Goal: Task Accomplishment & Management: Complete application form

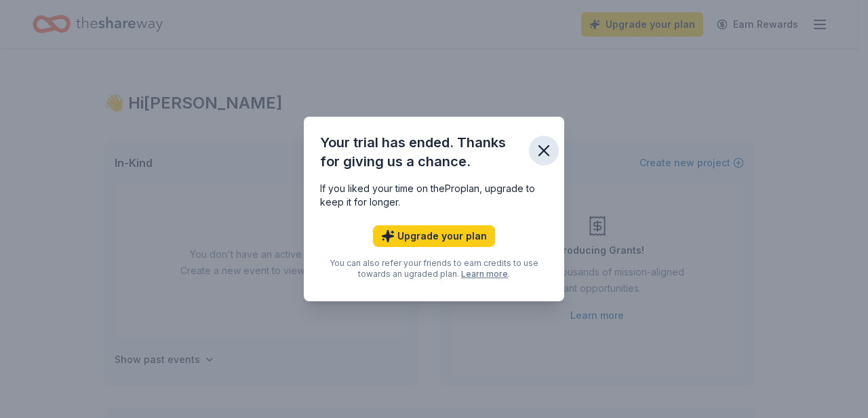
click at [543, 145] on icon "button" at bounding box center [543, 150] width 19 height 19
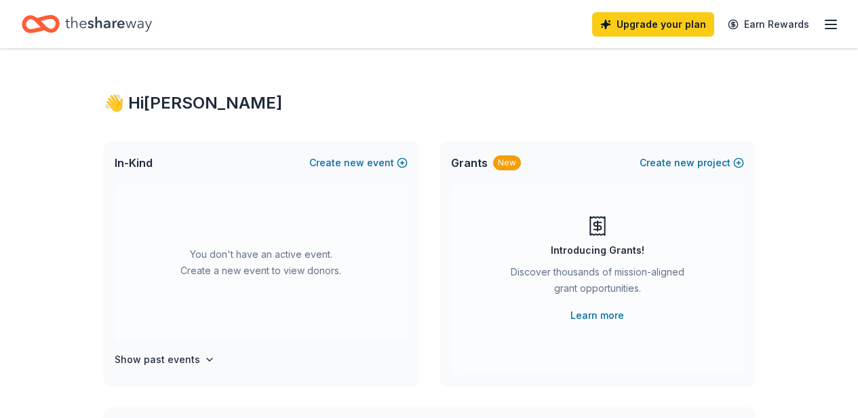
click at [92, 26] on icon "Home" at bounding box center [108, 23] width 87 height 15
click at [204, 360] on icon "button" at bounding box center [209, 359] width 11 height 11
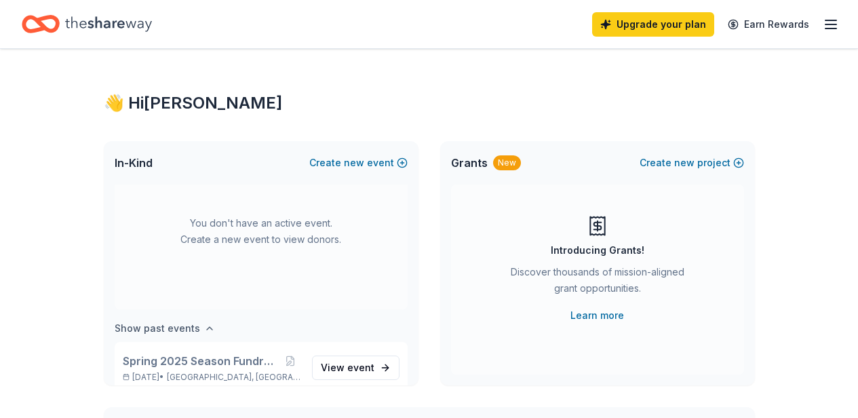
scroll to position [50, 0]
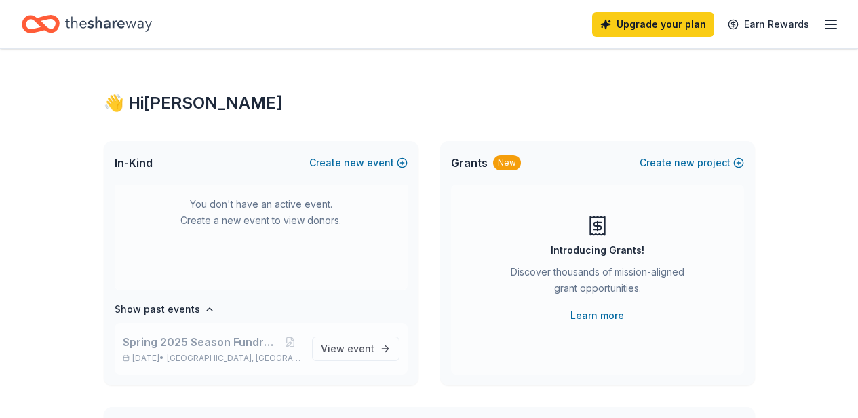
click at [182, 346] on span "Spring 2025 Season Fundraiser Raffle" at bounding box center [201, 342] width 157 height 16
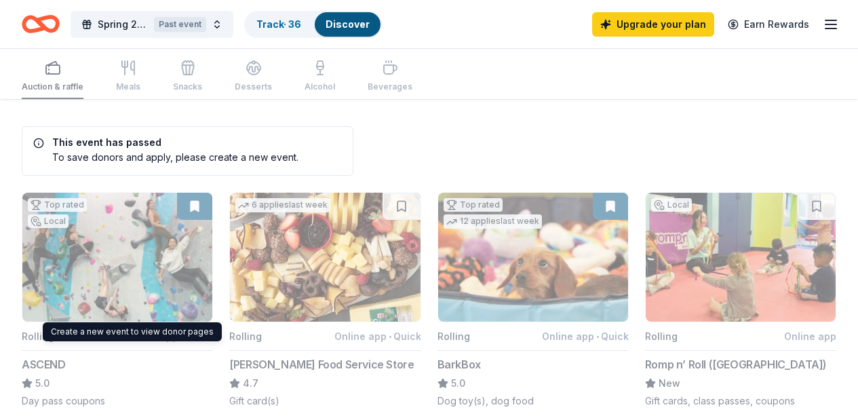
click at [100, 247] on button "Top rated Local Rolling Online app • Quick ASCEND 5.0 Day pass coupons" at bounding box center [117, 300] width 191 height 216
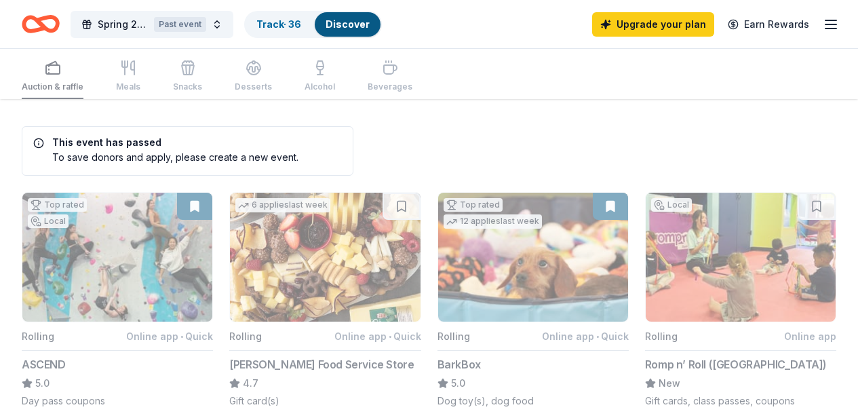
click at [102, 287] on button "Top rated Local Rolling Online app • Quick ASCEND 5.0 Day pass coupons" at bounding box center [117, 300] width 191 height 216
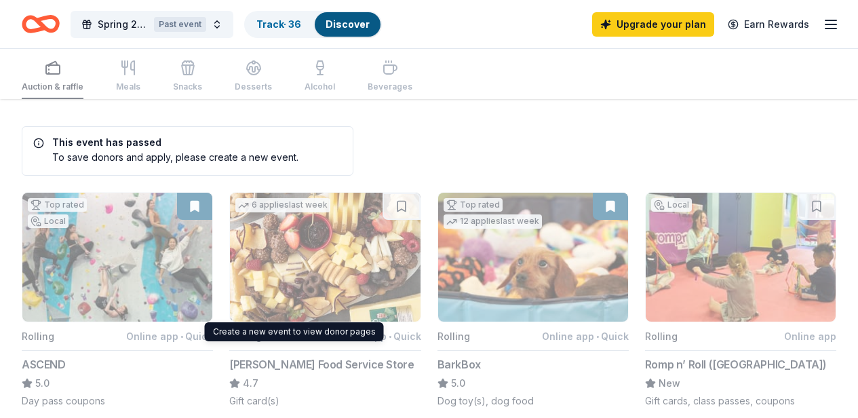
drag, startPoint x: 271, startPoint y: 283, endPoint x: 420, endPoint y: 285, distance: 149.9
click at [277, 283] on button "6 applies last week Rolling Online app • Quick [PERSON_NAME] Food Service Store…" at bounding box center [324, 300] width 191 height 216
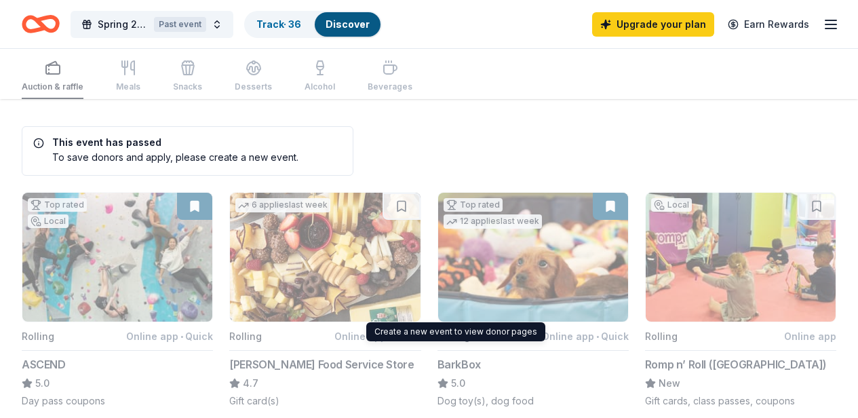
click at [437, 285] on button "Top rated 12 applies last week Rolling Online app • Quick BarkBox 5.0 Dog toy(s…" at bounding box center [532, 300] width 191 height 216
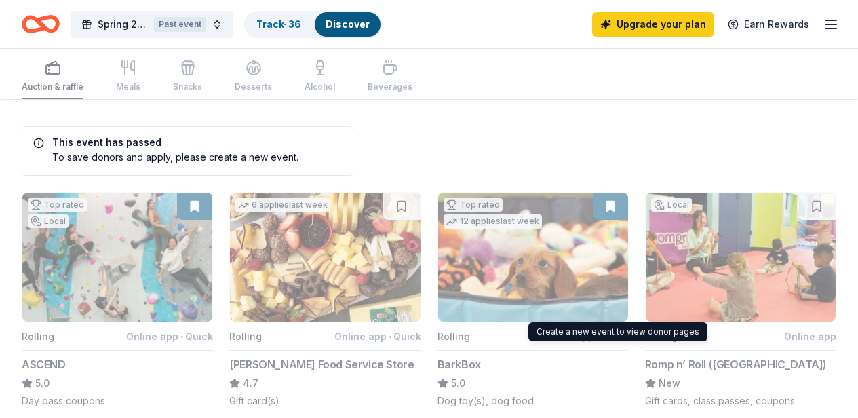
drag, startPoint x: 572, startPoint y: 288, endPoint x: 601, endPoint y: 288, distance: 28.5
click at [645, 288] on button "Local Rolling Online app Romp n’ Roll ([GEOGRAPHIC_DATA]) New Gift cards, class…" at bounding box center [740, 300] width 191 height 216
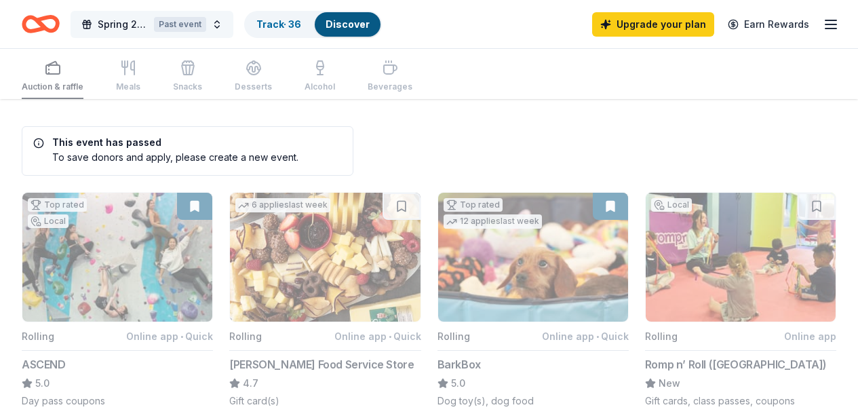
click at [229, 24] on button "Spring 2025 Season Fundraiser Raffle Past event" at bounding box center [152, 24] width 163 height 27
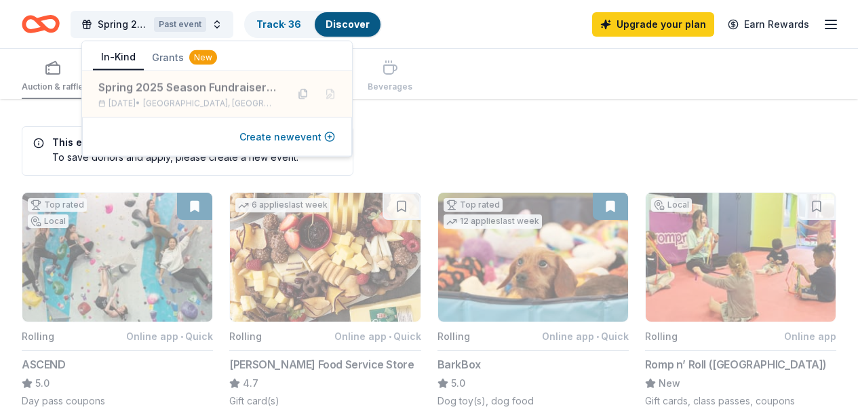
click at [253, 142] on button "Create new event" at bounding box center [287, 137] width 96 height 16
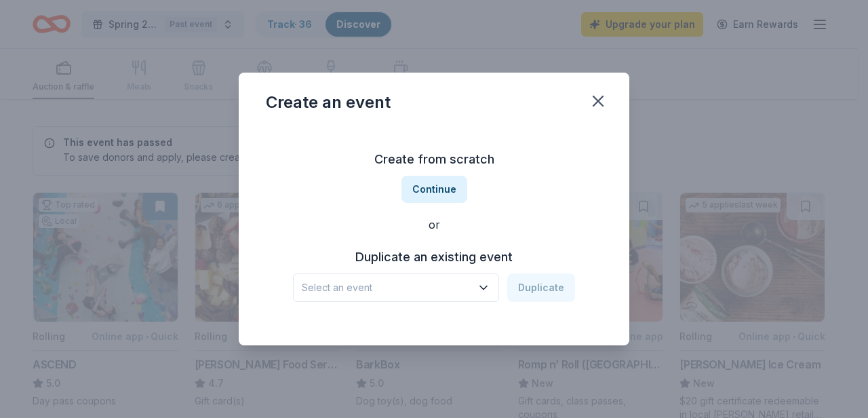
click at [349, 280] on span "Select an event" at bounding box center [387, 287] width 170 height 16
click at [359, 292] on span "Select an event" at bounding box center [387, 287] width 170 height 16
click at [451, 288] on span "Select an event" at bounding box center [387, 287] width 170 height 16
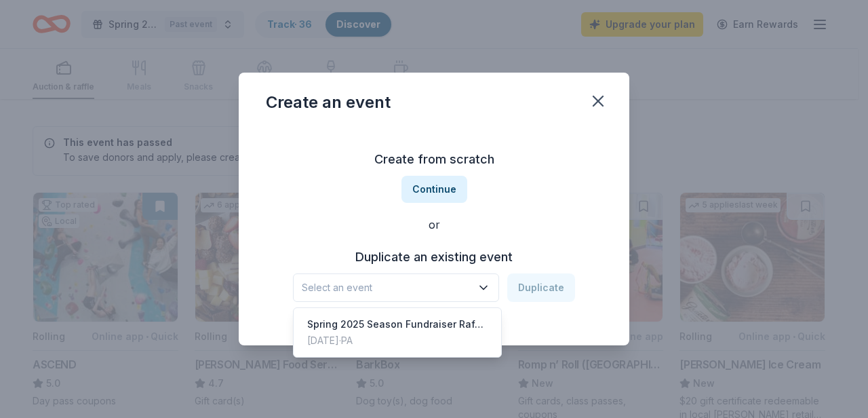
click at [549, 212] on div "Create from scratch Continue or Duplicate an existing event Select an event Dup…" at bounding box center [434, 225] width 336 height 197
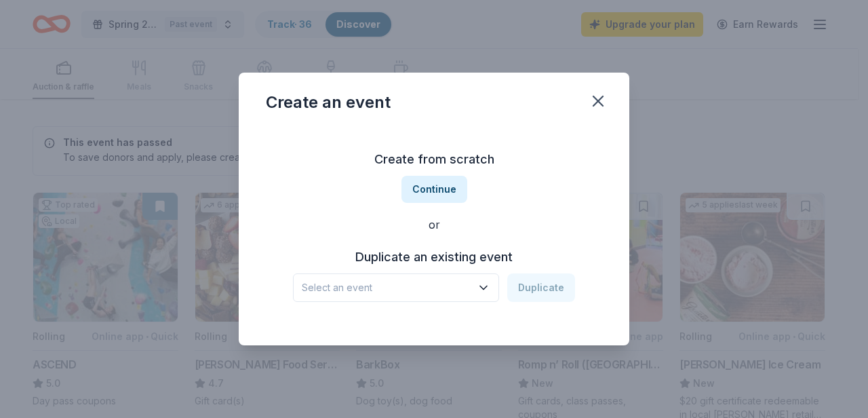
click at [430, 283] on span "Select an event" at bounding box center [387, 287] width 170 height 16
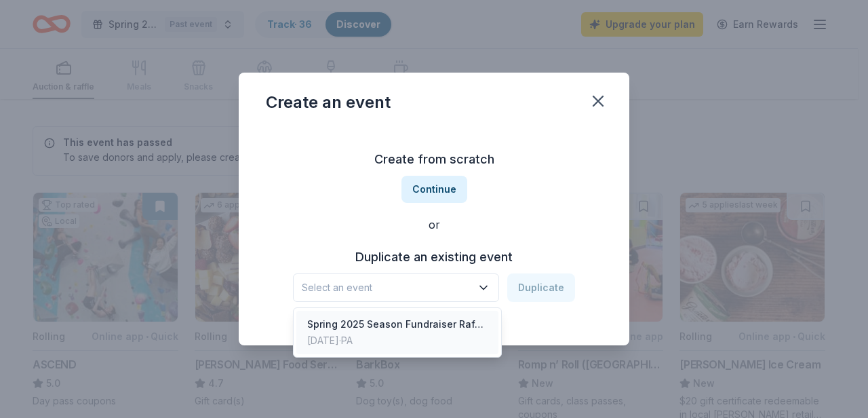
click at [401, 323] on div "Spring 2025 Season Fundraiser Raffle" at bounding box center [397, 324] width 180 height 16
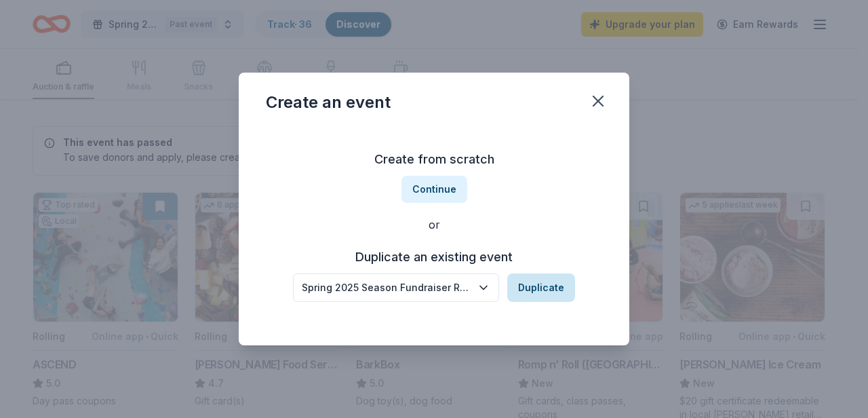
click at [528, 290] on button "Duplicate" at bounding box center [541, 287] width 68 height 28
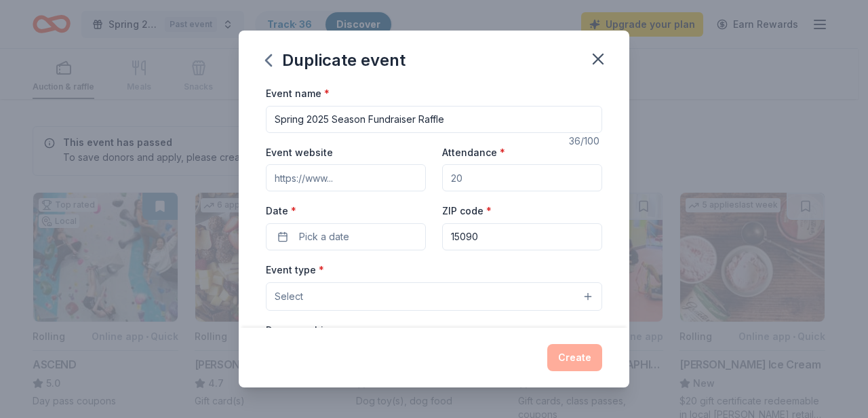
click at [326, 120] on input "Spring 2025 Season Fundraiser Raffle" at bounding box center [434, 119] width 336 height 27
type input "Spring 2026 Season Fundraiser Raffle"
click at [471, 163] on div "Attendance *" at bounding box center [522, 168] width 160 height 48
click at [344, 245] on button "Pick a date" at bounding box center [346, 236] width 160 height 27
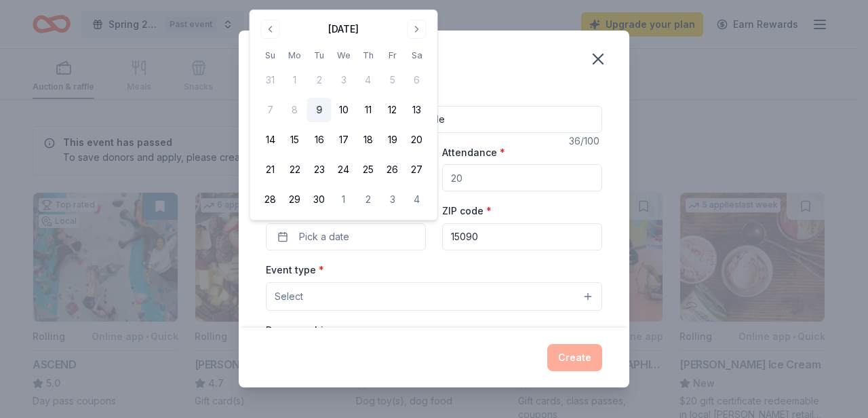
click at [323, 117] on button "9" at bounding box center [319, 110] width 24 height 24
click at [414, 28] on button "Go to next month" at bounding box center [417, 29] width 19 height 19
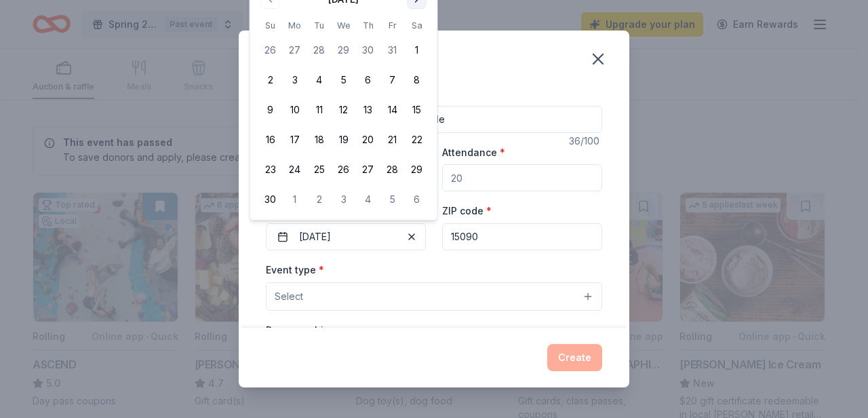
click at [414, 28] on th "Sa" at bounding box center [417, 25] width 24 height 14
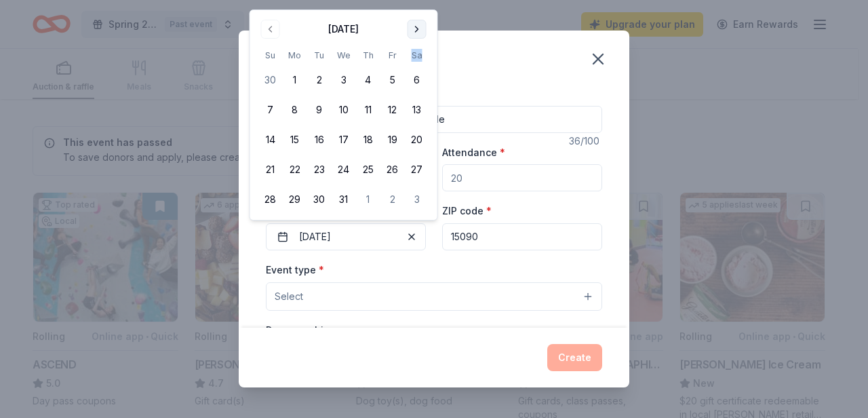
click at [414, 1] on div "Duplicate event Event name * Spring 2026 Season Fundraiser Raffle 36 /100 Event…" at bounding box center [434, 209] width 868 height 418
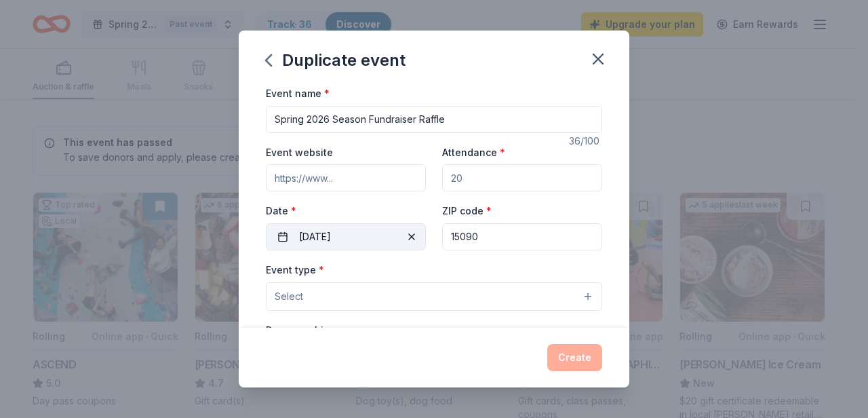
click at [342, 244] on button "[DATE]" at bounding box center [346, 236] width 160 height 27
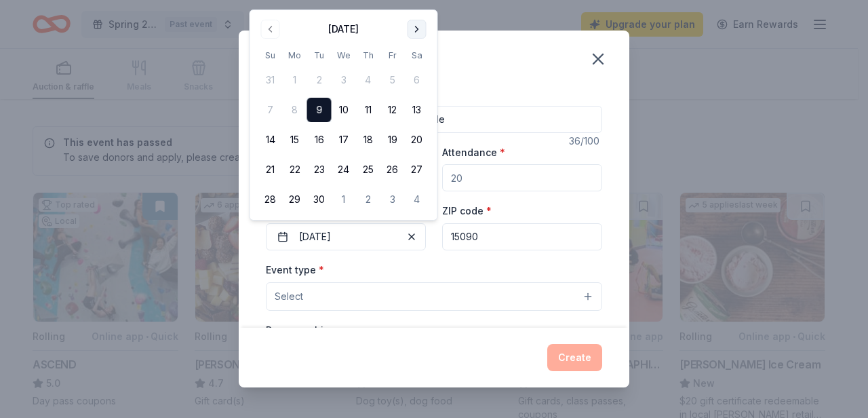
click at [419, 32] on button "Go to next month" at bounding box center [417, 29] width 19 height 19
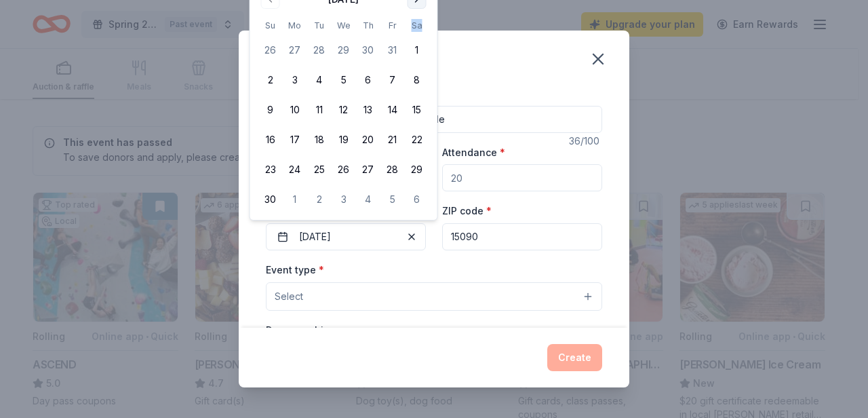
click at [419, 32] on th "Sa" at bounding box center [417, 25] width 24 height 14
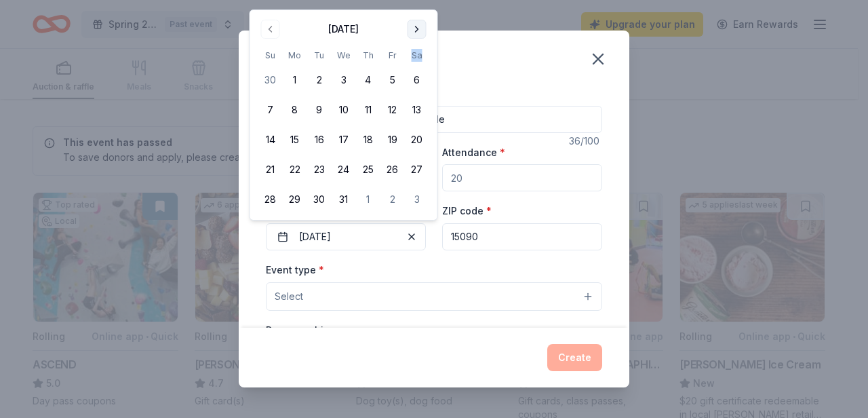
click at [418, 36] on button "Go to next month" at bounding box center [417, 29] width 19 height 19
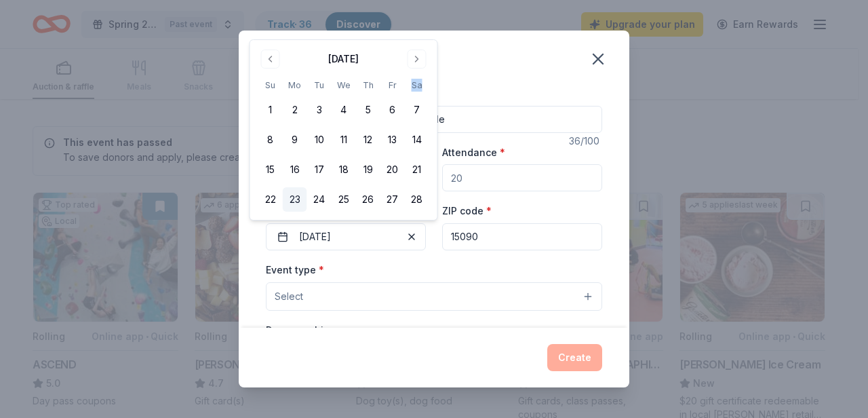
click at [304, 187] on button "23" at bounding box center [295, 199] width 24 height 24
click at [486, 287] on button "Select" at bounding box center [434, 296] width 336 height 28
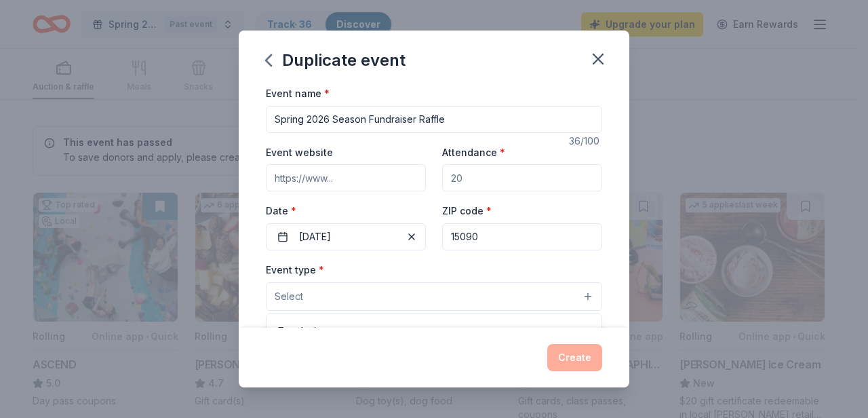
click at [486, 287] on button "Select" at bounding box center [434, 296] width 336 height 28
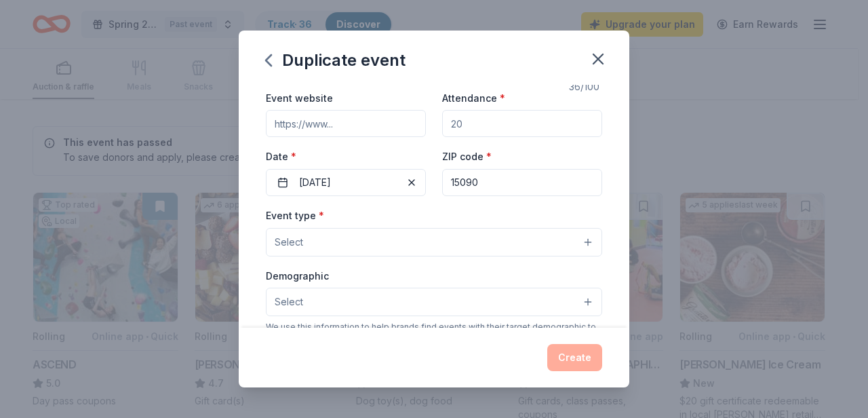
scroll to position [119, 0]
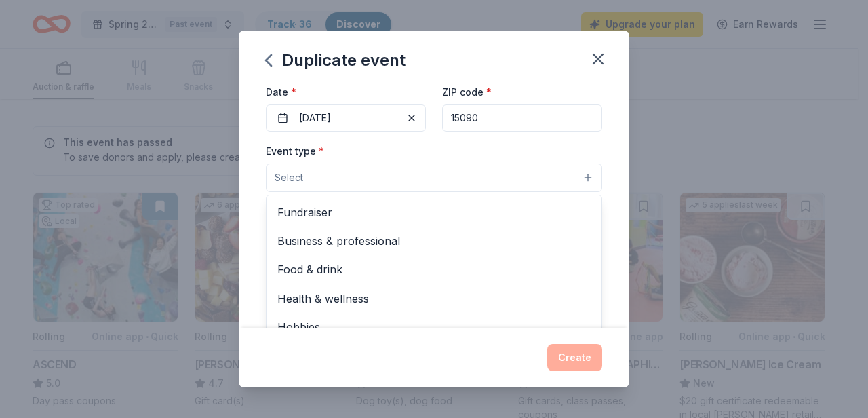
click at [504, 172] on button "Select" at bounding box center [434, 177] width 336 height 28
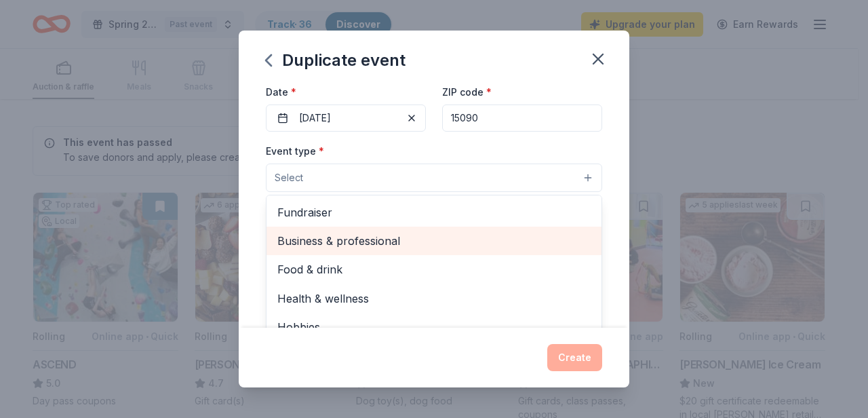
scroll to position [0, 0]
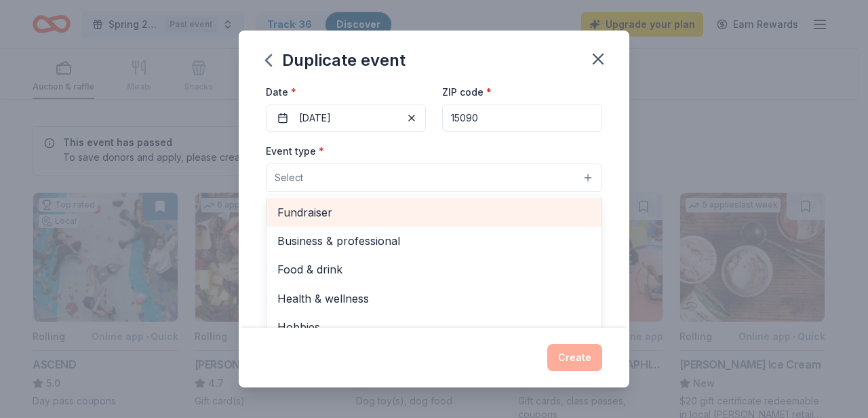
click at [332, 220] on span "Fundraiser" at bounding box center [433, 212] width 313 height 18
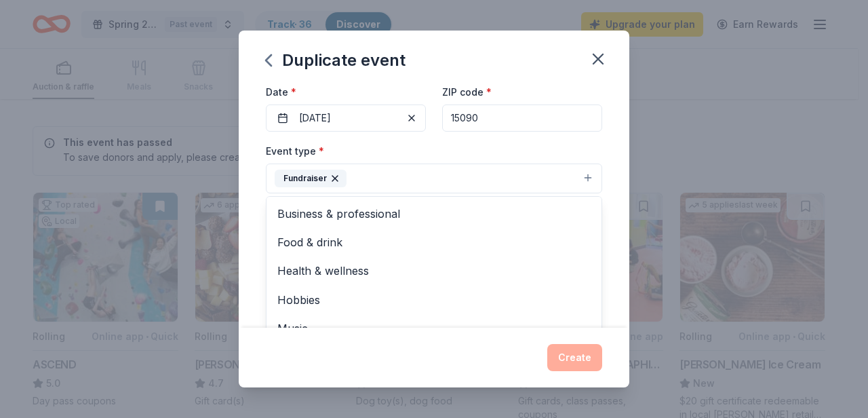
click at [568, 355] on div "Duplicate event Event name * Spring 2026 Season Fundraiser Raffle 36 /100 Event…" at bounding box center [434, 209] width 391 height 357
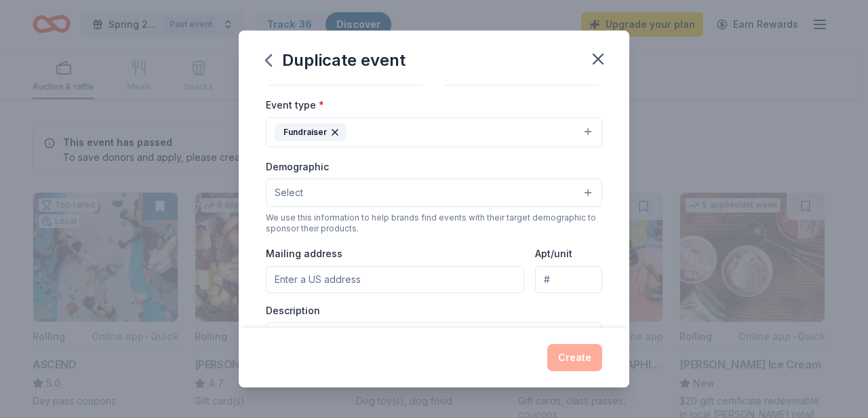
scroll to position [246, 0]
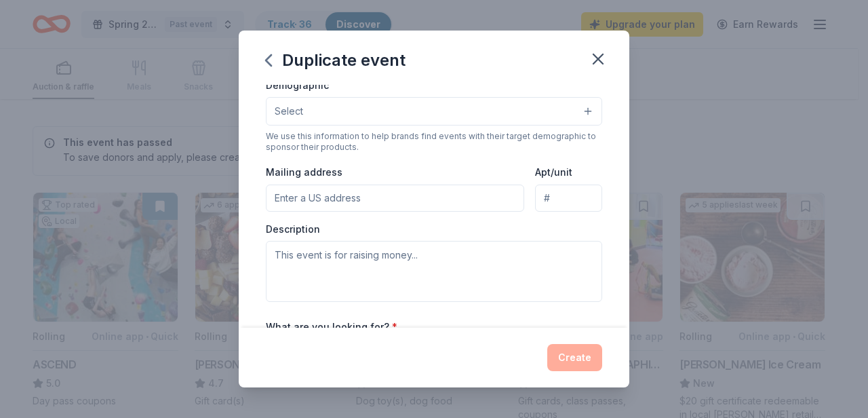
click at [474, 199] on input "Mailing address" at bounding box center [395, 197] width 258 height 27
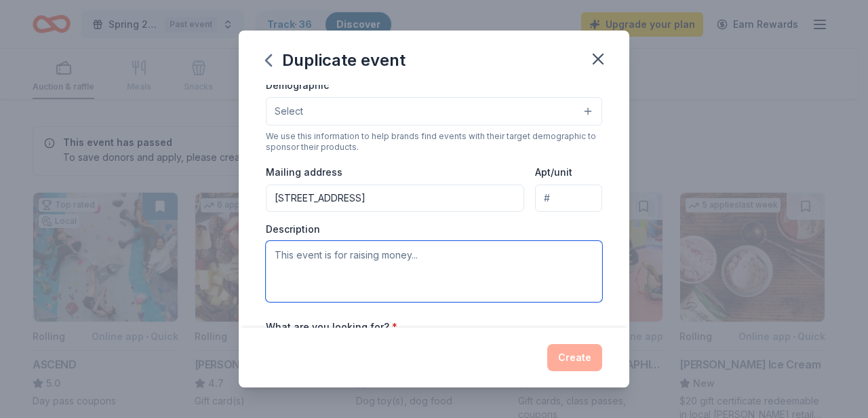
click at [386, 252] on textarea at bounding box center [434, 271] width 336 height 61
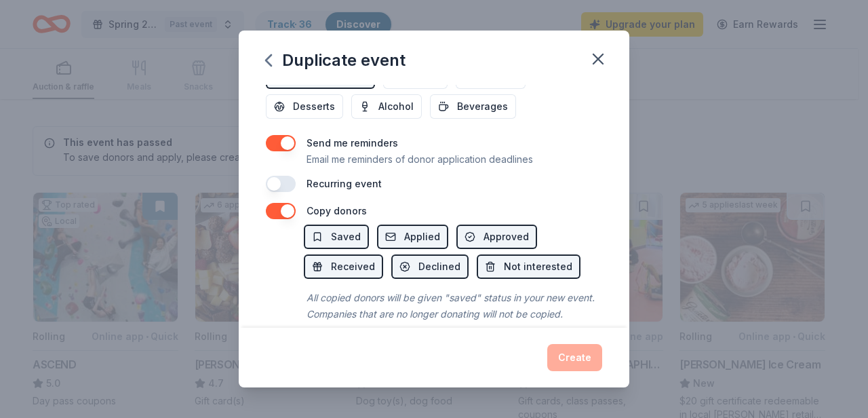
scroll to position [556, 0]
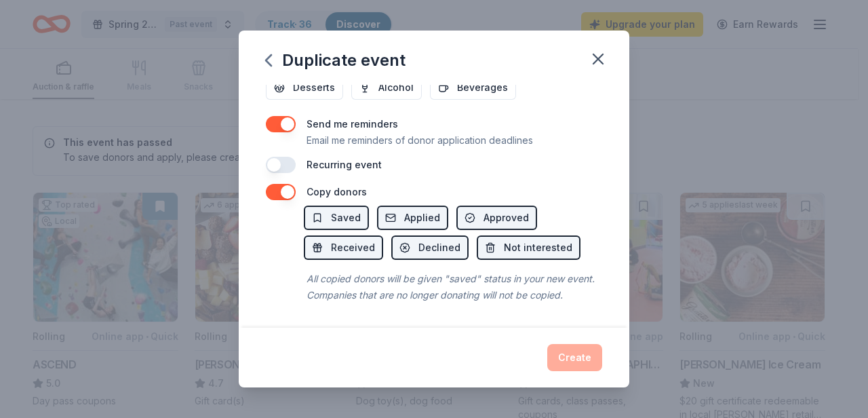
click at [570, 355] on div "Create" at bounding box center [434, 357] width 336 height 27
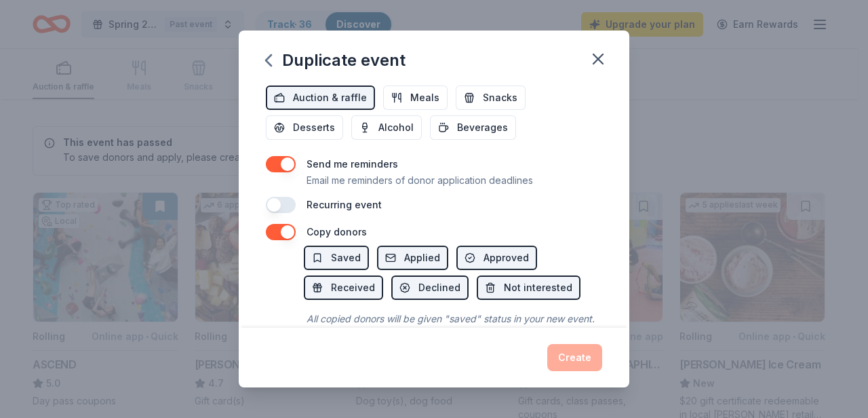
scroll to position [309, 0]
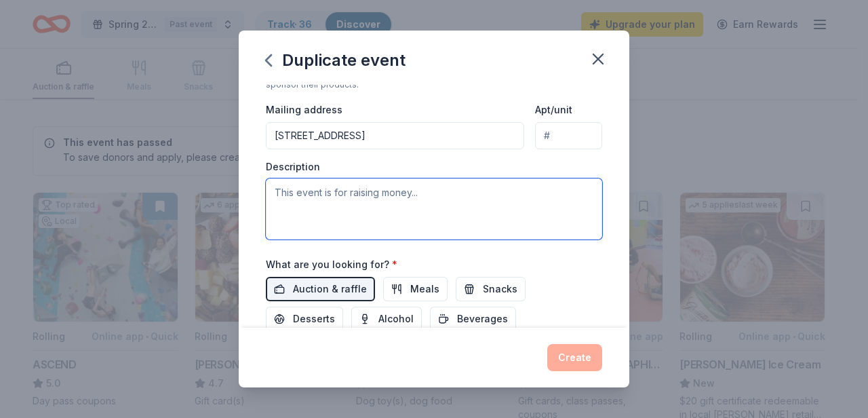
click at [530, 182] on textarea at bounding box center [434, 208] width 336 height 61
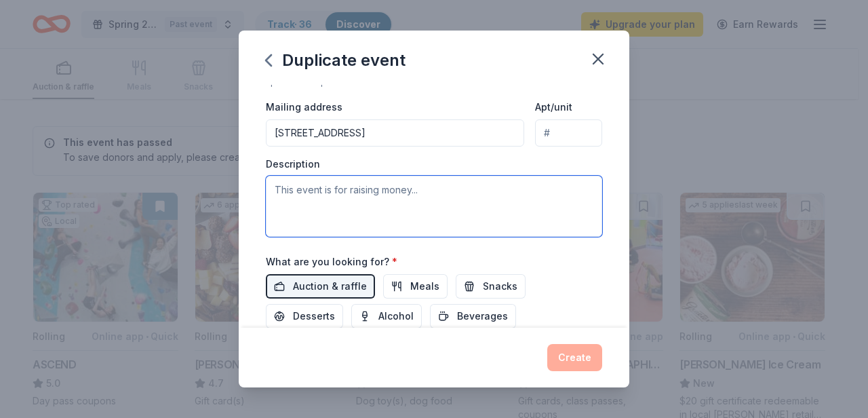
scroll to position [203, 0]
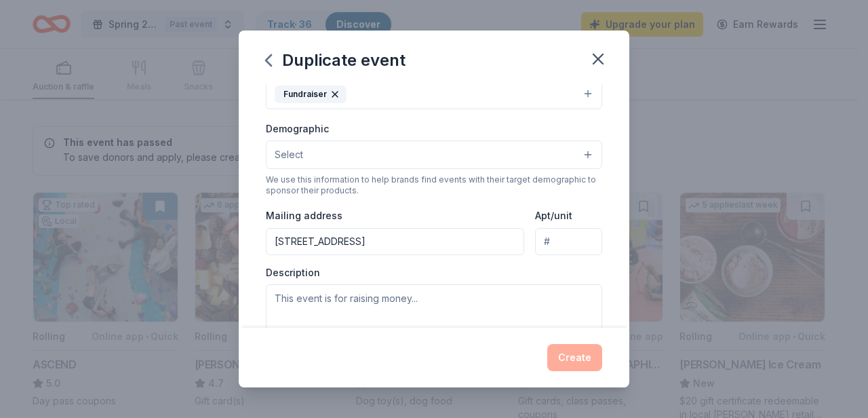
click at [485, 235] on input "[STREET_ADDRESS]" at bounding box center [395, 241] width 258 height 27
type input "[STREET_ADDRESS]"
click at [578, 364] on div "Create" at bounding box center [434, 357] width 336 height 27
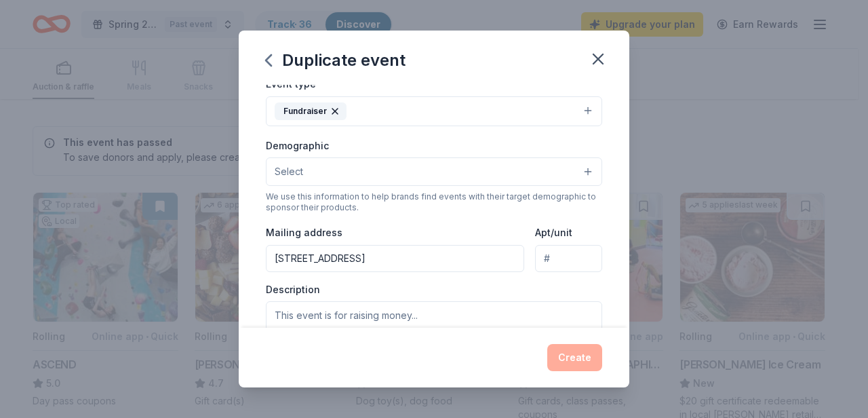
scroll to position [167, 0]
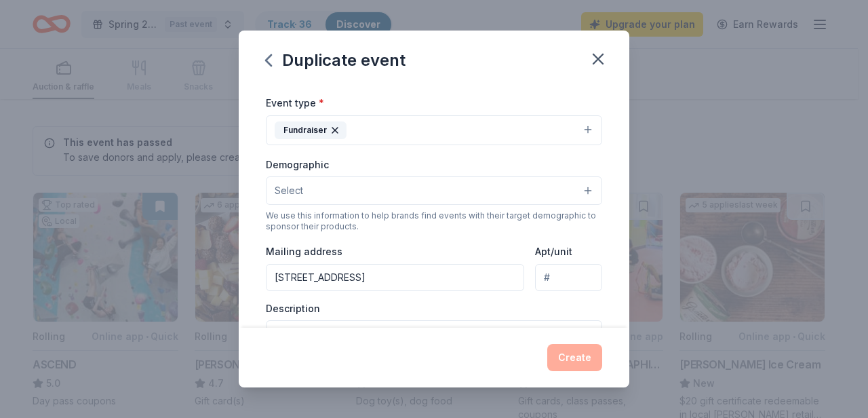
click at [545, 181] on button "Select" at bounding box center [434, 190] width 336 height 28
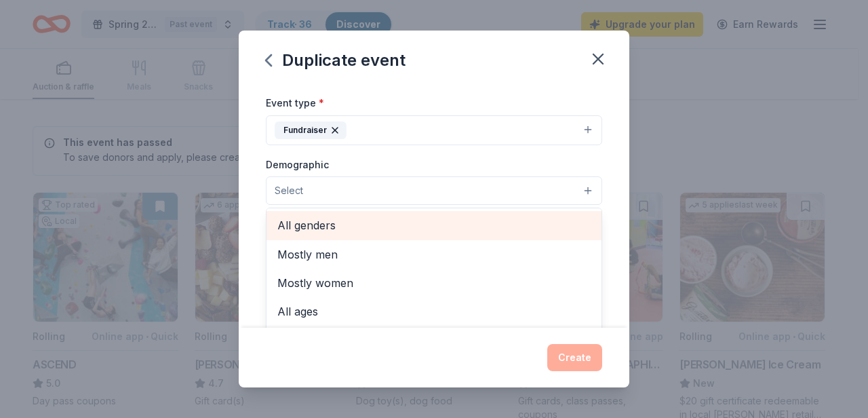
click at [362, 225] on span "All genders" at bounding box center [433, 225] width 313 height 18
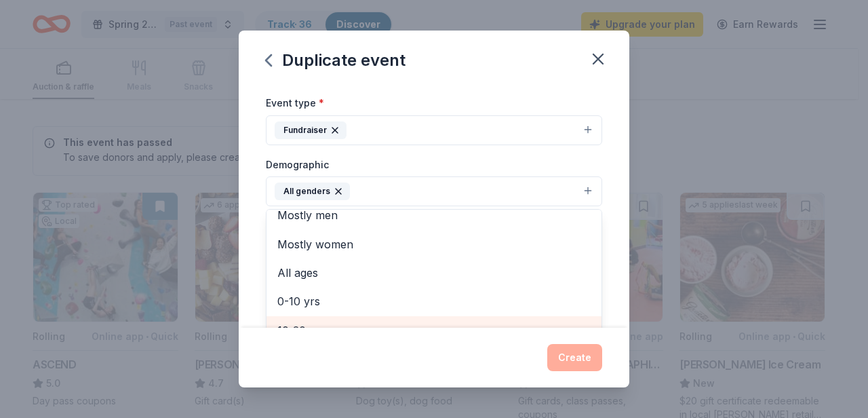
scroll to position [0, 0]
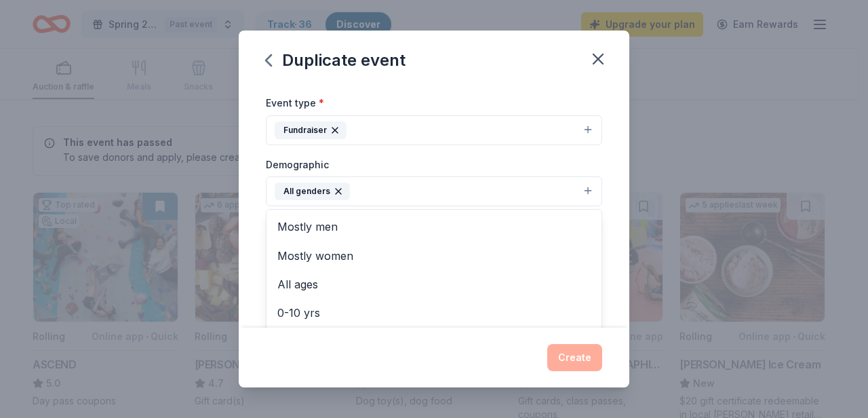
click at [602, 170] on div "Event name * Spring 2026 Season Fundraiser Raffle 36 /100 Event website Attenda…" at bounding box center [434, 206] width 391 height 243
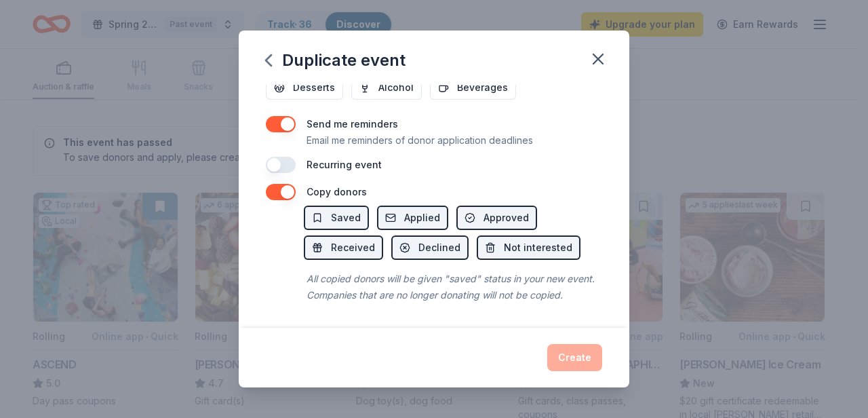
scroll to position [557, 0]
click at [568, 337] on div "Create" at bounding box center [434, 358] width 391 height 60
click at [572, 351] on div "Create" at bounding box center [434, 357] width 336 height 27
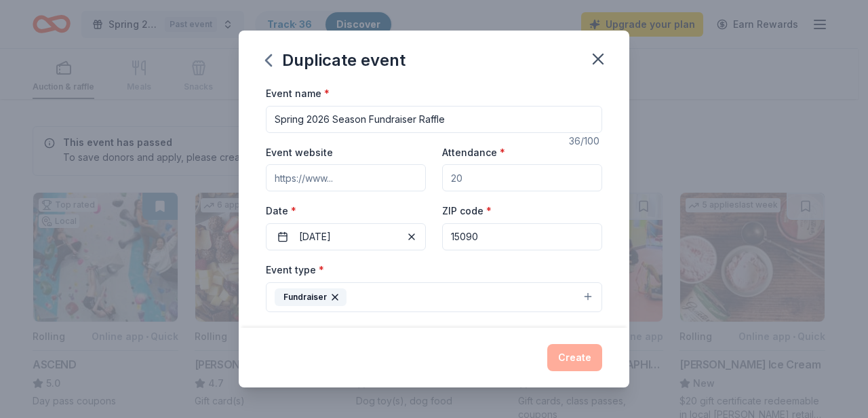
click at [362, 175] on input "Event website" at bounding box center [346, 177] width 160 height 27
click at [515, 180] on input "Attendance *" at bounding box center [522, 177] width 160 height 27
click at [584, 359] on div "Create" at bounding box center [434, 357] width 336 height 27
click at [519, 240] on input "15090" at bounding box center [522, 236] width 160 height 27
click at [582, 357] on div "Create" at bounding box center [434, 357] width 336 height 27
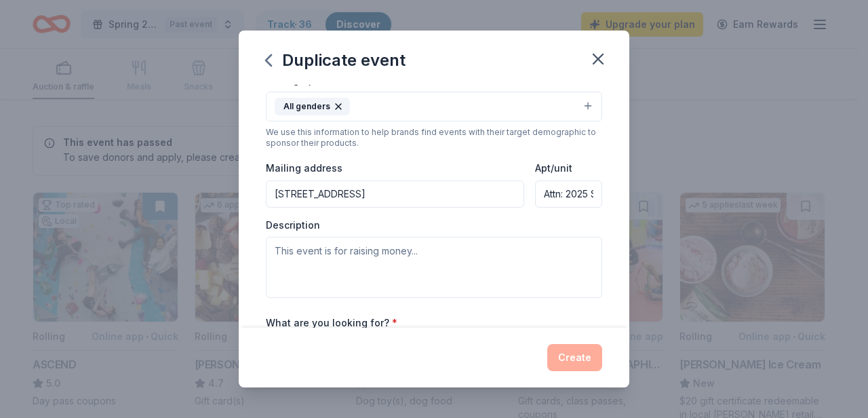
scroll to position [312, 0]
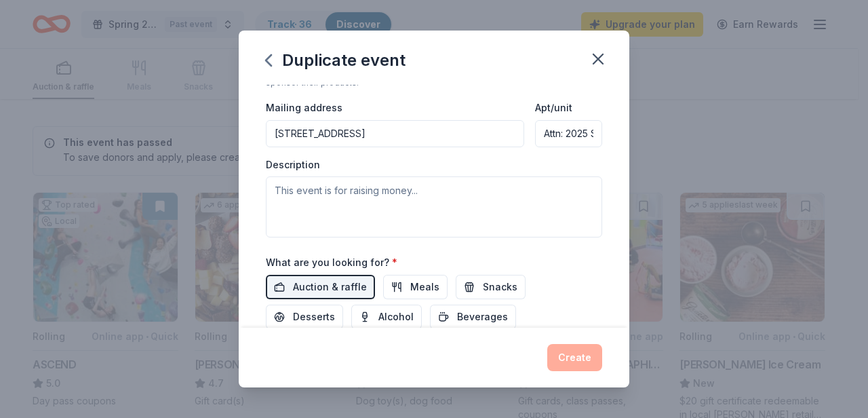
click at [564, 153] on div "Event type * Fundraiser Demographic All genders We use this information to help…" at bounding box center [434, 93] width 336 height 288
click at [563, 142] on input "Attn: 2025 Sponsors" at bounding box center [568, 133] width 67 height 27
drag, startPoint x: 524, startPoint y: 134, endPoint x: 601, endPoint y: 136, distance: 77.3
click at [601, 136] on div "Event name * Spring 2026 Season Fundraiser Raffle 36 /100 Event website Attenda…" at bounding box center [434, 206] width 391 height 243
click at [589, 137] on input "Attn: 2025 Sponsors" at bounding box center [568, 133] width 67 height 27
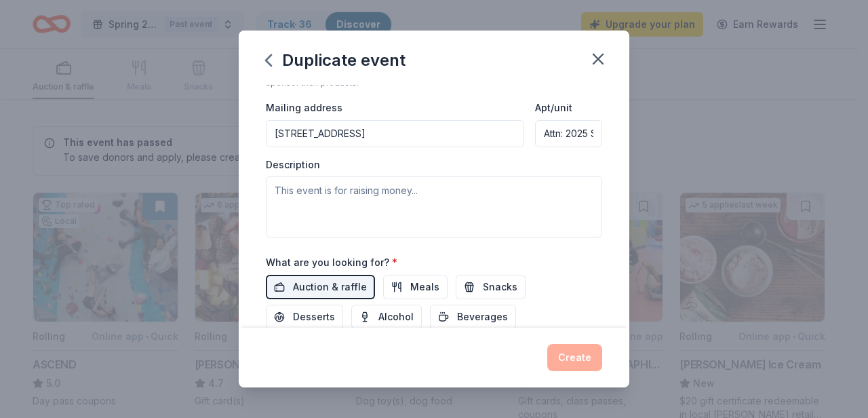
scroll to position [0, 0]
drag, startPoint x: 584, startPoint y: 135, endPoint x: 511, endPoint y: 140, distance: 73.4
click at [511, 140] on div "Mailing address [STREET_ADDRESS] Apt/unit Attn: 2025 Sponsors" at bounding box center [434, 123] width 336 height 48
type input "A"
click at [544, 133] on input "Apt/unit" at bounding box center [568, 133] width 67 height 27
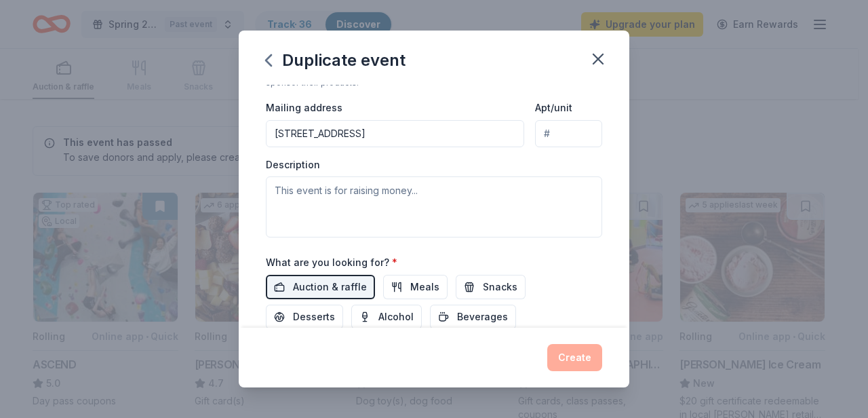
click at [468, 174] on div "Description" at bounding box center [434, 198] width 336 height 80
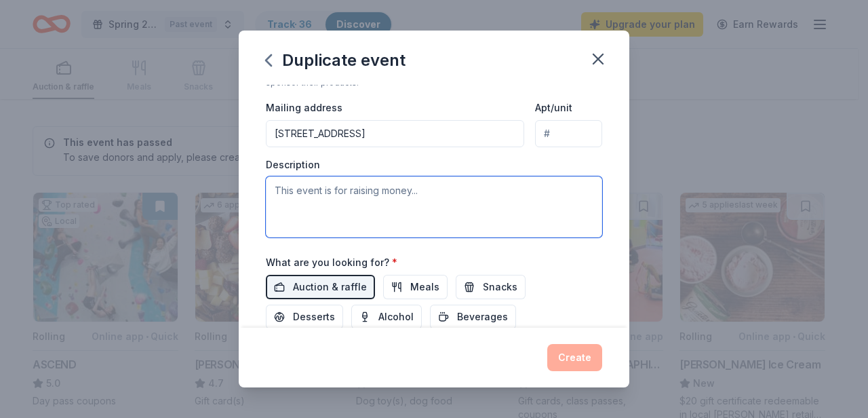
click at [473, 199] on textarea at bounding box center [434, 206] width 336 height 61
type textarea "Fundraising for boys baseball 2026"
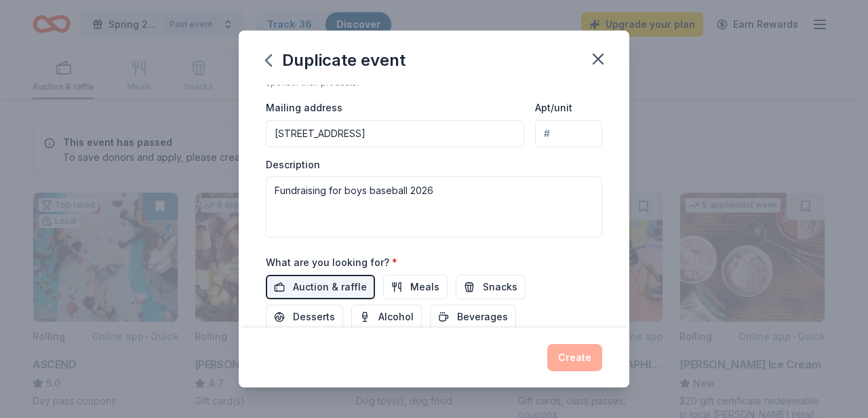
click at [574, 275] on div "Auction & raffle Meals Snacks Desserts Alcohol Beverages" at bounding box center [434, 302] width 336 height 54
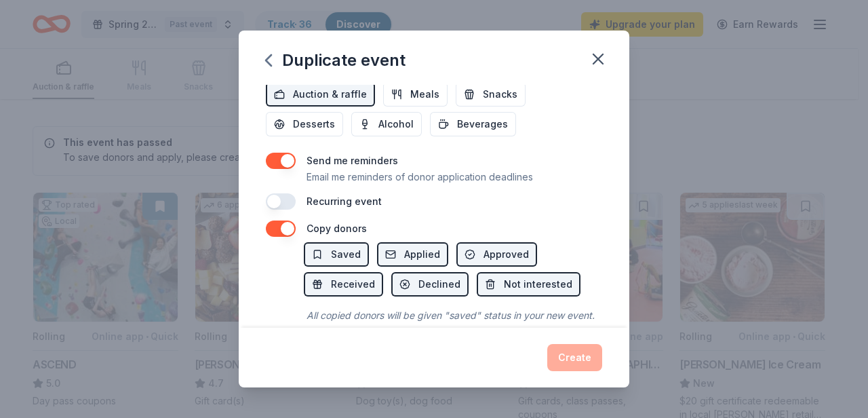
scroll to position [557, 0]
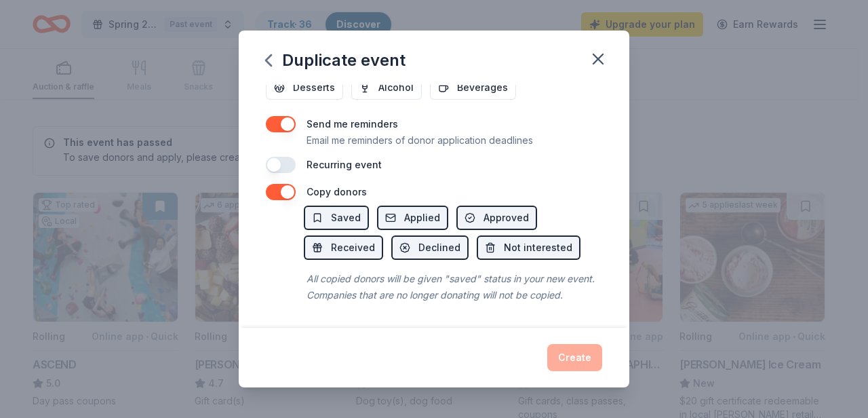
click at [586, 353] on div "Create" at bounding box center [434, 357] width 336 height 27
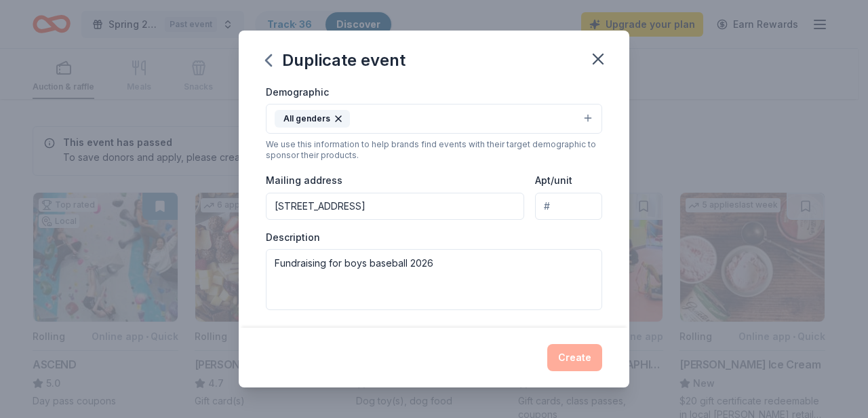
scroll to position [0, 0]
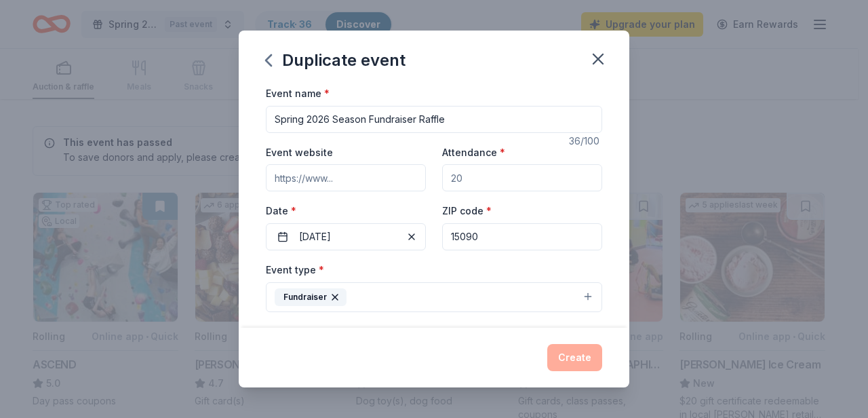
click at [532, 127] on input "Spring 2026 Season Fundraiser Raffle" at bounding box center [434, 119] width 336 height 27
click at [545, 180] on input "Attendance *" at bounding box center [522, 177] width 160 height 27
click at [354, 178] on input "Event website" at bounding box center [346, 177] width 160 height 27
type input "[URL][DOMAIN_NAME][DOMAIN_NAME]"
click at [508, 244] on input "15090" at bounding box center [522, 236] width 160 height 27
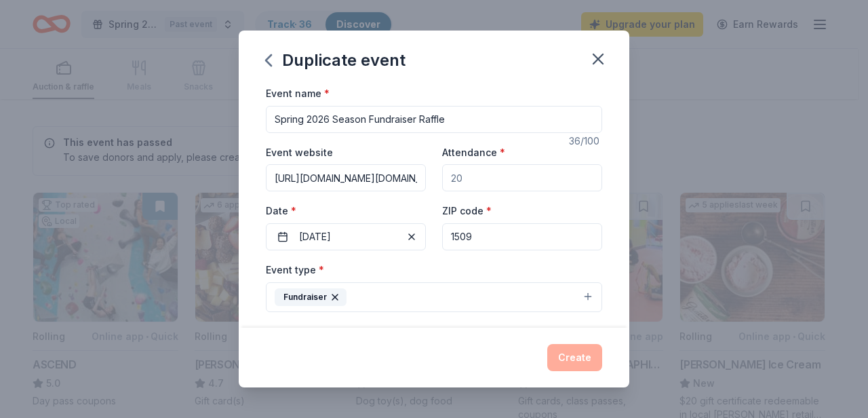
type input "15090"
click at [492, 355] on div "Create" at bounding box center [434, 357] width 336 height 27
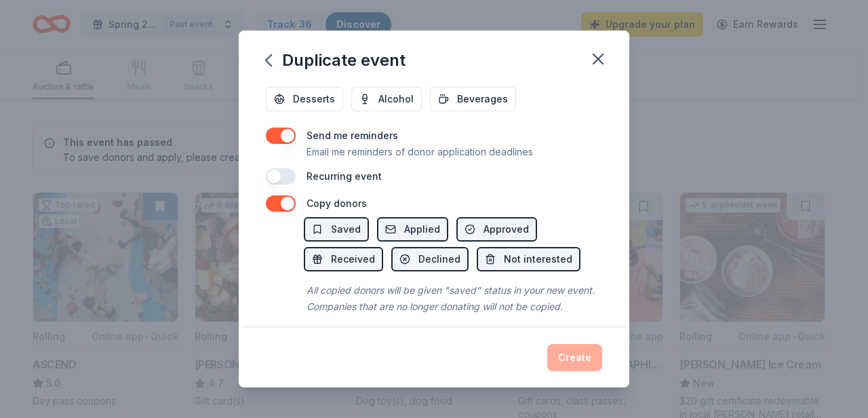
scroll to position [267, 0]
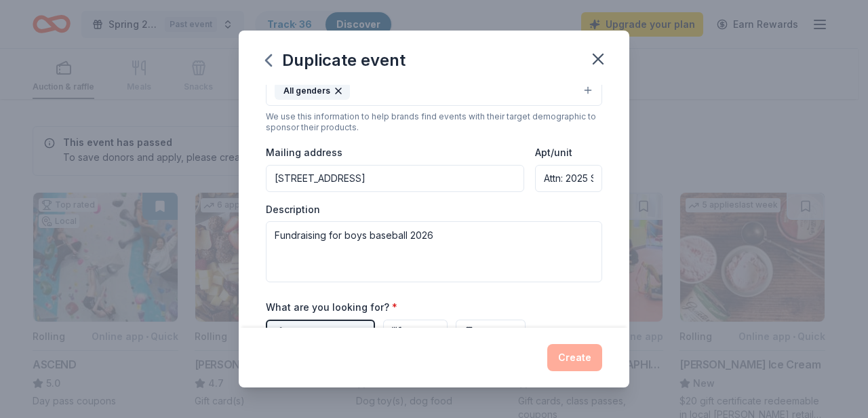
click at [569, 179] on input "Attn: 2025 Sponsors" at bounding box center [568, 178] width 67 height 27
drag, startPoint x: 582, startPoint y: 181, endPoint x: 502, endPoint y: 177, distance: 79.4
click at [515, 177] on div "Mailing address [STREET_ADDRESS] Apt/unit Attn: 2025 Sponsors" at bounding box center [434, 168] width 336 height 48
type input "Sponsors"
drag, startPoint x: 589, startPoint y: 181, endPoint x: 505, endPoint y: 178, distance: 83.5
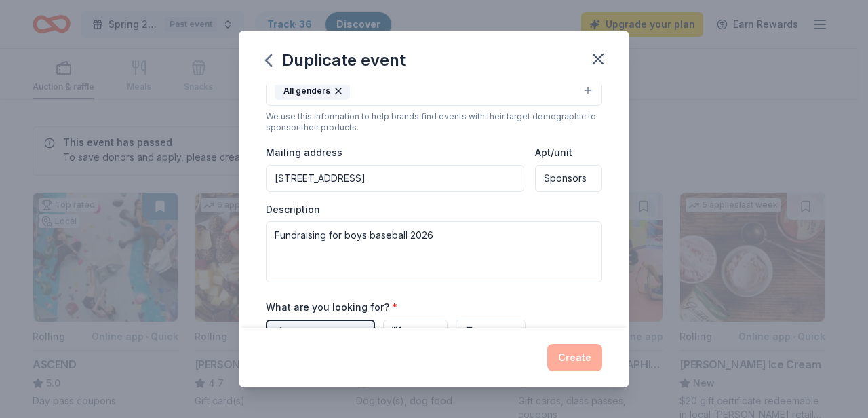
click at [505, 178] on div "Mailing address [STREET_ADDRESS] Apt/unit Sponsors" at bounding box center [434, 168] width 336 height 48
click at [553, 180] on input "Apt/unit" at bounding box center [568, 178] width 67 height 27
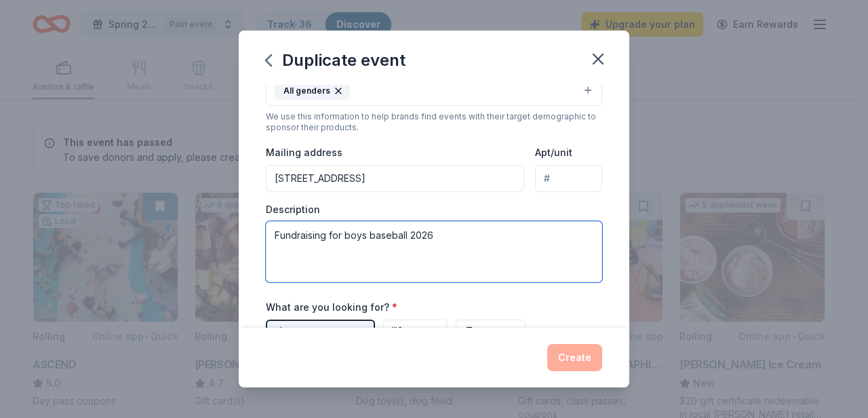
click at [501, 253] on textarea "Fundraising for boys baseball 2026" at bounding box center [434, 251] width 336 height 61
click at [500, 253] on textarea "Fundraising for boys baseball 2026" at bounding box center [434, 251] width 336 height 61
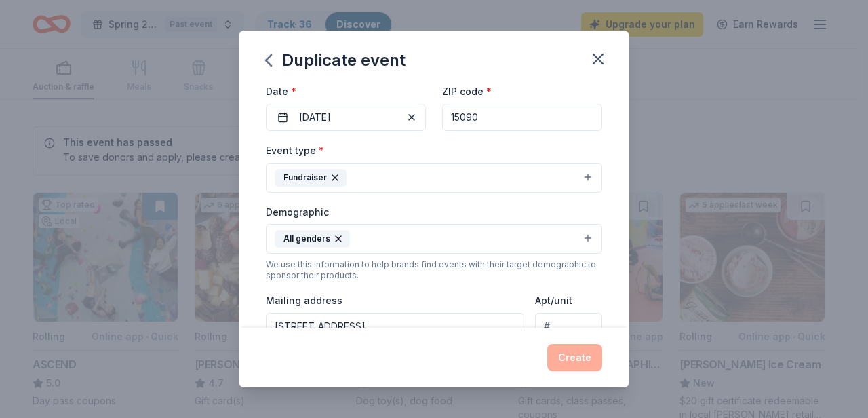
scroll to position [0, 0]
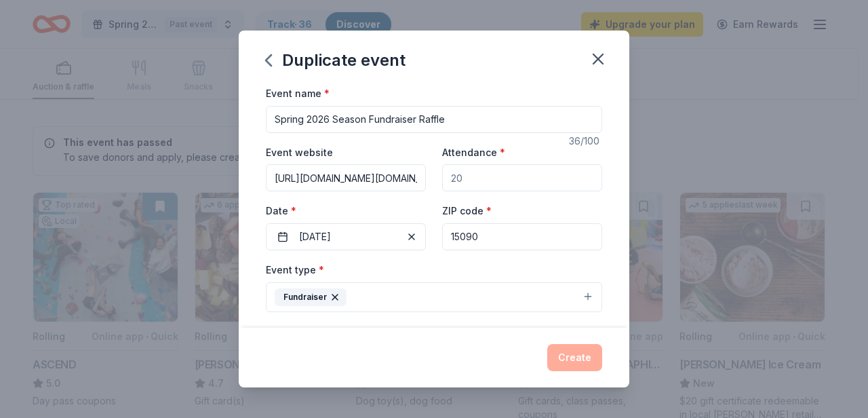
click at [412, 117] on input "Spring 2026 Season Fundraiser Raffle" at bounding box center [434, 119] width 336 height 27
click at [453, 117] on input "Spring 2026 Season Fundraiser Raffle" at bounding box center [434, 119] width 336 height 27
click at [528, 172] on input "Attendance *" at bounding box center [522, 177] width 160 height 27
click at [513, 239] on input "15090" at bounding box center [522, 236] width 160 height 27
type input "15090"
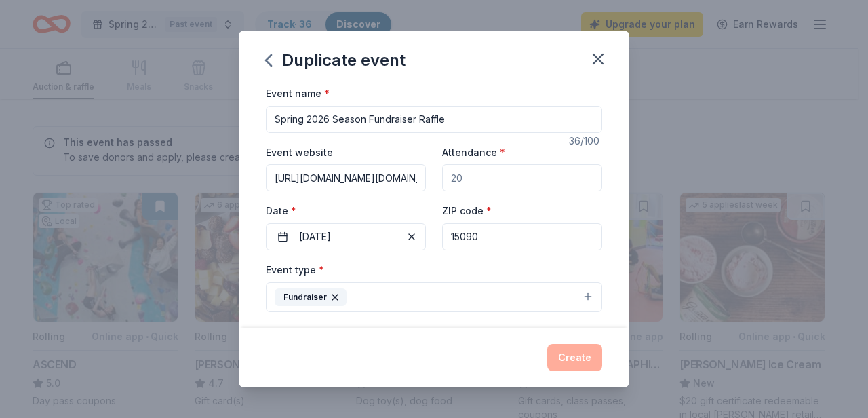
click at [548, 207] on div "ZIP code * 15090" at bounding box center [522, 226] width 160 height 48
click at [414, 180] on input "[URL][DOMAIN_NAME][DOMAIN_NAME]" at bounding box center [346, 177] width 160 height 27
click at [397, 170] on input "[URL][DOMAIN_NAME][DOMAIN_NAME]" at bounding box center [346, 177] width 160 height 27
click at [382, 174] on input "[URL][DOMAIN_NAME][DOMAIN_NAME]" at bounding box center [346, 177] width 160 height 27
click at [337, 176] on input "[URL][DOMAIN_NAME][DOMAIN_NAME]" at bounding box center [346, 177] width 160 height 27
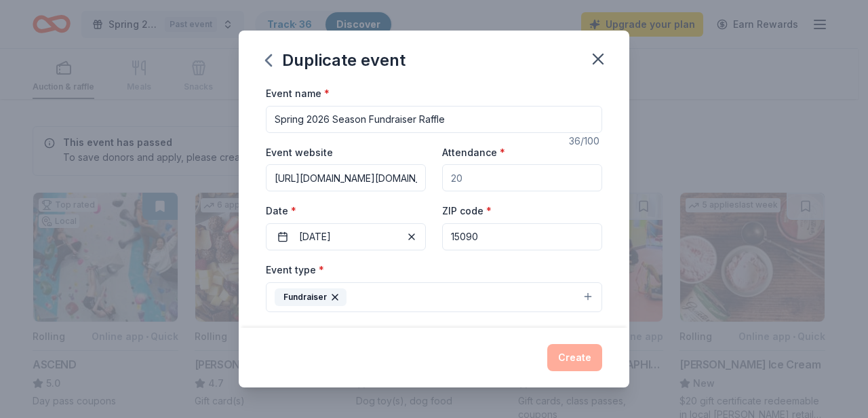
click at [280, 180] on input "[URL][DOMAIN_NAME][DOMAIN_NAME]" at bounding box center [346, 177] width 160 height 27
type input "[URL][DOMAIN_NAME][DOMAIN_NAME]"
click at [250, 252] on div "Event name * Spring 2026 Season Fundraiser Raffle 36 /100 Event website [URL][D…" at bounding box center [434, 206] width 391 height 243
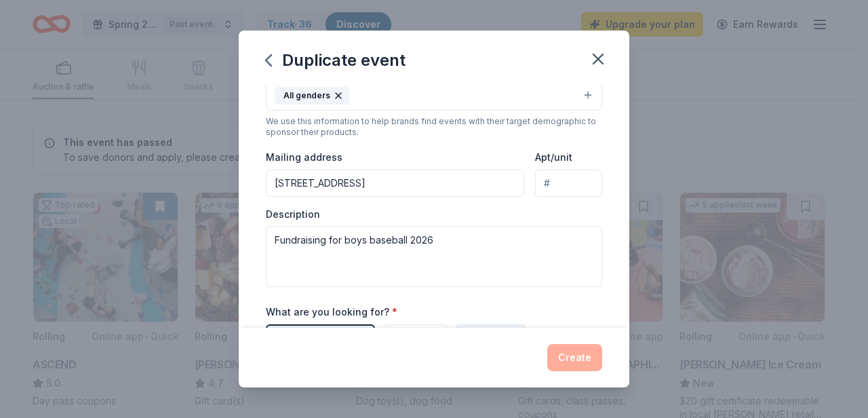
scroll to position [321, 0]
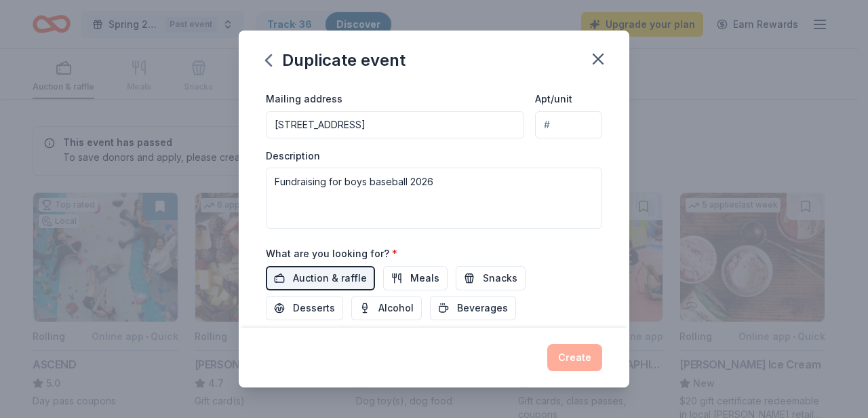
click at [572, 359] on div "Create" at bounding box center [434, 357] width 336 height 27
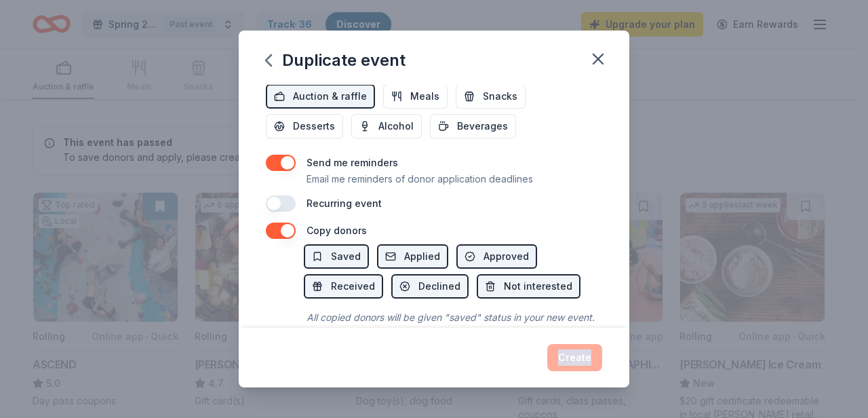
scroll to position [557, 0]
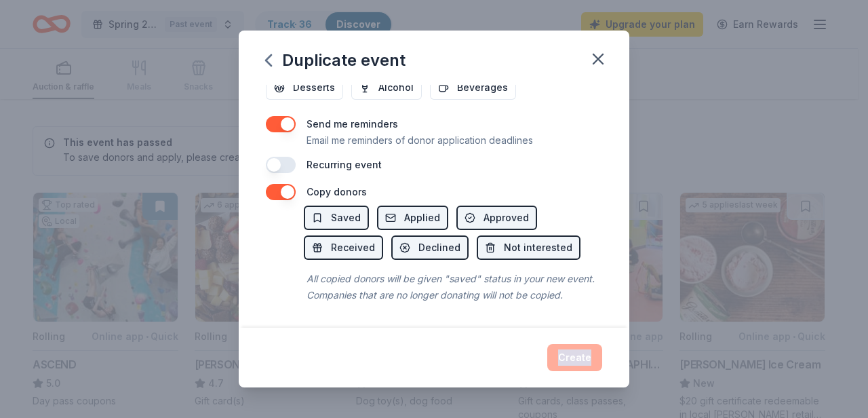
click at [284, 184] on button "button" at bounding box center [281, 192] width 30 height 16
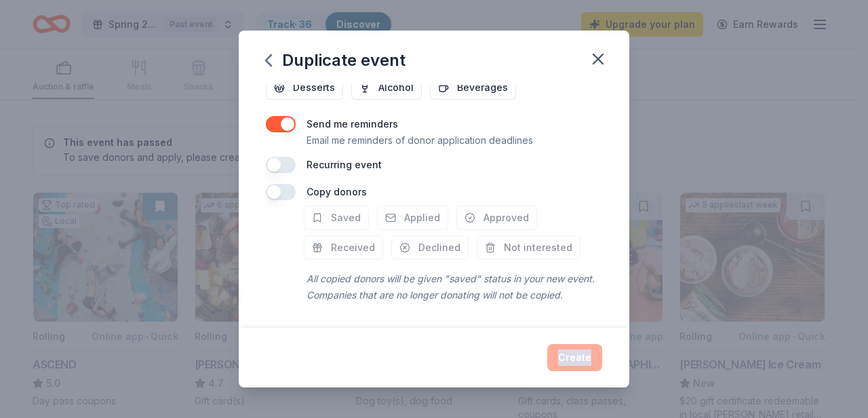
click at [534, 406] on div "Duplicate event Event name * Spring 2026 Season Fundraiser Raffle 36 /100 Event…" at bounding box center [434, 209] width 868 height 418
click at [587, 349] on div "Create" at bounding box center [434, 357] width 336 height 27
click at [283, 116] on button "button" at bounding box center [281, 124] width 30 height 16
click at [281, 116] on button "button" at bounding box center [281, 124] width 30 height 16
click at [282, 184] on button "button" at bounding box center [281, 192] width 30 height 16
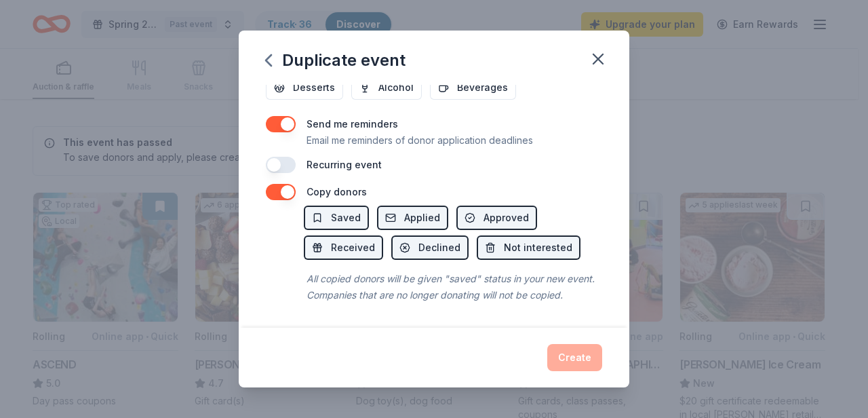
click at [563, 366] on div "Create" at bounding box center [434, 357] width 336 height 27
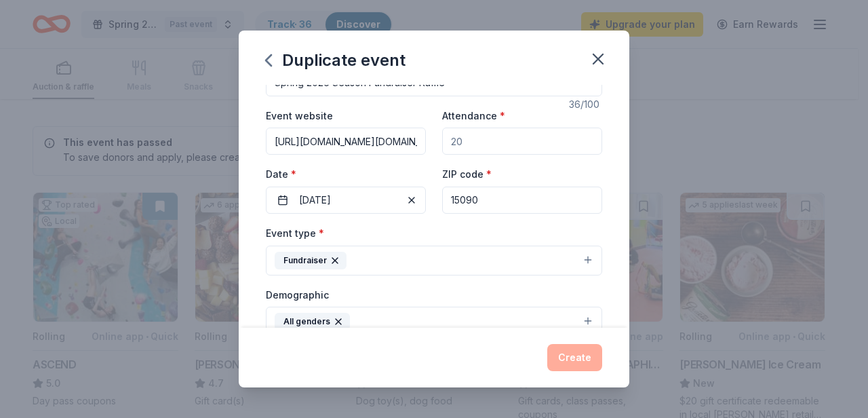
scroll to position [0, 0]
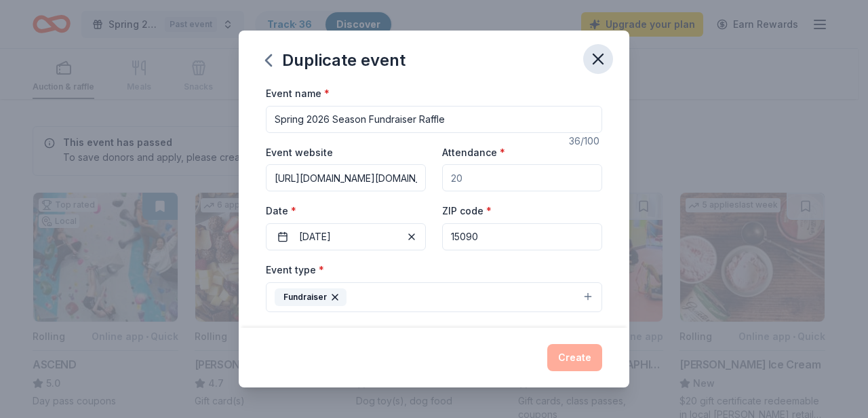
click at [601, 55] on icon "button" at bounding box center [597, 58] width 9 height 9
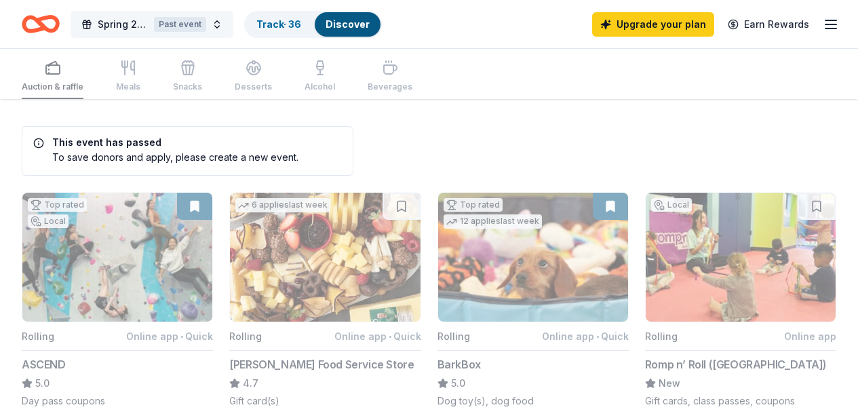
click at [226, 32] on button "Spring 2025 Season Fundraiser Raffle Past event" at bounding box center [152, 24] width 163 height 27
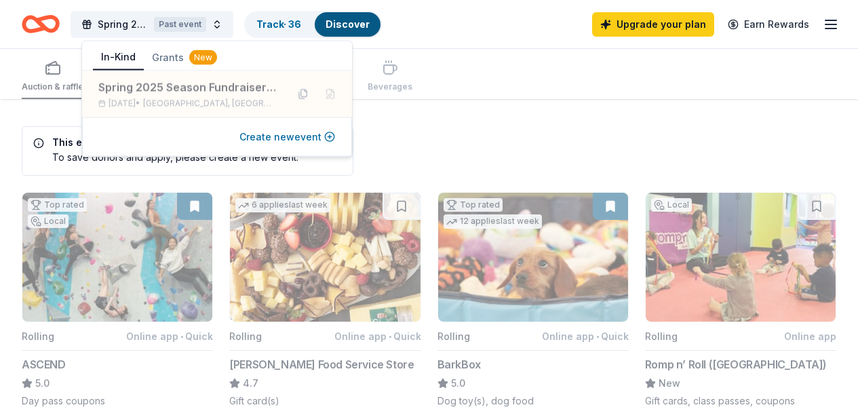
click at [283, 138] on button "Create new event" at bounding box center [287, 137] width 96 height 16
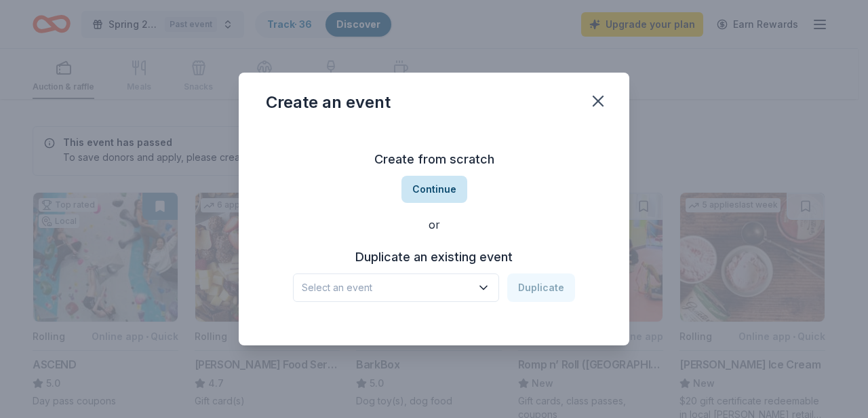
click at [446, 188] on button "Continue" at bounding box center [434, 189] width 66 height 27
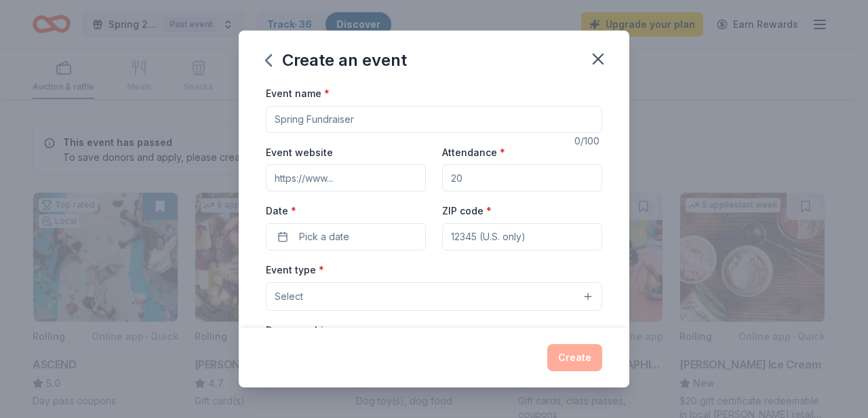
click at [340, 119] on input "Event name *" at bounding box center [434, 119] width 336 height 27
type input "Baseball Spring 2026"
click at [389, 164] on input "Event website" at bounding box center [346, 177] width 160 height 27
type input "[URL][DOMAIN_NAME][DOMAIN_NAME]"
click at [551, 235] on input "ZIP code *" at bounding box center [522, 236] width 160 height 27
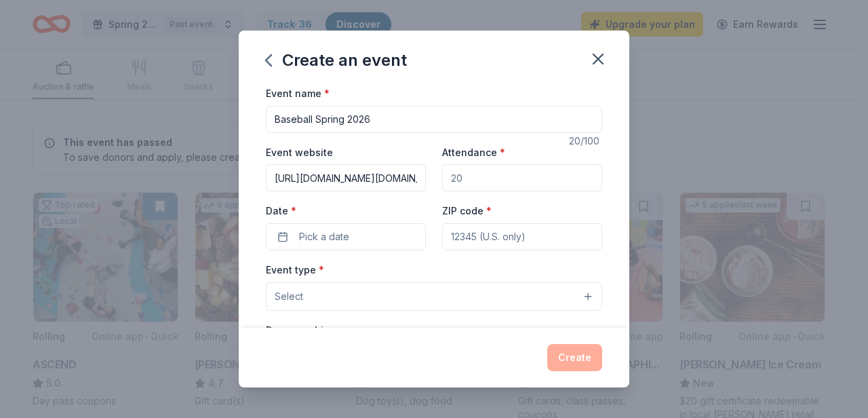
drag, startPoint x: 519, startPoint y: 238, endPoint x: 454, endPoint y: 233, distance: 65.3
click at [425, 234] on div "Event website [URL][DOMAIN_NAME][DOMAIN_NAME] Attendance * Date * Pick a date Z…" at bounding box center [434, 197] width 336 height 106
type input "16046"
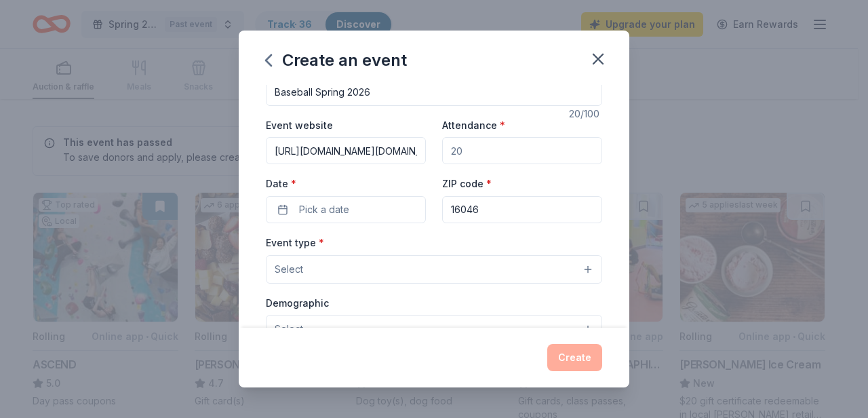
scroll to position [55, 0]
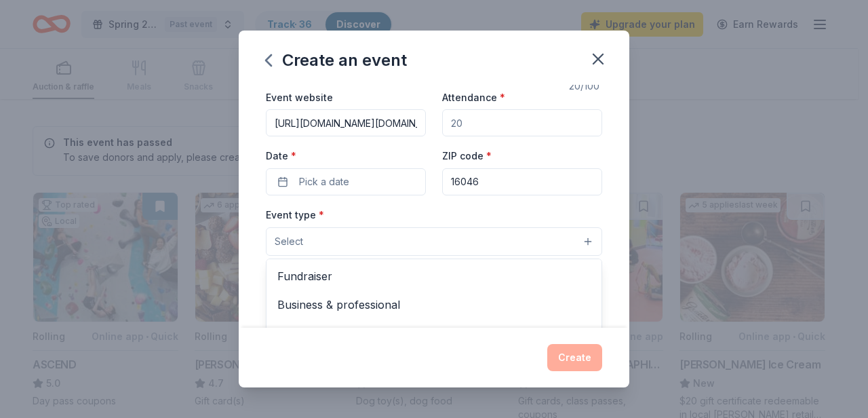
click at [467, 243] on button "Select" at bounding box center [434, 241] width 336 height 28
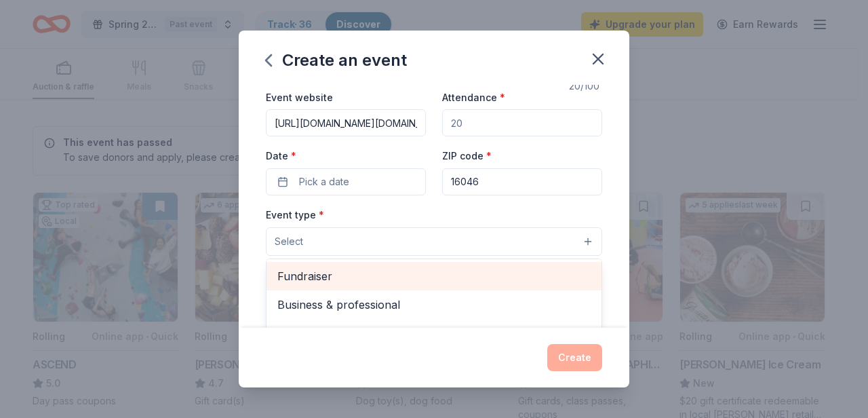
click at [418, 274] on span "Fundraiser" at bounding box center [433, 276] width 313 height 18
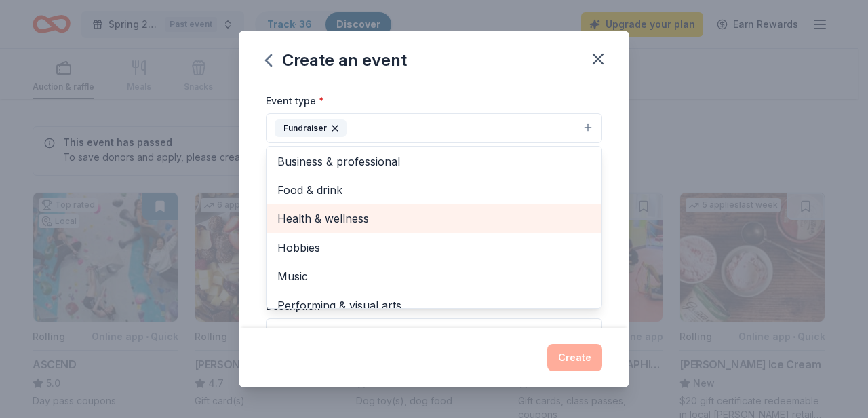
scroll to position [3, 0]
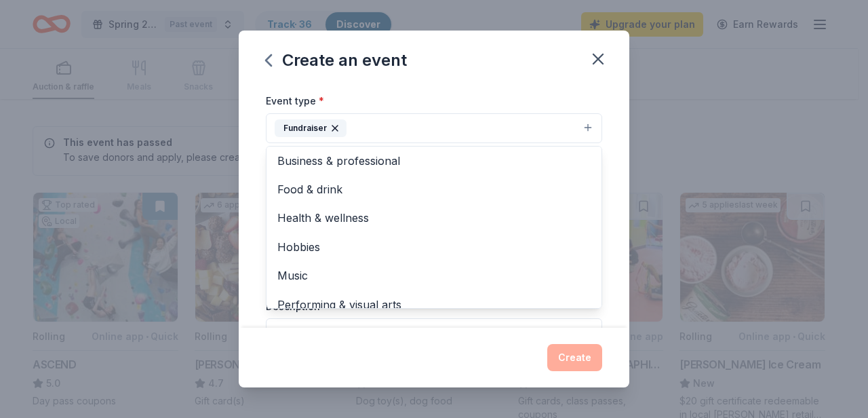
click at [600, 196] on div "Event name * Baseball Spring 2026 20 /100 Event website [URL][DOMAIN_NAME][DOMA…" at bounding box center [434, 206] width 391 height 243
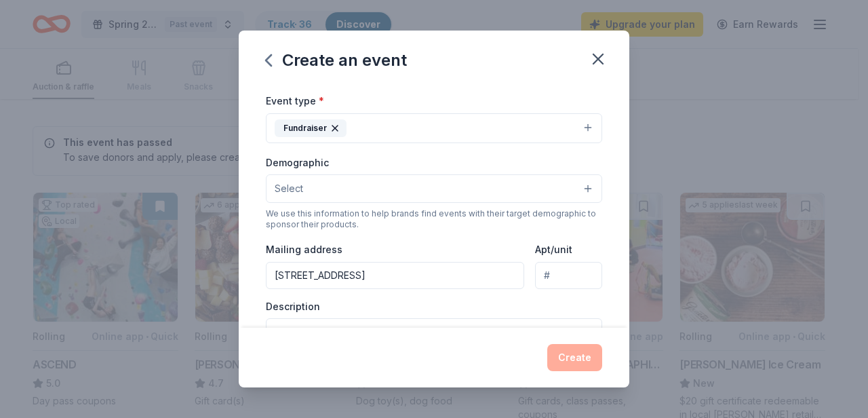
click at [485, 273] on input "[STREET_ADDRESS]" at bounding box center [395, 275] width 258 height 27
click at [426, 271] on input "[STREET_ADDRESS]" at bounding box center [395, 275] width 258 height 27
type input "[STREET_ADDRESS]"
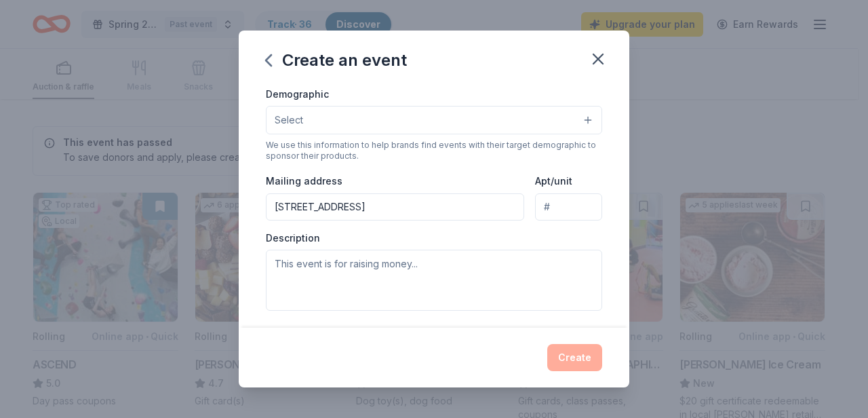
scroll to position [240, 0]
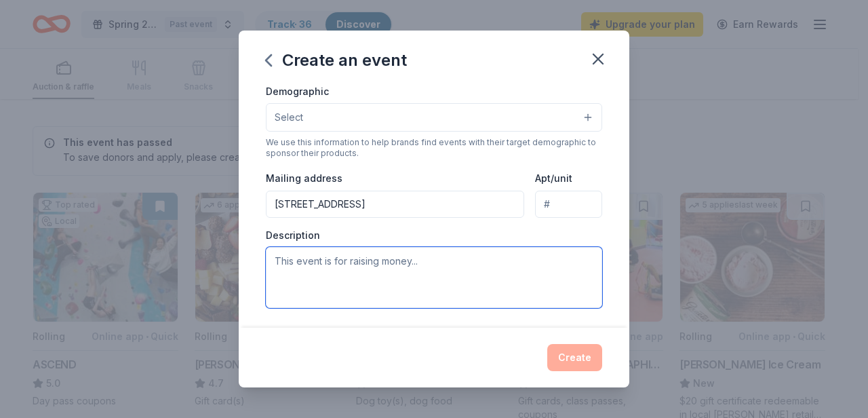
click at [509, 255] on textarea at bounding box center [434, 277] width 336 height 61
type textarea "B"
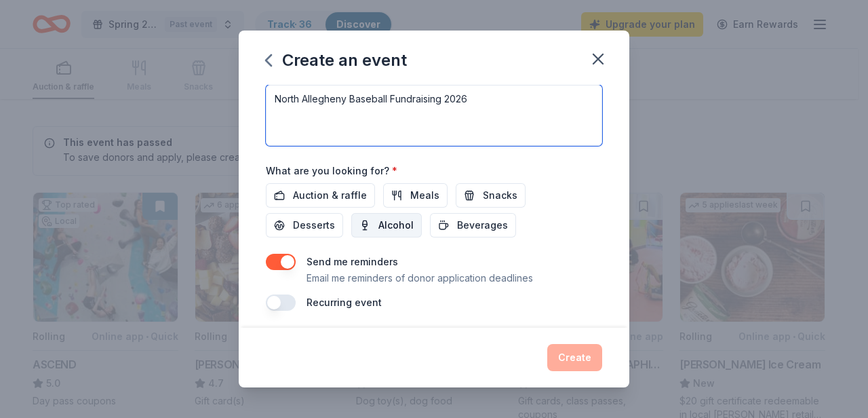
scroll to position [407, 0]
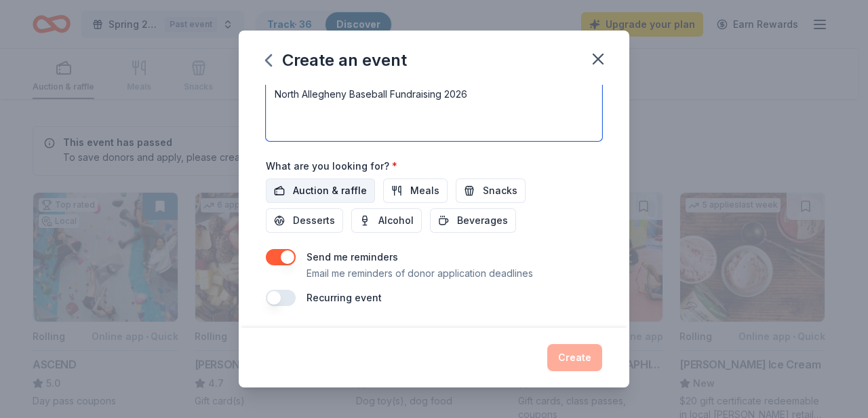
type textarea "North Allegheny Baseball Fundraising 2026"
click at [321, 193] on span "Auction & raffle" at bounding box center [330, 190] width 74 height 16
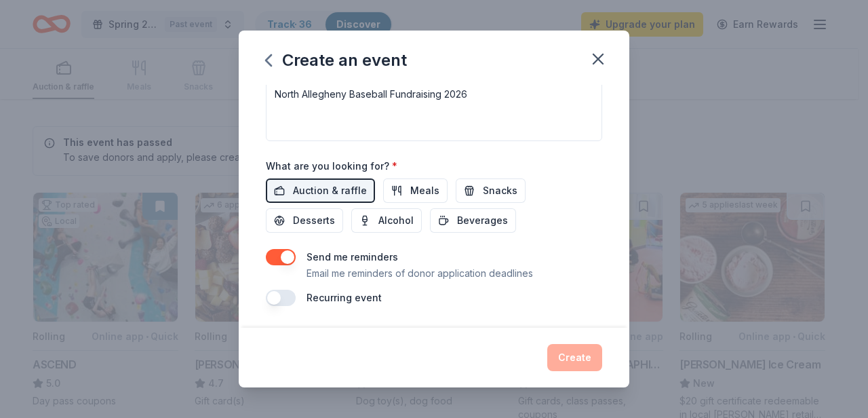
drag, startPoint x: 479, startPoint y: 199, endPoint x: 548, endPoint y: 307, distance: 128.1
click at [480, 200] on button "Snacks" at bounding box center [491, 190] width 70 height 24
click at [569, 357] on div "Create" at bounding box center [434, 357] width 336 height 27
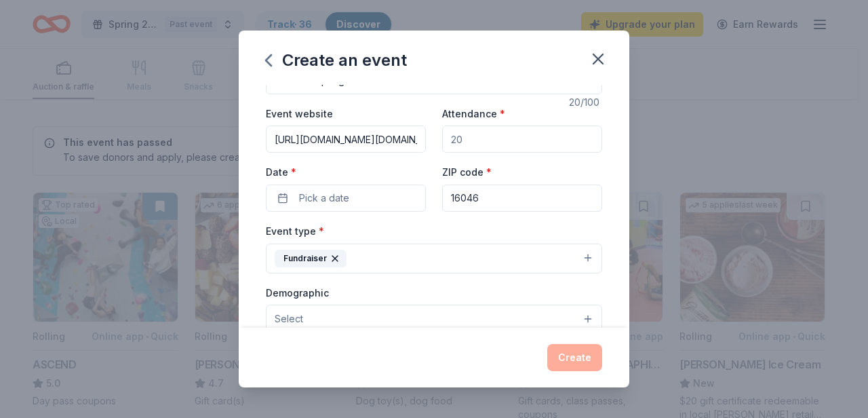
scroll to position [0, 0]
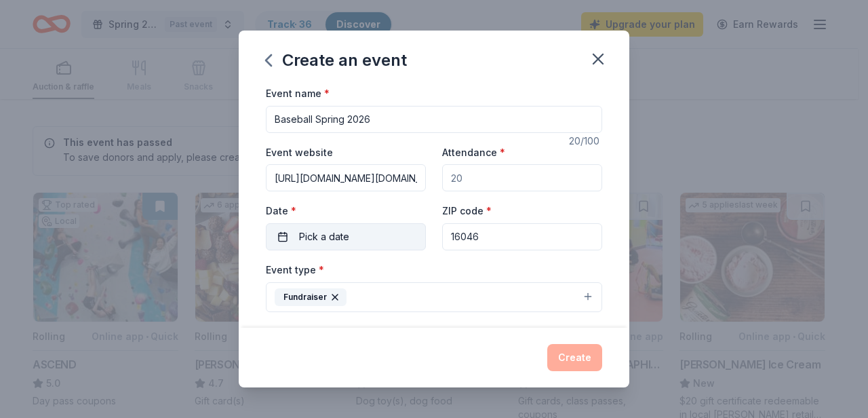
click at [399, 237] on button "Pick a date" at bounding box center [346, 236] width 160 height 27
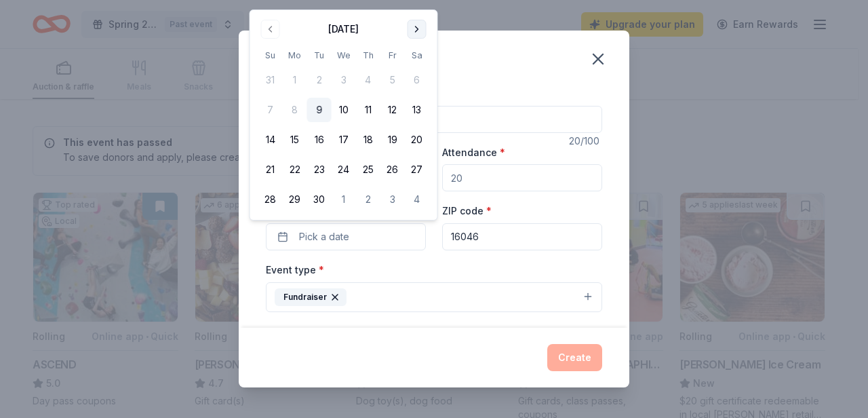
click at [418, 31] on button "Go to next month" at bounding box center [417, 29] width 19 height 19
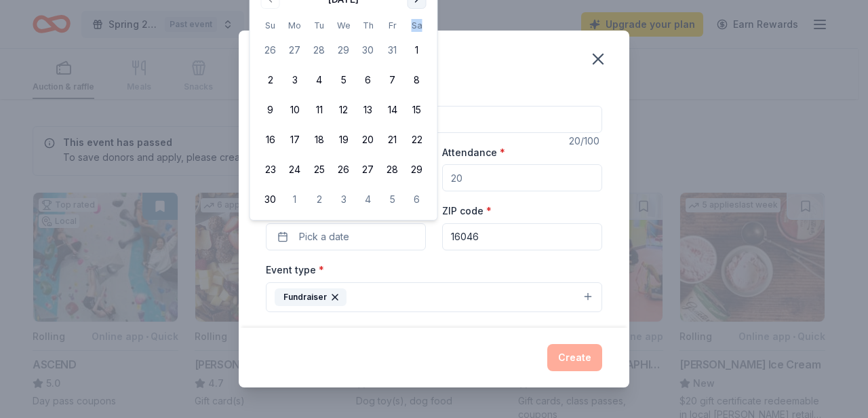
click at [418, 31] on th "Sa" at bounding box center [417, 25] width 24 height 14
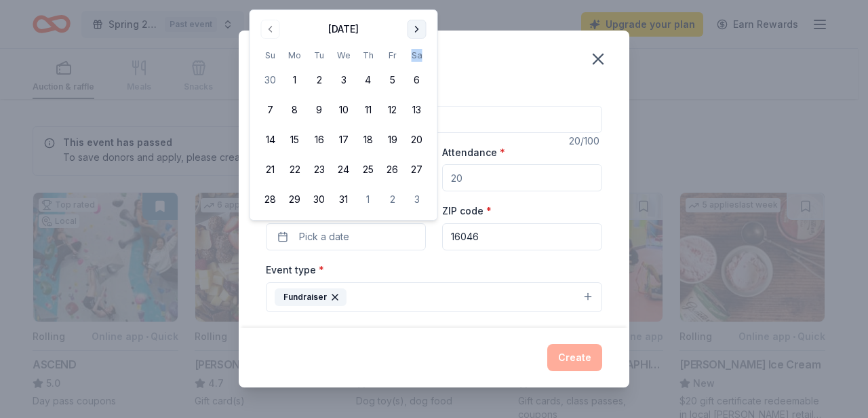
click at [416, 3] on div "Create an event Event name * Baseball Spring 2026 20 /100 Event website [URL][D…" at bounding box center [434, 209] width 868 height 418
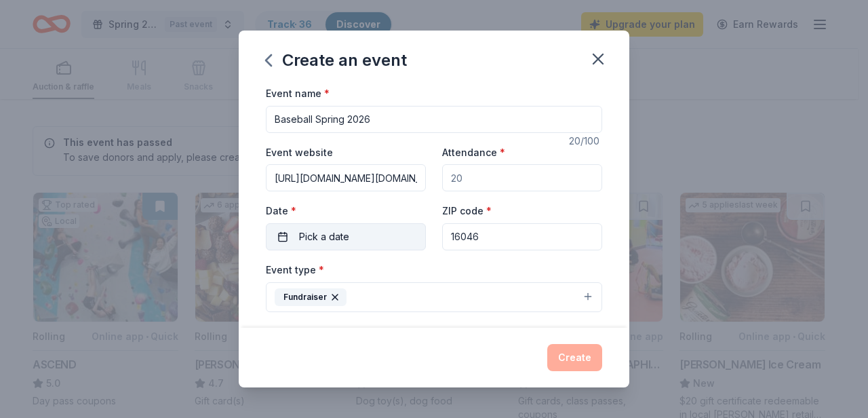
click at [338, 236] on span "Pick a date" at bounding box center [324, 237] width 50 height 16
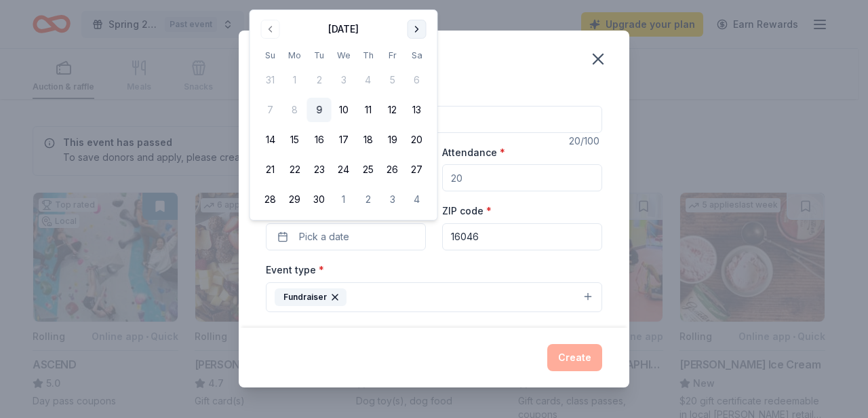
click at [422, 25] on button "Go to next month" at bounding box center [417, 29] width 19 height 19
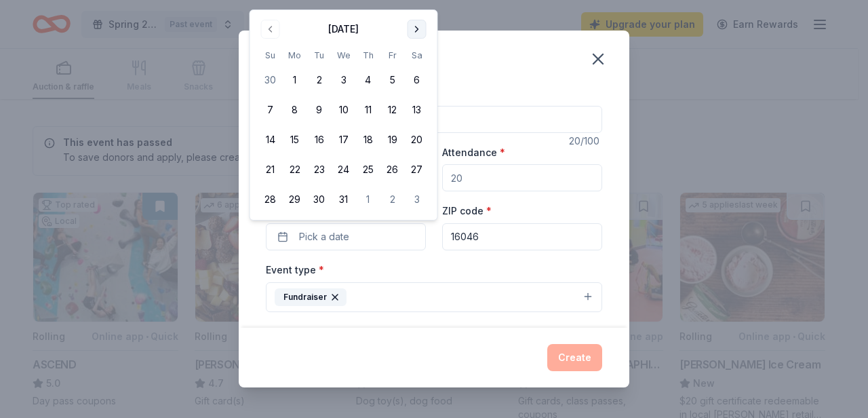
click at [416, 36] on button "Go to next month" at bounding box center [417, 29] width 19 height 19
click at [416, 35] on button "Go to next month" at bounding box center [417, 29] width 19 height 19
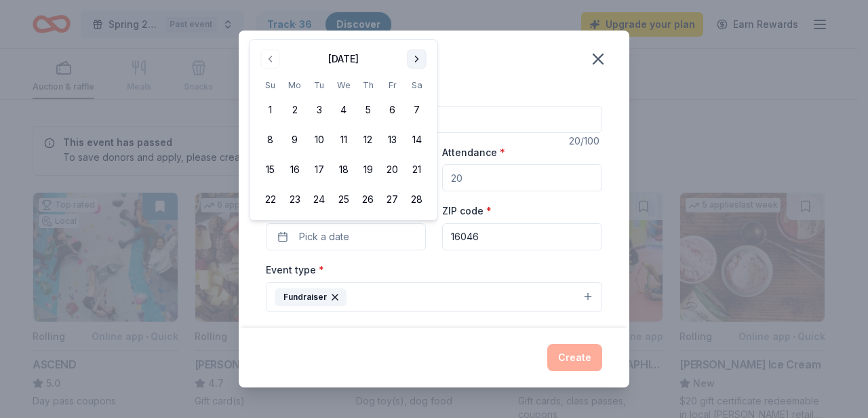
click at [418, 58] on button "Go to next month" at bounding box center [417, 58] width 19 height 19
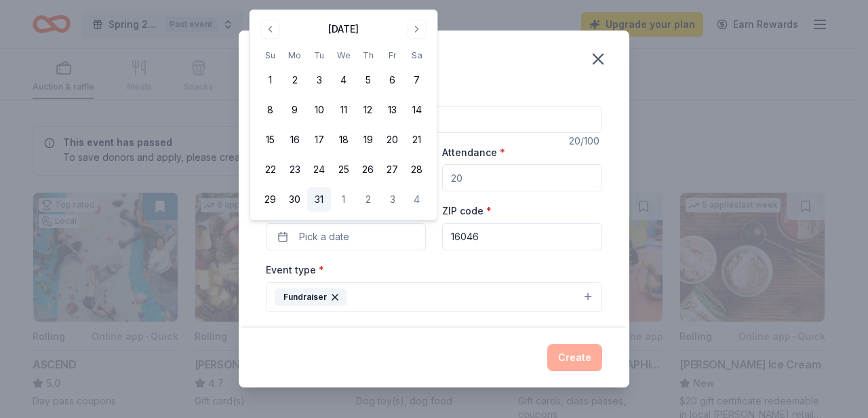
click at [326, 195] on button "31" at bounding box center [319, 199] width 24 height 24
click at [461, 254] on div "Event name * Baseball Spring 2026 20 /100 Event website [URL][DOMAIN_NAME][DOMA…" at bounding box center [434, 399] width 336 height 628
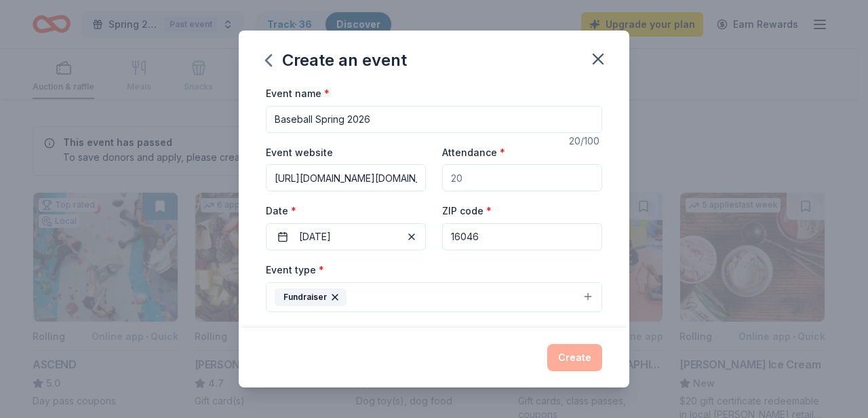
click at [520, 300] on button "Fundraiser" at bounding box center [434, 297] width 336 height 30
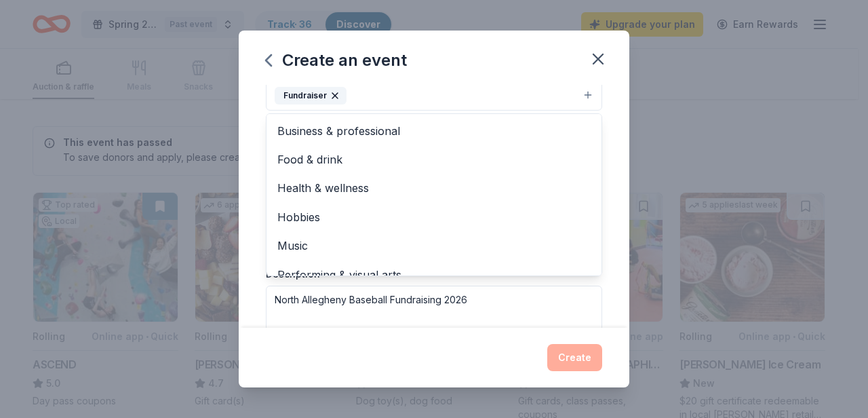
click at [528, 42] on div "Create an event Event name * Baseball Spring 2026 20 /100 Event website [URL][D…" at bounding box center [434, 209] width 391 height 357
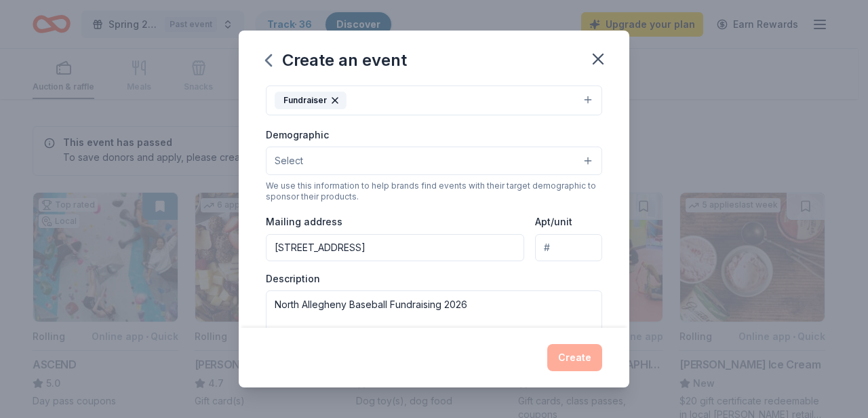
click at [578, 357] on div "Create" at bounding box center [434, 357] width 336 height 27
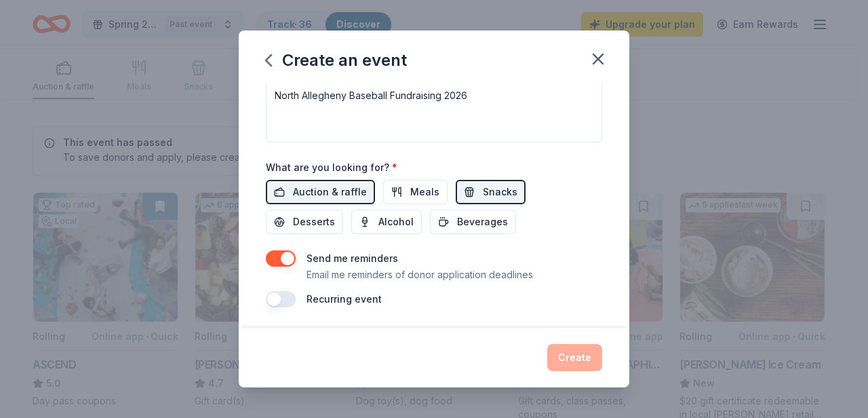
scroll to position [407, 0]
click at [273, 297] on button "button" at bounding box center [281, 298] width 30 height 16
click at [281, 297] on button "button" at bounding box center [281, 298] width 30 height 16
click at [555, 360] on div "Create" at bounding box center [434, 357] width 336 height 27
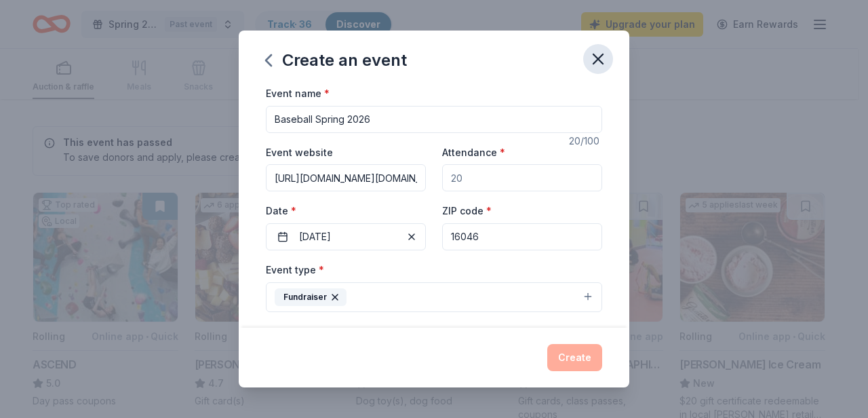
click at [587, 58] on button "button" at bounding box center [598, 59] width 30 height 30
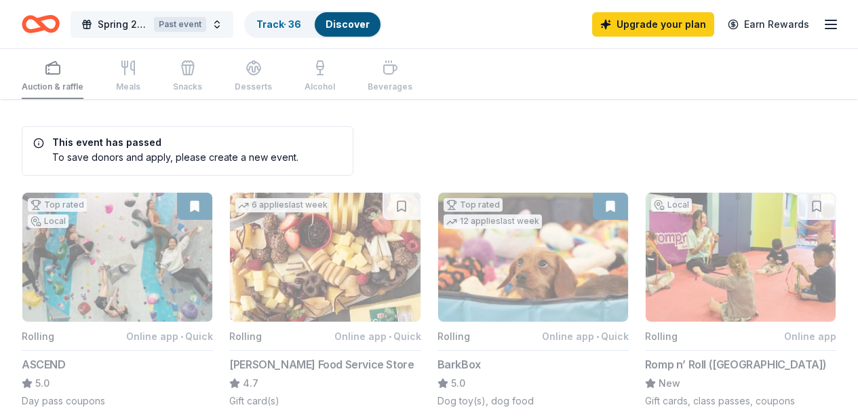
click at [133, 20] on span "Spring 2025 Season Fundraiser Raffle" at bounding box center [123, 24] width 51 height 16
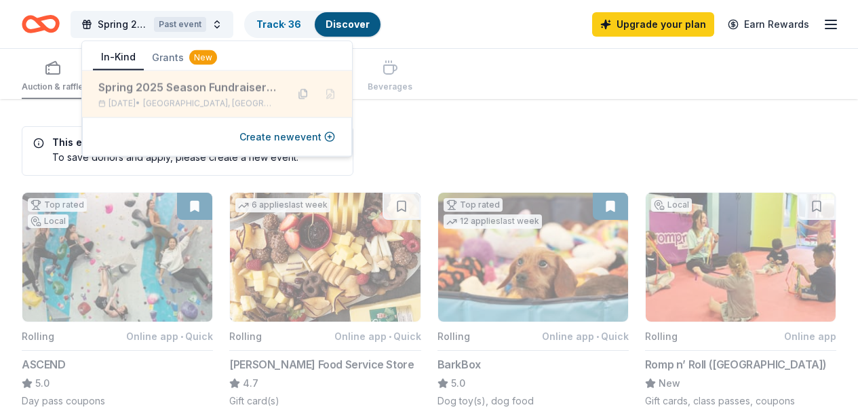
click at [211, 97] on div "Spring 2025 Season Fundraiser Raffle [DATE] • [GEOGRAPHIC_DATA], [GEOGRAPHIC_DA…" at bounding box center [187, 94] width 178 height 30
click at [309, 93] on button at bounding box center [303, 94] width 22 height 22
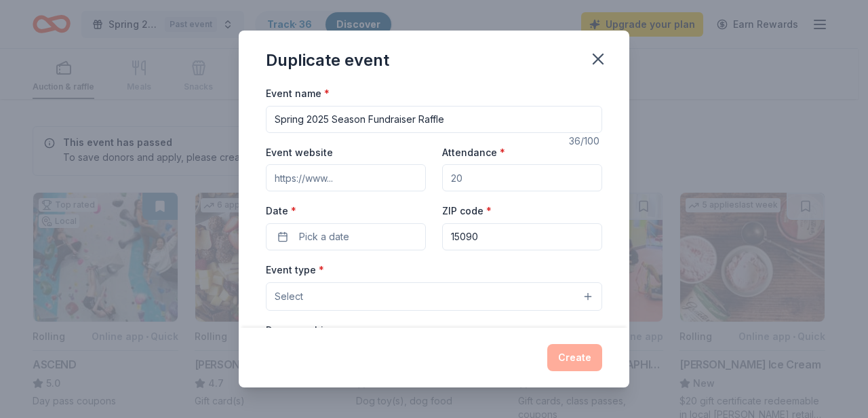
click at [516, 123] on input "Spring 2025 Season Fundraiser Raffle" at bounding box center [434, 119] width 336 height 27
click at [328, 117] on input "Spring 2025 Season Fundraiser Raffle" at bounding box center [434, 119] width 336 height 27
type input "Spring 2026 Season Fundraiser Raffle"
click at [574, 361] on div "Create" at bounding box center [434, 357] width 336 height 27
click at [500, 176] on input "Attendance *" at bounding box center [522, 177] width 160 height 27
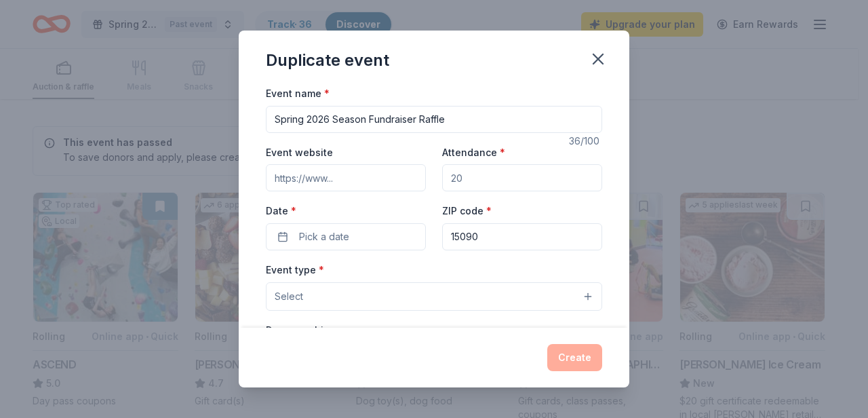
click at [416, 175] on div "Event website Attendance * Date * Pick a date ZIP code * 15090" at bounding box center [434, 197] width 336 height 106
click at [488, 212] on div "ZIP code * 15090" at bounding box center [522, 226] width 160 height 48
click at [479, 177] on input "Attendance *" at bounding box center [522, 177] width 160 height 27
drag, startPoint x: 479, startPoint y: 177, endPoint x: 441, endPoint y: 175, distance: 38.7
click at [442, 175] on input "Attendance *" at bounding box center [522, 177] width 160 height 27
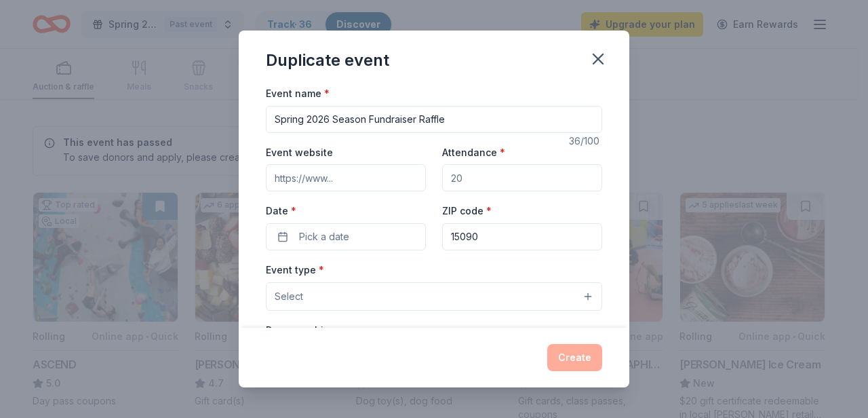
click at [463, 178] on input "Attendance *" at bounding box center [522, 177] width 160 height 27
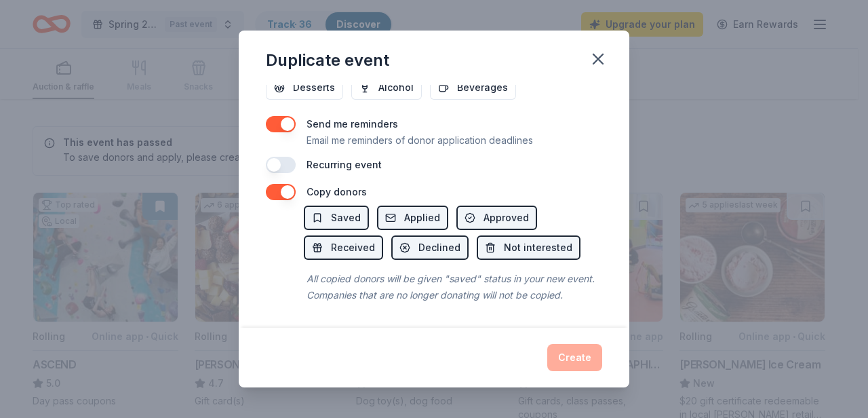
scroll to position [555, 0]
click at [597, 62] on icon "button" at bounding box center [598, 58] width 19 height 19
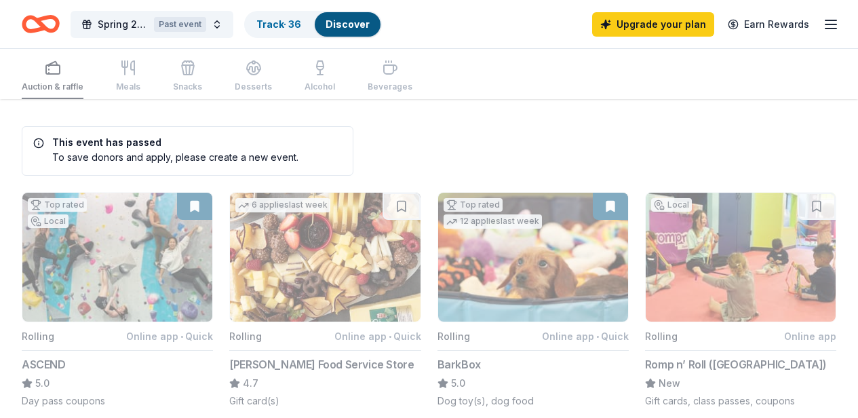
click at [57, 23] on icon "Home" at bounding box center [41, 24] width 38 height 32
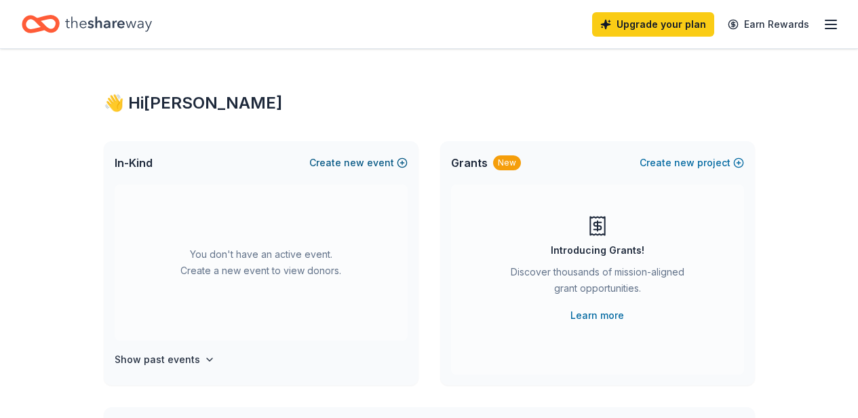
click at [342, 161] on button "Create new event" at bounding box center [358, 163] width 98 height 16
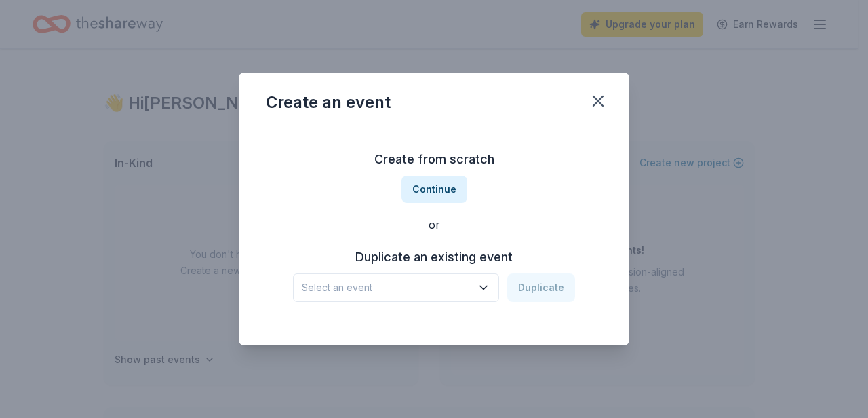
click at [481, 284] on icon "button" at bounding box center [484, 288] width 14 height 14
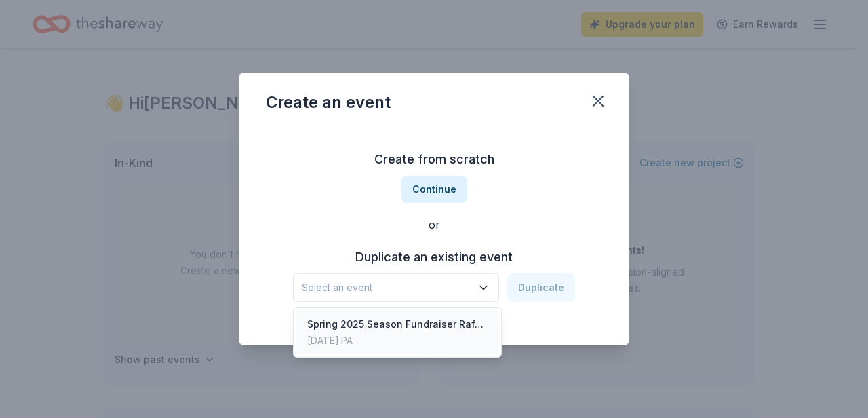
click at [422, 329] on div "Spring 2025 Season Fundraiser Raffle" at bounding box center [397, 324] width 180 height 16
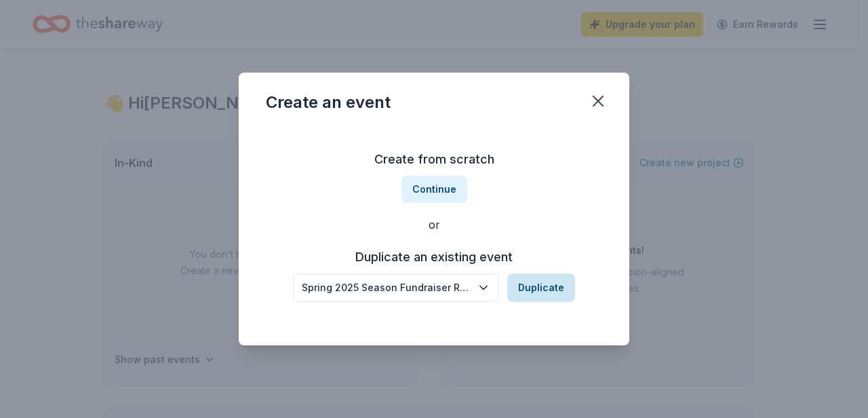
click at [548, 291] on button "Duplicate" at bounding box center [541, 287] width 68 height 28
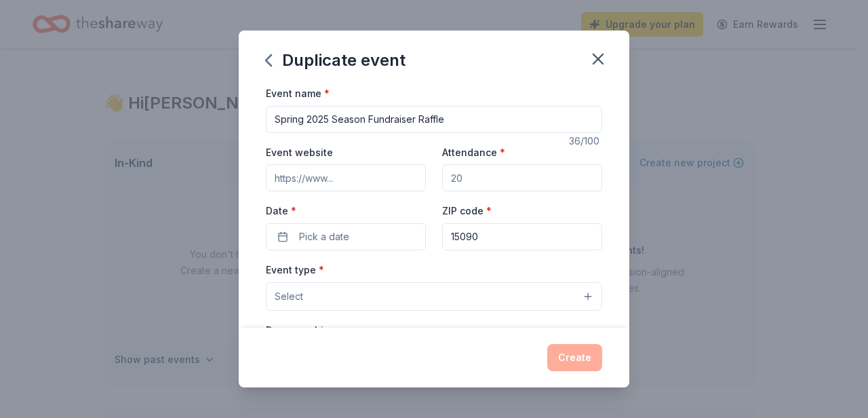
click at [376, 125] on input "Spring 2025 Season Fundraiser Raffle" at bounding box center [434, 119] width 336 height 27
click at [329, 121] on input "Spring 2025 Season Fundraiser Raffle" at bounding box center [434, 119] width 336 height 27
type input "Spring 2026 Season Fundraiser Raffle"
click at [380, 232] on button "Pick a date" at bounding box center [346, 236] width 160 height 27
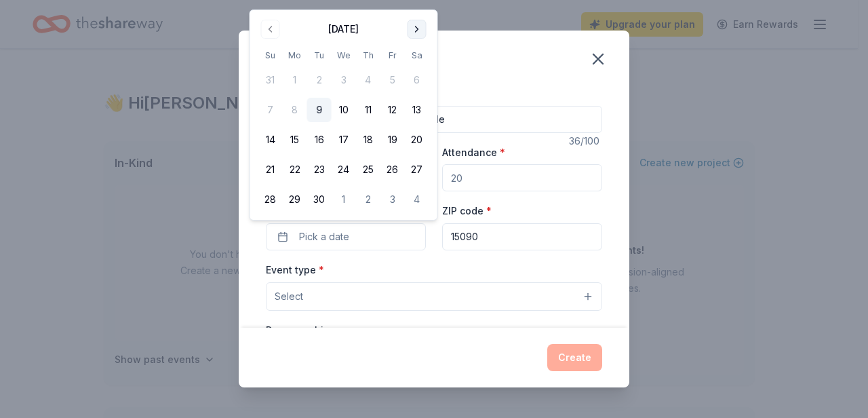
click at [414, 35] on button "Go to next month" at bounding box center [417, 29] width 19 height 19
click at [414, 29] on button "Go to next month" at bounding box center [417, 29] width 19 height 19
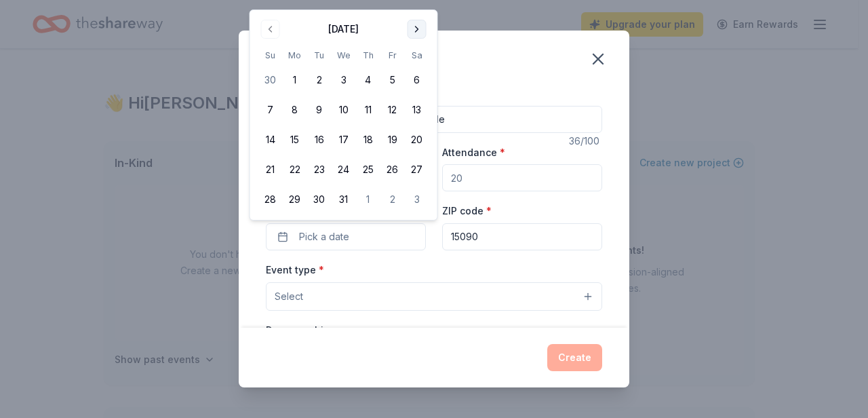
click at [418, 23] on button "Go to next month" at bounding box center [417, 29] width 19 height 19
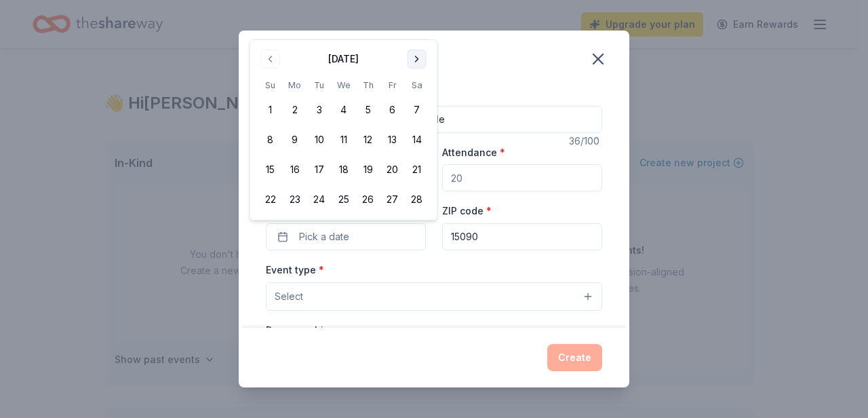
click at [416, 64] on button "Go to next month" at bounding box center [417, 58] width 19 height 19
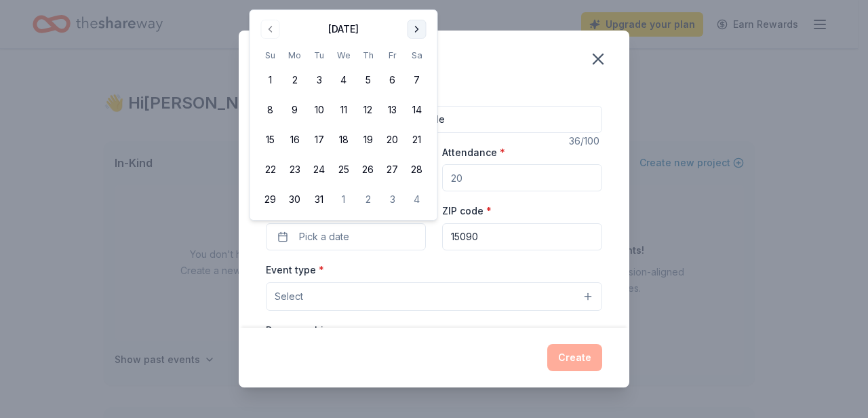
click at [419, 33] on button "Go to next month" at bounding box center [417, 29] width 19 height 19
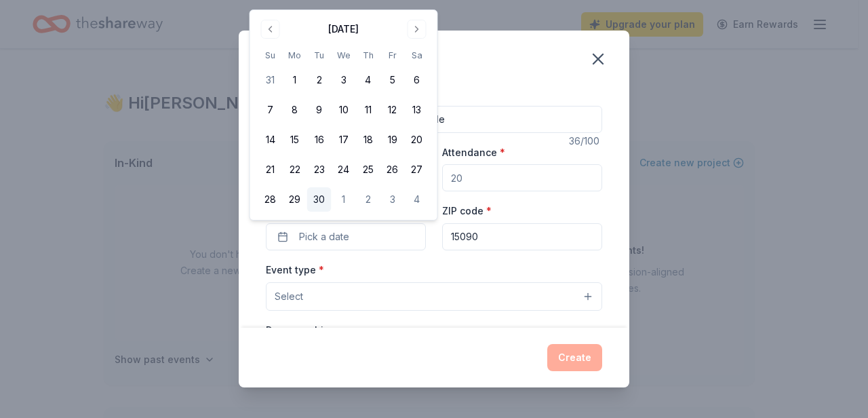
click at [327, 199] on button "30" at bounding box center [319, 199] width 24 height 24
click at [508, 264] on div "Event type * Select" at bounding box center [434, 285] width 336 height 49
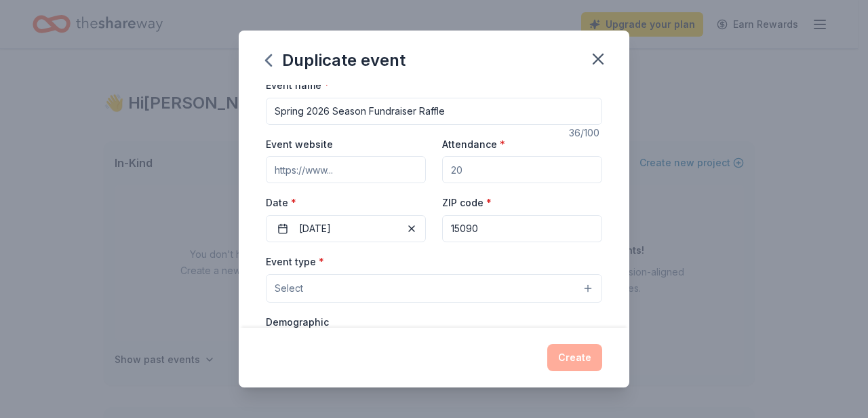
scroll to position [20, 0]
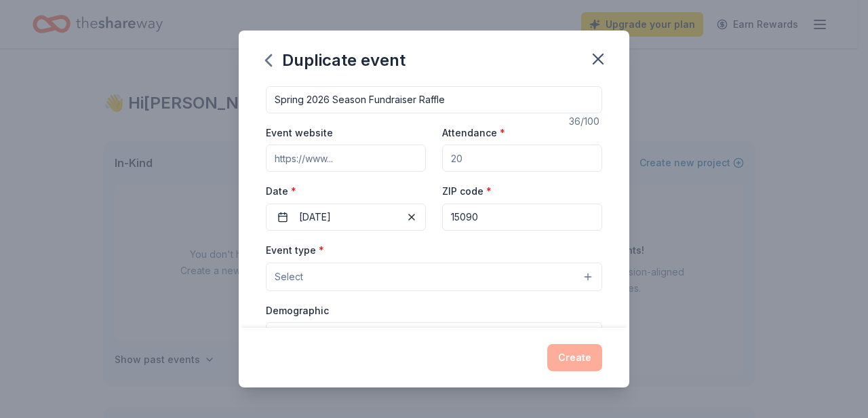
click at [504, 273] on button "Select" at bounding box center [434, 276] width 336 height 28
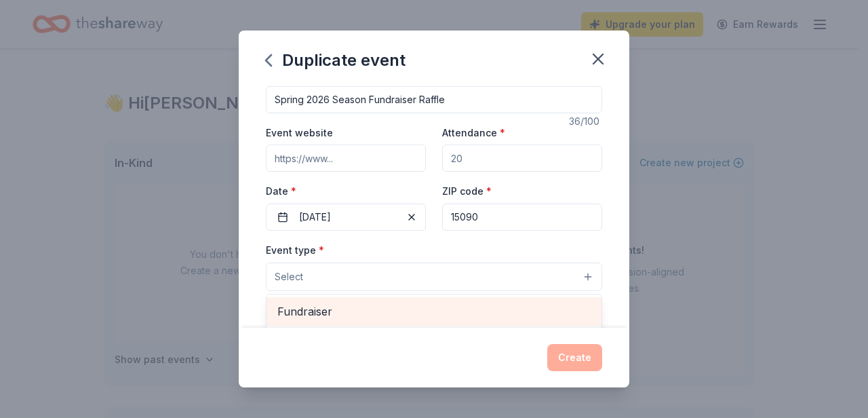
click at [441, 314] on span "Fundraiser" at bounding box center [433, 311] width 313 height 18
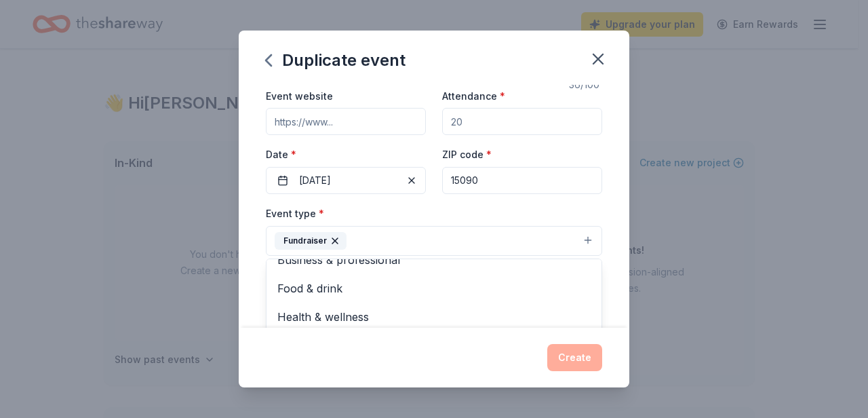
scroll to position [0, 0]
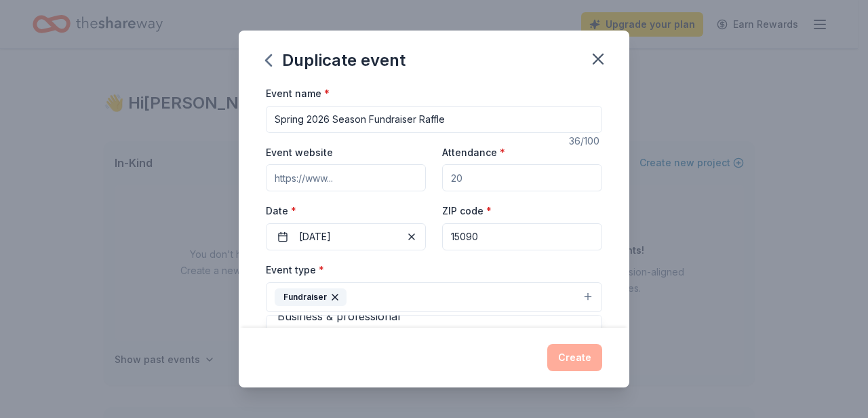
click at [357, 170] on div "Event name * Spring 2026 Season Fundraiser Raffle 36 /100 Event website Attenda…" at bounding box center [434, 399] width 336 height 628
click at [334, 182] on input "Event website" at bounding box center [346, 177] width 160 height 27
type input "[URL][DOMAIN_NAME][DOMAIN_NAME]"
click at [600, 266] on div "Event name * Spring 2026 Season Fundraiser Raffle 36 /100 Event website [URL][D…" at bounding box center [434, 206] width 391 height 243
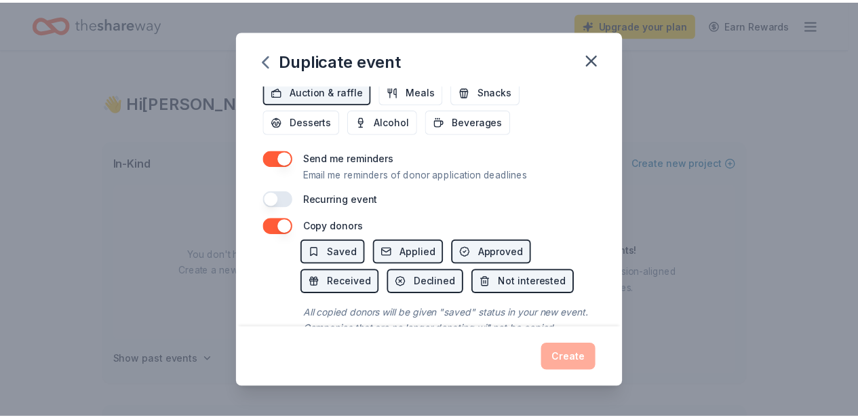
scroll to position [556, 0]
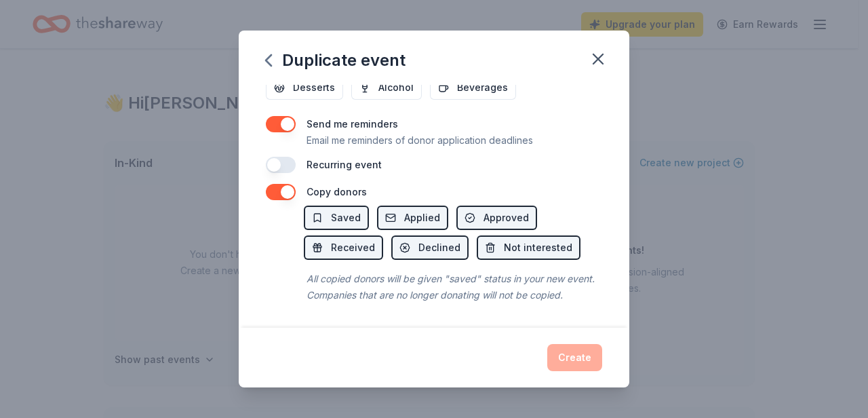
click at [565, 352] on div "Create" at bounding box center [434, 357] width 336 height 27
drag, startPoint x: 566, startPoint y: 355, endPoint x: 533, endPoint y: 275, distance: 86.4
click at [566, 351] on div "Create" at bounding box center [434, 357] width 336 height 27
click at [605, 57] on icon "button" at bounding box center [598, 58] width 19 height 19
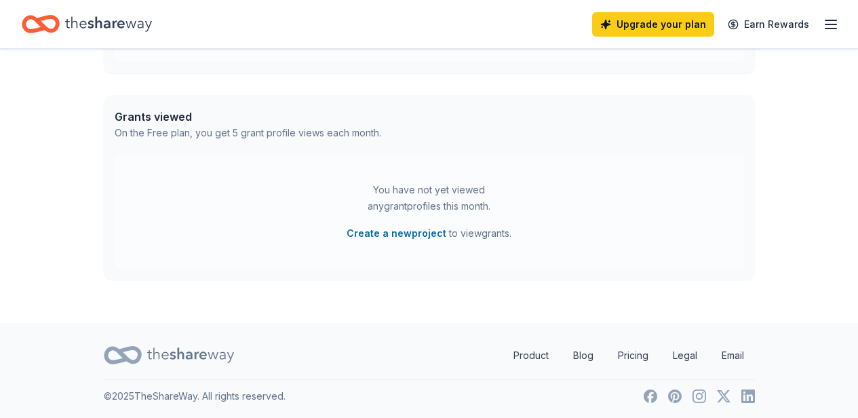
scroll to position [0, 0]
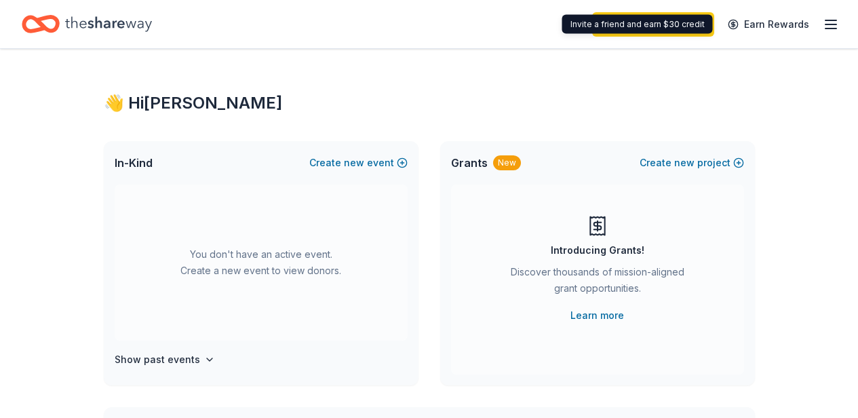
click at [823, 22] on icon "button" at bounding box center [831, 24] width 16 height 16
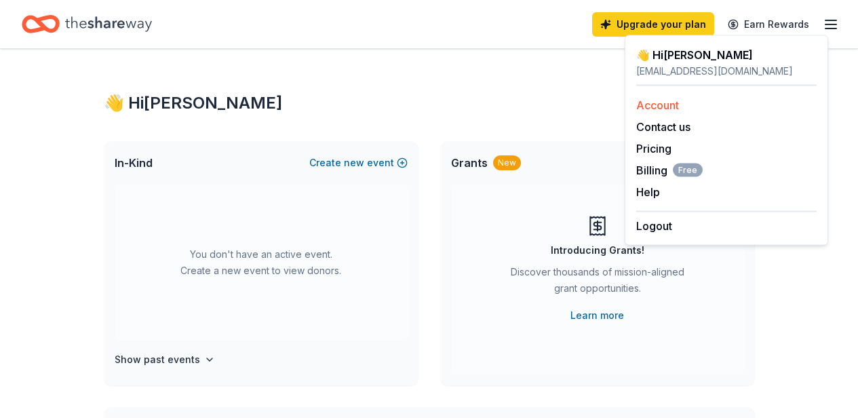
click at [682, 108] on div "Account" at bounding box center [726, 105] width 180 height 16
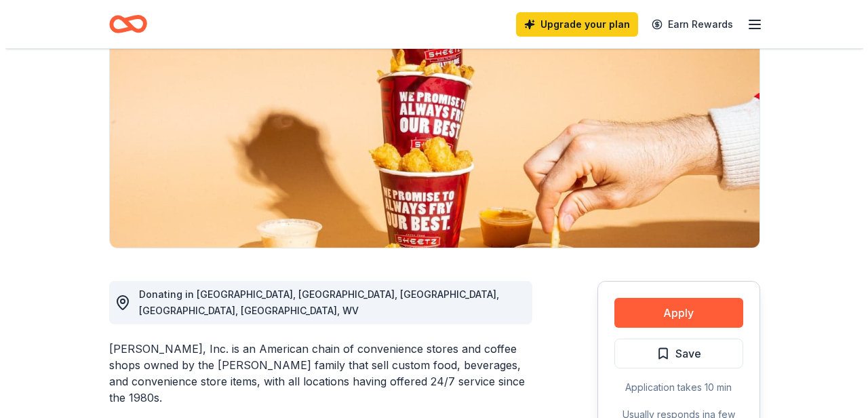
scroll to position [260, 0]
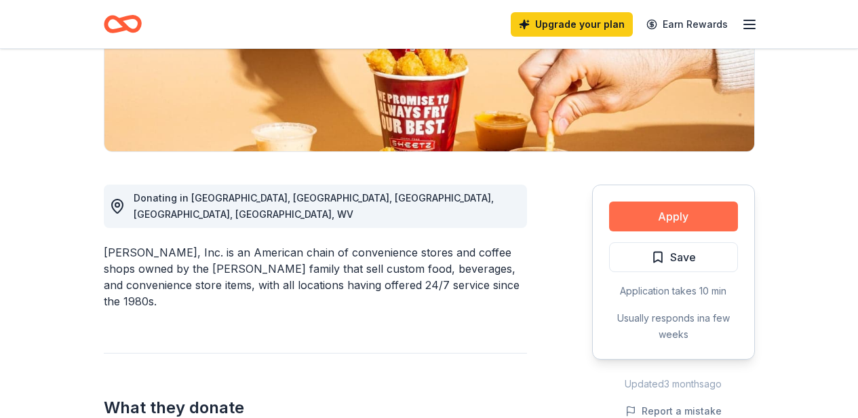
click at [698, 219] on button "Apply" at bounding box center [673, 216] width 129 height 30
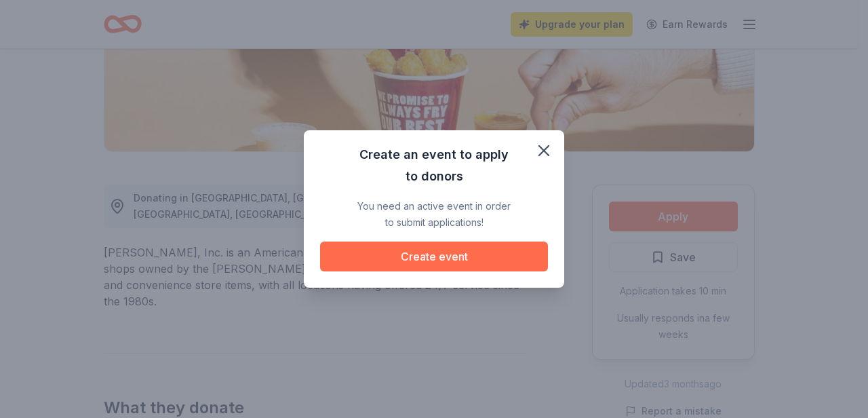
click at [481, 254] on button "Create event" at bounding box center [434, 256] width 228 height 30
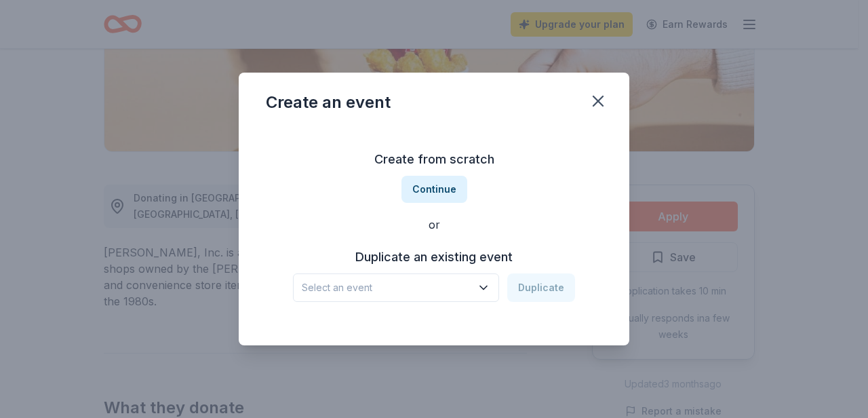
click at [483, 291] on icon "button" at bounding box center [484, 288] width 14 height 14
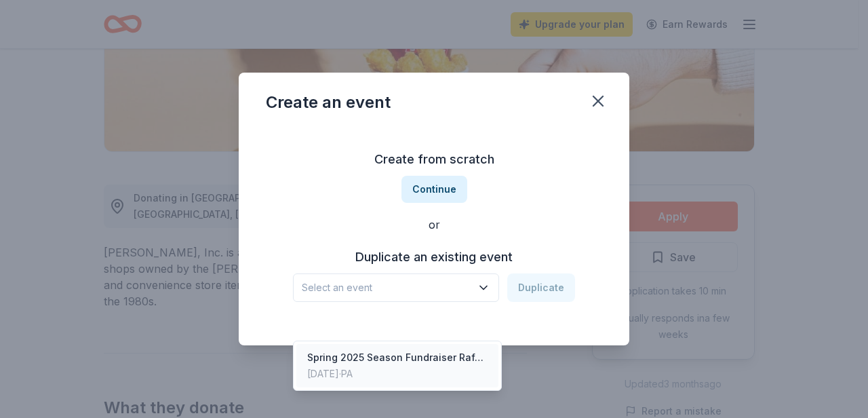
click at [444, 349] on div "Spring 2025 Season Fundraiser Raffle" at bounding box center [397, 357] width 180 height 16
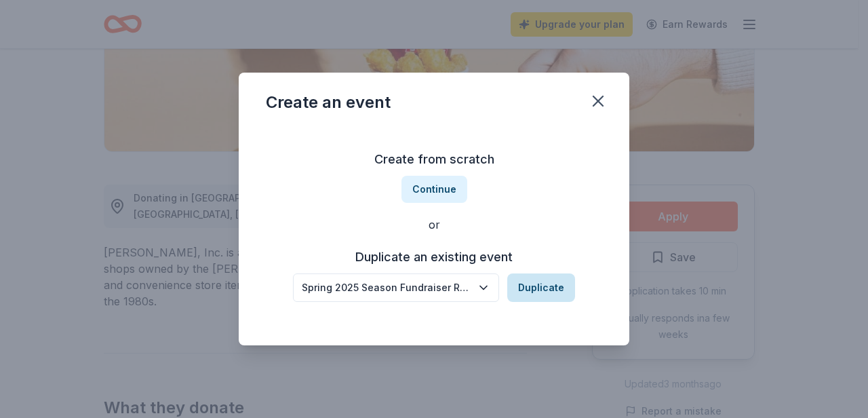
click at [550, 289] on button "Duplicate" at bounding box center [541, 287] width 68 height 28
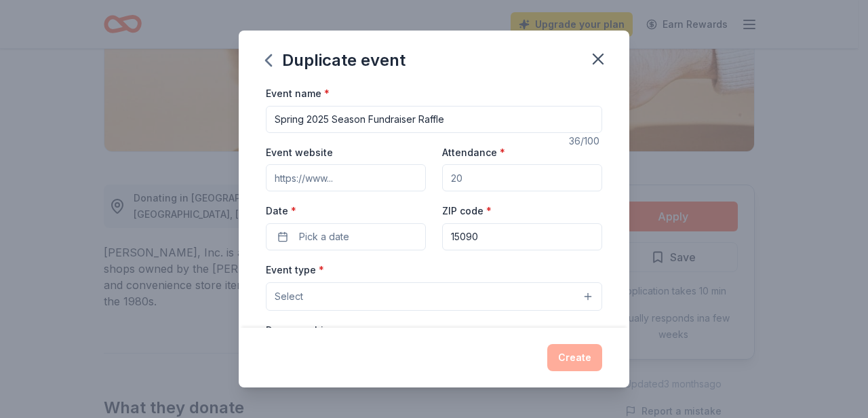
drag, startPoint x: 575, startPoint y: 355, endPoint x: 546, endPoint y: 260, distance: 99.3
click at [574, 350] on div "Create" at bounding box center [434, 357] width 336 height 27
click at [329, 118] on input "Spring 2025 Season Fundraiser Raffle" at bounding box center [434, 119] width 336 height 27
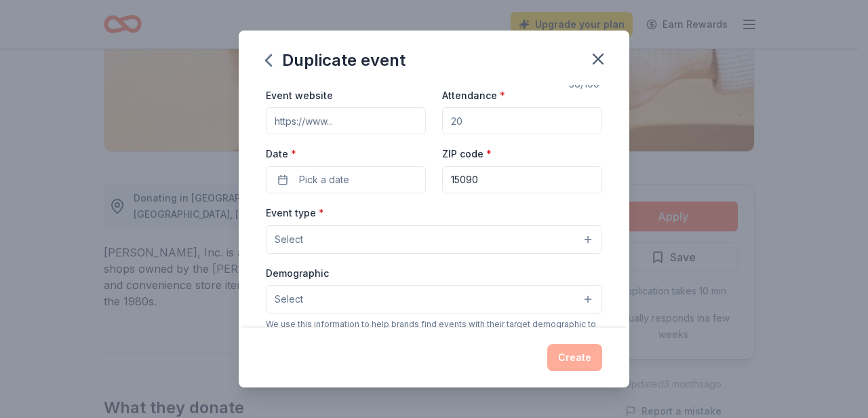
scroll to position [0, 0]
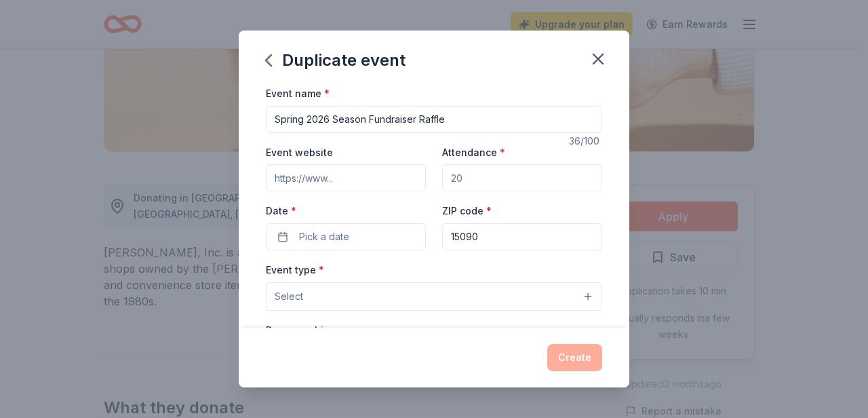
type input "Spring 2026 Season Fundraiser Raffle"
click at [357, 171] on input "Event website" at bounding box center [346, 177] width 160 height 27
type input "[URL][DOMAIN_NAME][DOMAIN_NAME]"
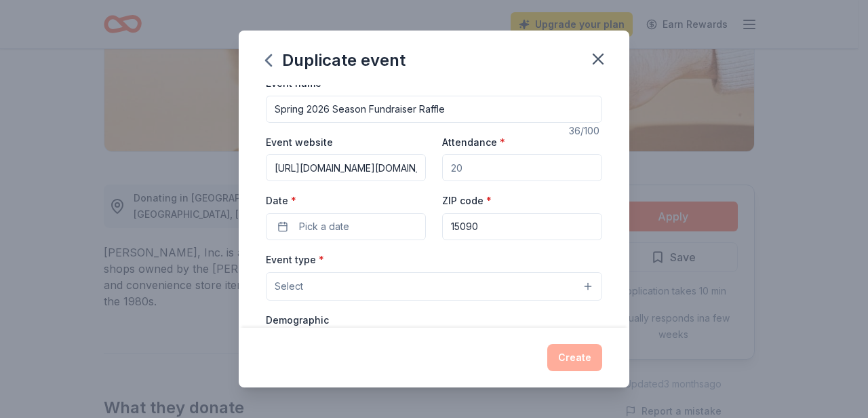
scroll to position [47, 0]
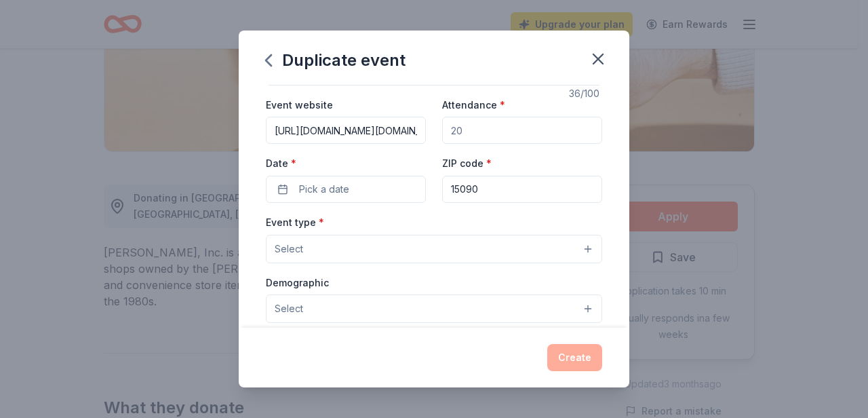
click at [491, 254] on button "Select" at bounding box center [434, 249] width 336 height 28
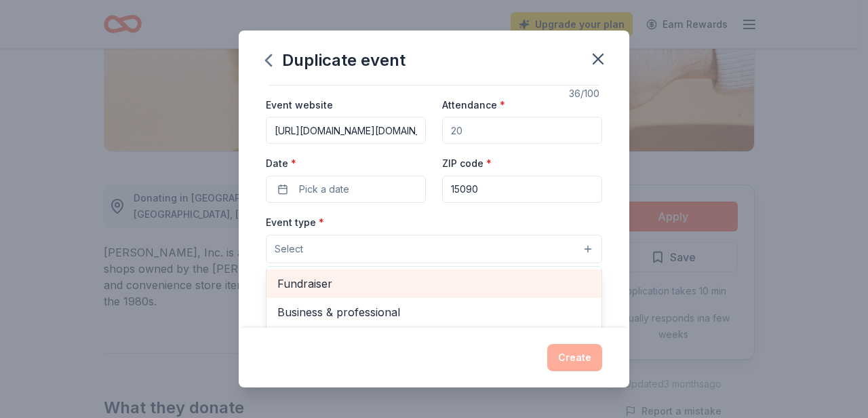
click at [448, 288] on span "Fundraiser" at bounding box center [433, 284] width 313 height 18
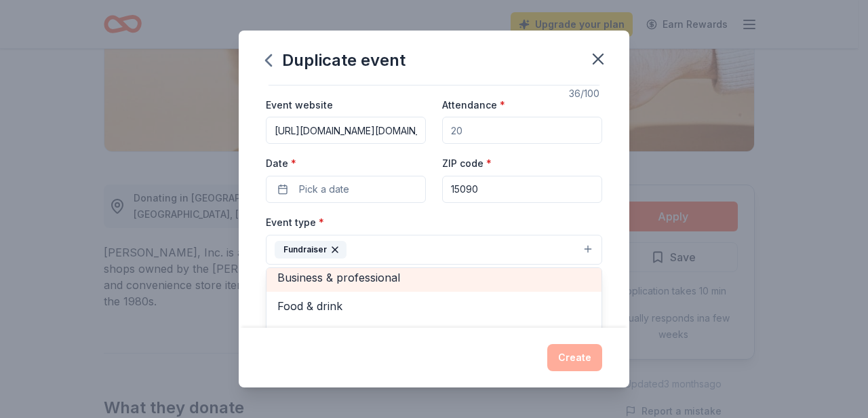
scroll to position [16, 0]
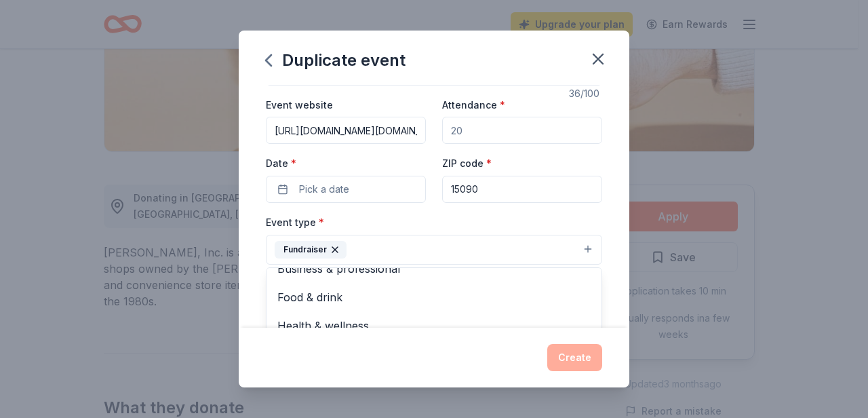
click at [609, 222] on div "Event name * Spring 2026 Season Fundraiser Raffle 36 /100 Event website https:/…" at bounding box center [434, 206] width 391 height 243
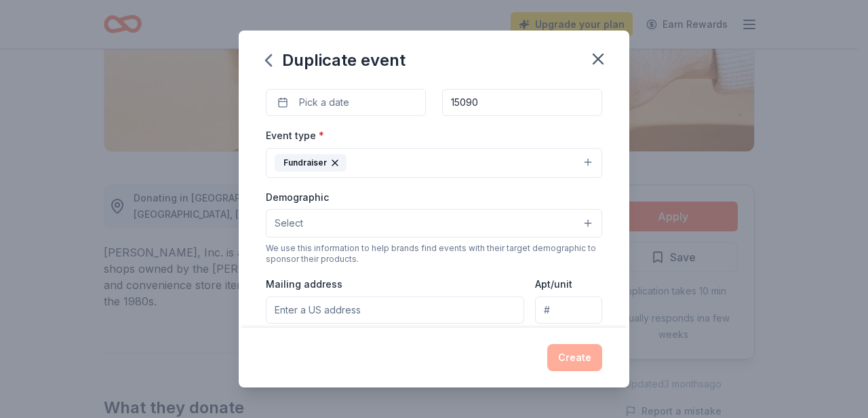
scroll to position [137, 0]
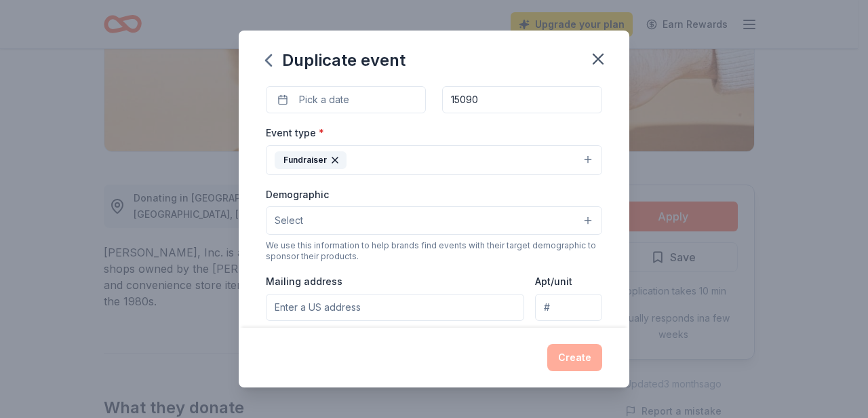
click at [576, 228] on button "Select" at bounding box center [434, 220] width 336 height 28
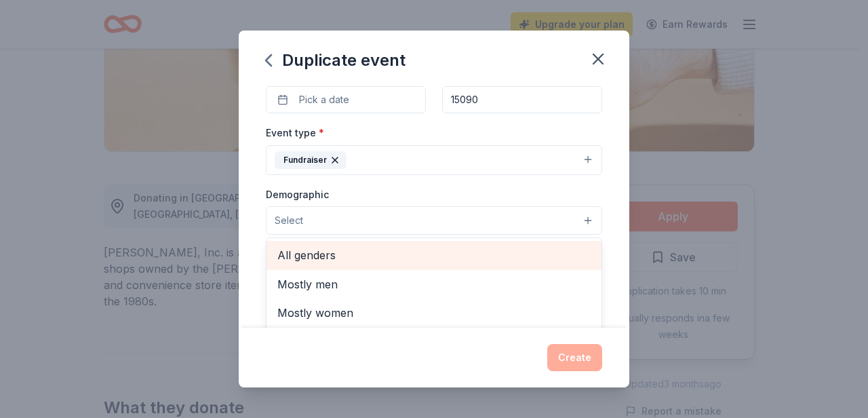
click at [471, 257] on span "All genders" at bounding box center [433, 255] width 313 height 18
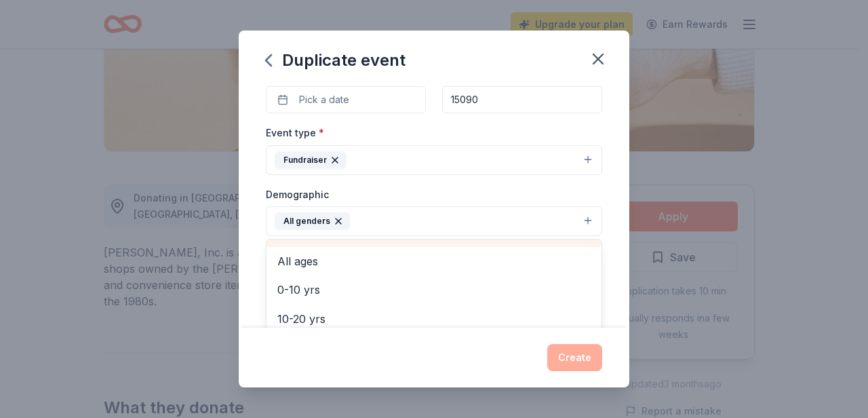
scroll to position [189, 0]
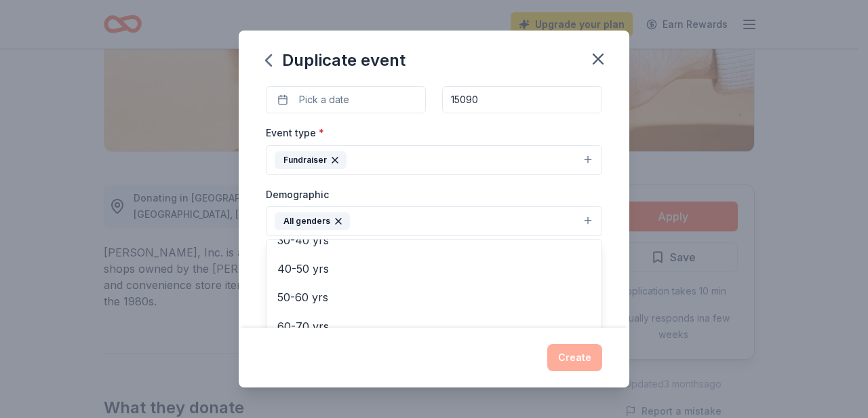
click at [603, 229] on div "Event name * Spring 2026 Season Fundraiser Raffle 36 /100 Event website https:/…" at bounding box center [434, 206] width 391 height 243
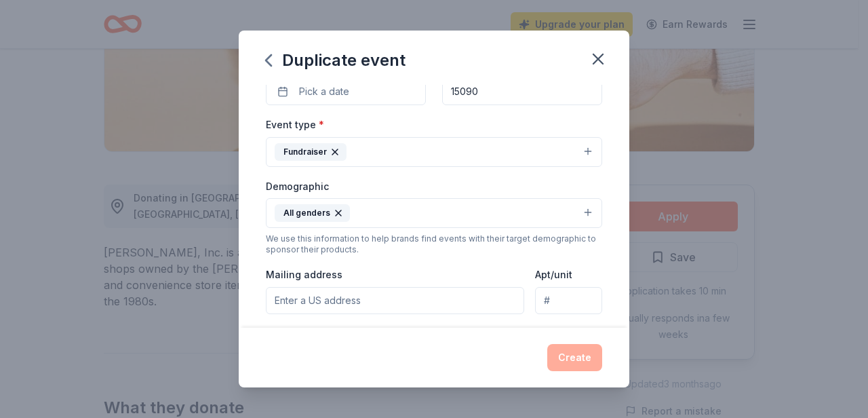
scroll to position [184, 0]
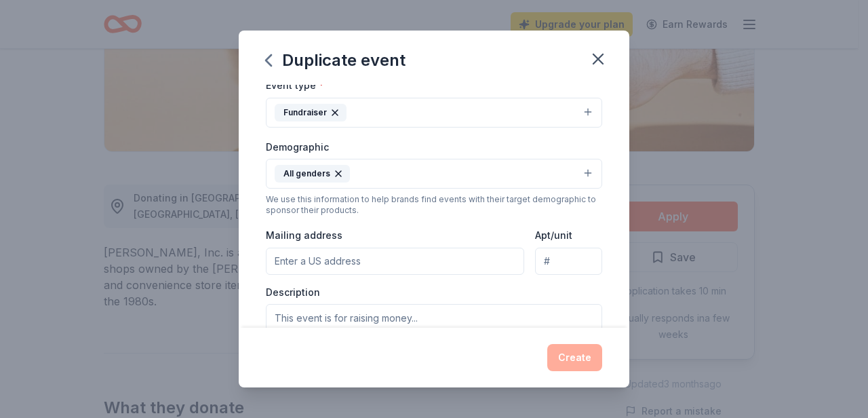
click at [476, 256] on input "Mailing address" at bounding box center [395, 260] width 258 height 27
click at [429, 254] on input "[STREET_ADDRESS]" at bounding box center [395, 260] width 258 height 27
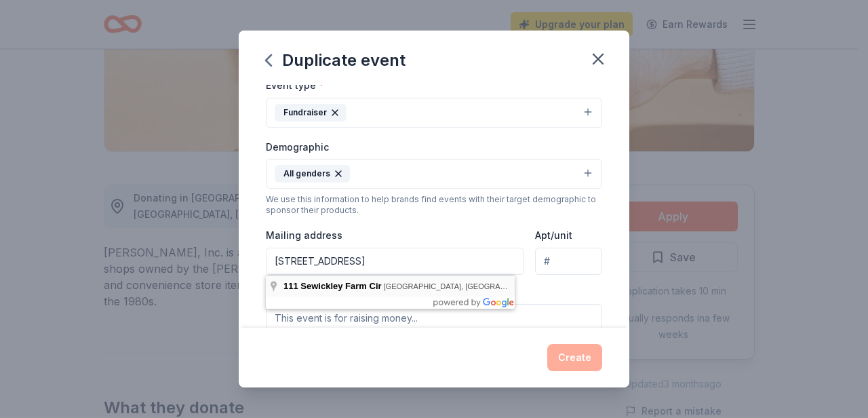
type input "[STREET_ADDRESS]"
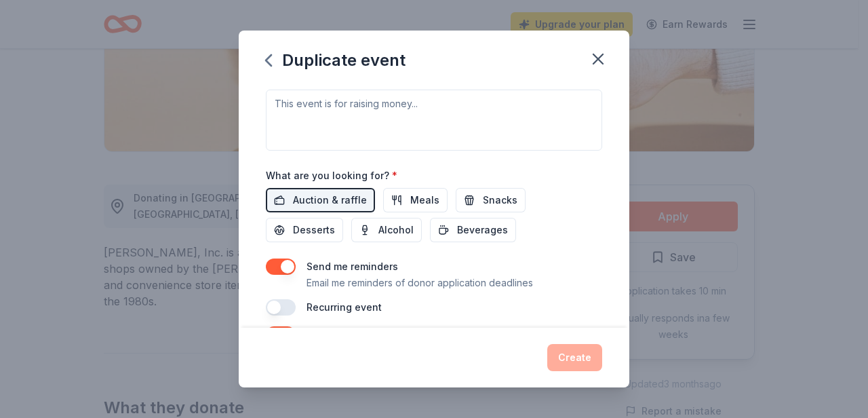
scroll to position [557, 0]
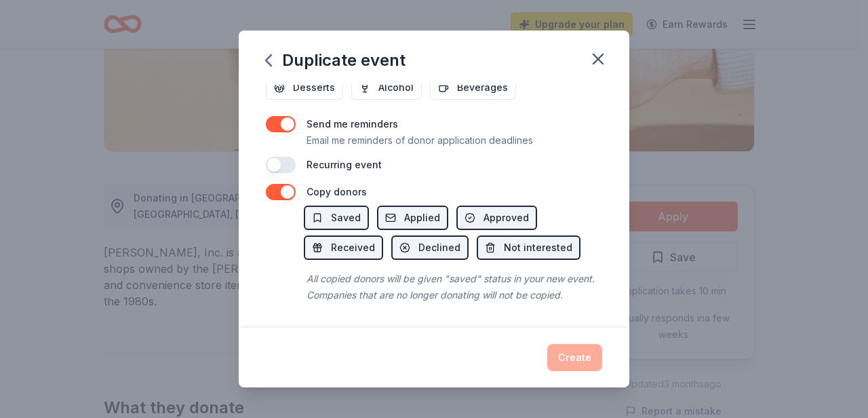
click at [561, 347] on div "Create" at bounding box center [434, 357] width 336 height 27
click at [275, 157] on button "button" at bounding box center [281, 165] width 30 height 16
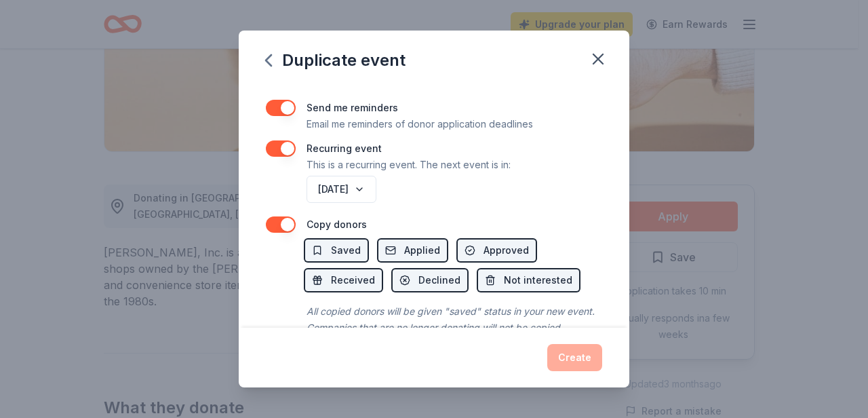
click at [489, 195] on div "September 2026" at bounding box center [453, 189] width 298 height 33
click at [570, 361] on div "Create" at bounding box center [434, 357] width 336 height 27
click at [279, 144] on button "button" at bounding box center [281, 148] width 30 height 16
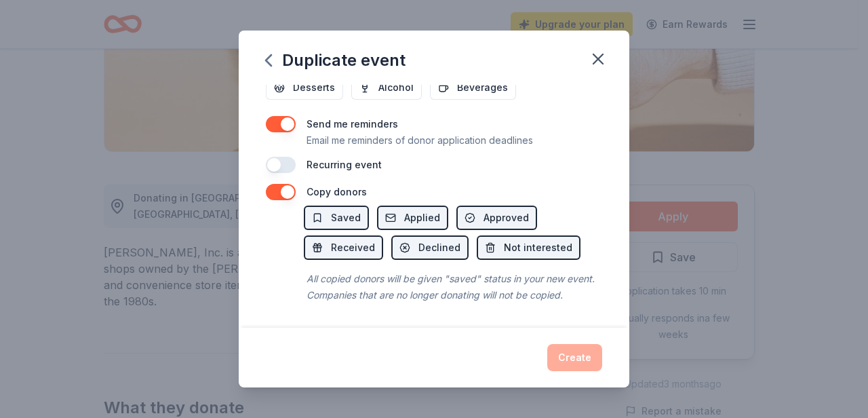
click at [580, 360] on div "Create" at bounding box center [434, 357] width 336 height 27
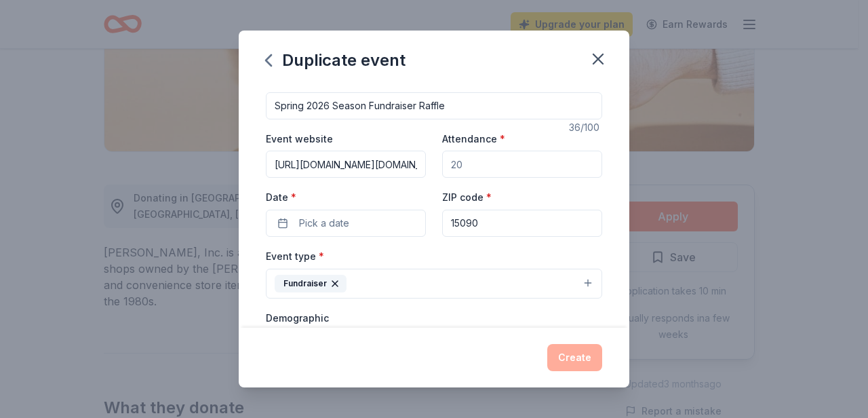
scroll to position [0, 0]
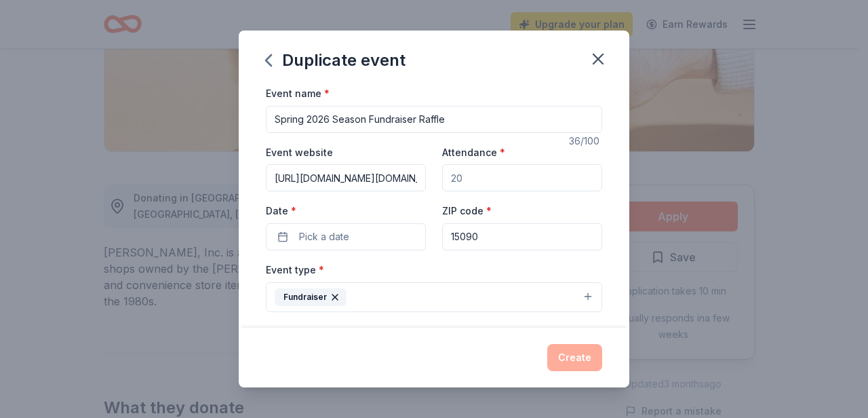
click at [393, 178] on input "[URL][DOMAIN_NAME][DOMAIN_NAME]" at bounding box center [346, 177] width 160 height 27
click at [327, 178] on input "[URL][DOMAIN_NAME][DOMAIN_NAME]" at bounding box center [346, 177] width 160 height 27
type input "[URL][DOMAIN_NAME][DOMAIN_NAME]"
click at [370, 241] on button "Pick a date" at bounding box center [346, 236] width 160 height 27
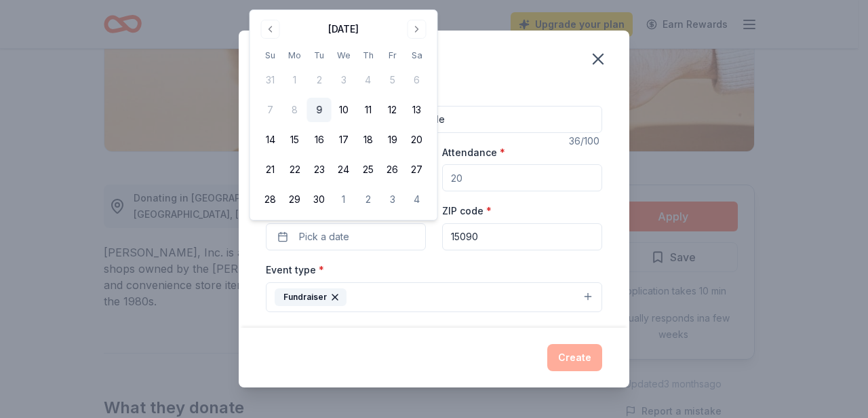
click at [420, 39] on div "September 2025 Su Mo Tu We Th Fr Sa 31 1 2 3 4 5 6 7 8 9 10 11 12 13 14 15 16 1…" at bounding box center [343, 114] width 171 height 193
click at [420, 35] on button "Go to next month" at bounding box center [417, 29] width 19 height 19
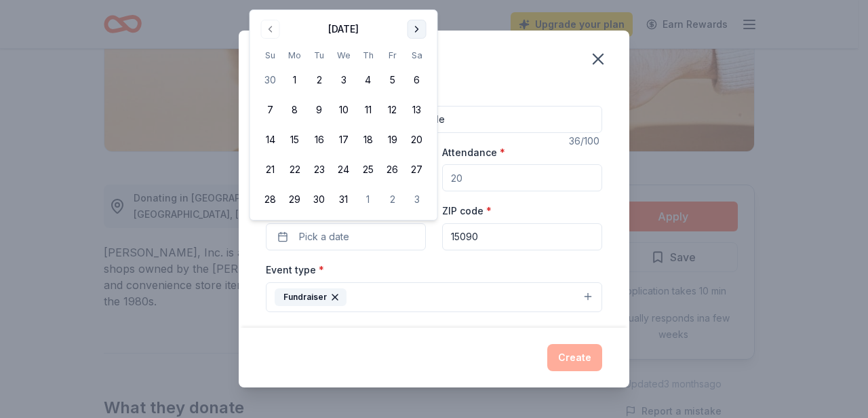
click at [418, 31] on button "Go to next month" at bounding box center [417, 29] width 19 height 19
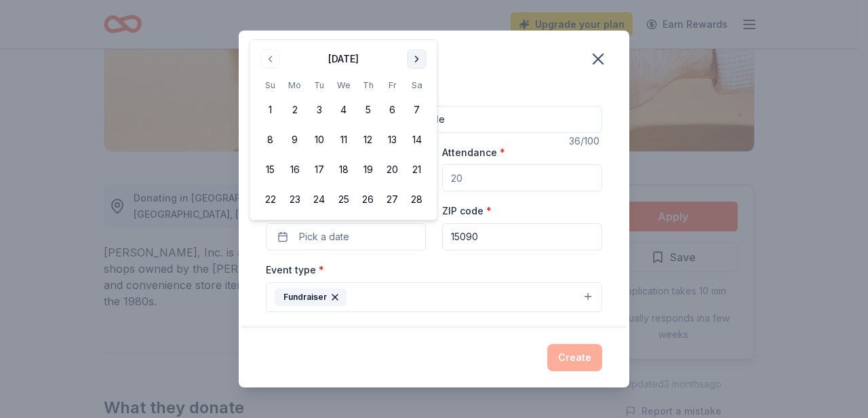
click at [409, 62] on button "Go to next month" at bounding box center [417, 58] width 19 height 19
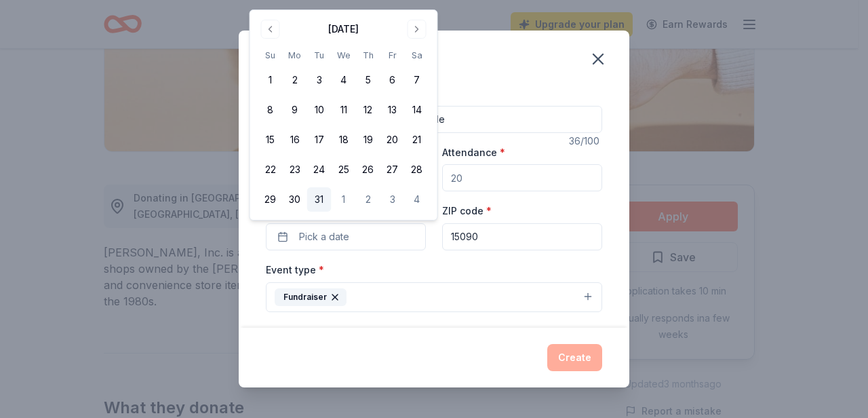
click at [321, 205] on button "31" at bounding box center [319, 199] width 24 height 24
drag, startPoint x: 435, startPoint y: 351, endPoint x: 454, endPoint y: 310, distance: 44.6
click at [435, 351] on div "Create" at bounding box center [434, 357] width 336 height 27
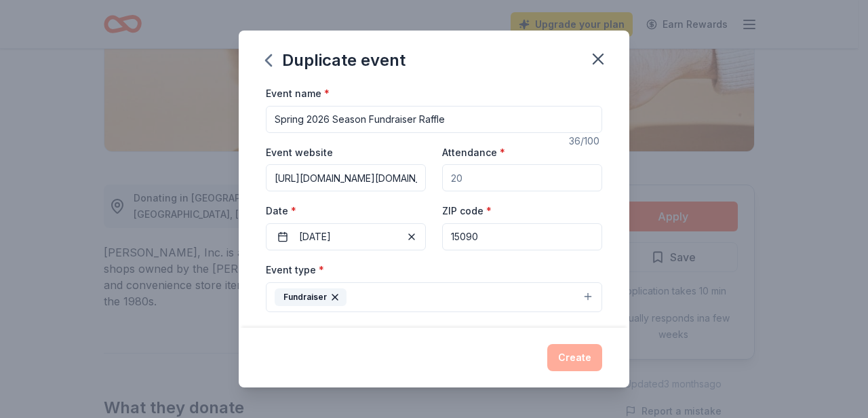
click at [495, 239] on input "15090" at bounding box center [522, 236] width 160 height 27
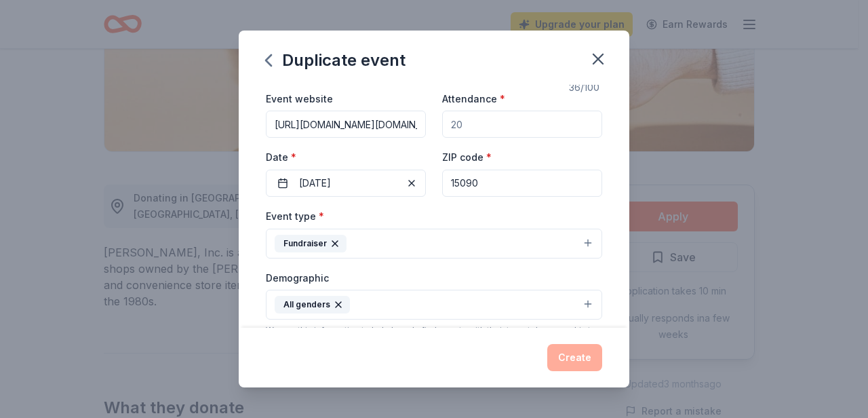
scroll to position [127, 0]
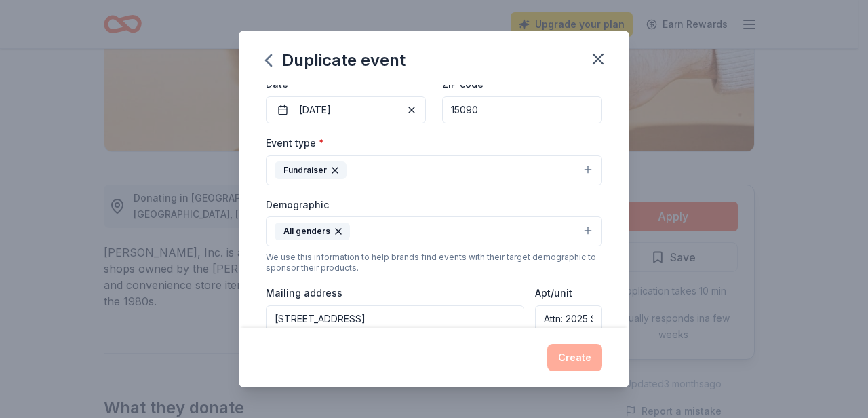
click at [583, 320] on input "Attn: 2025 Sponsors" at bounding box center [568, 318] width 67 height 27
drag, startPoint x: 583, startPoint y: 319, endPoint x: 526, endPoint y: 317, distance: 57.0
click at [526, 317] on div "Mailing address [STREET_ADDRESS] Apt/unit Attn: 2025 Sponsors" at bounding box center [434, 308] width 336 height 48
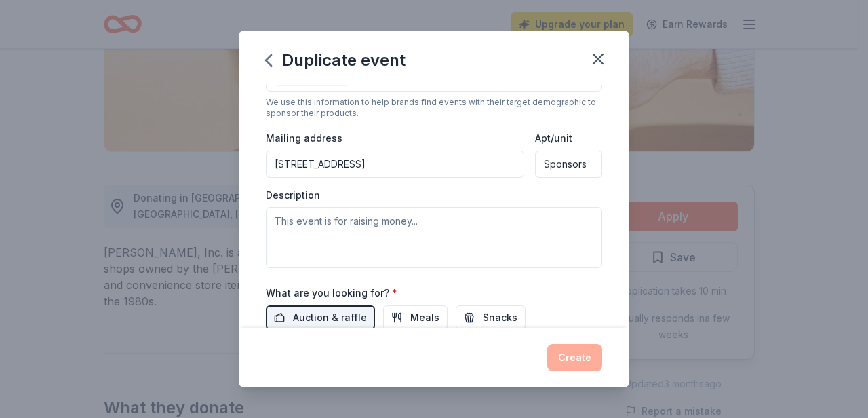
scroll to position [294, 0]
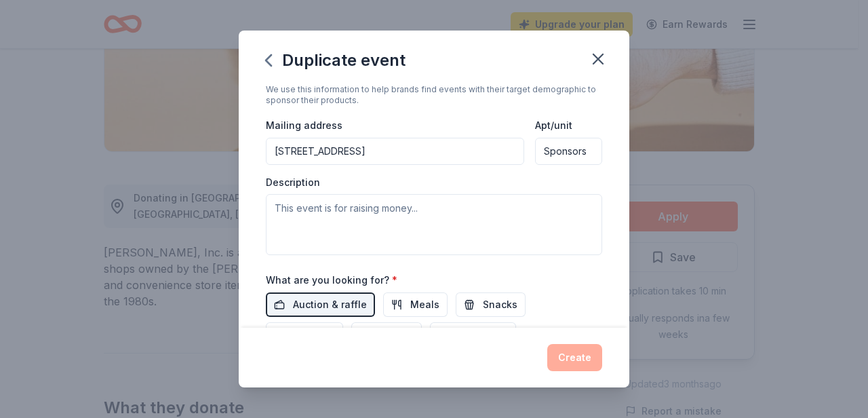
type input "Sponsors"
click at [503, 226] on textarea at bounding box center [434, 224] width 336 height 61
drag, startPoint x: 413, startPoint y: 222, endPoint x: 405, endPoint y: 220, distance: 8.2
click at [412, 222] on textarea at bounding box center [434, 224] width 336 height 61
click at [394, 217] on textarea at bounding box center [434, 224] width 336 height 61
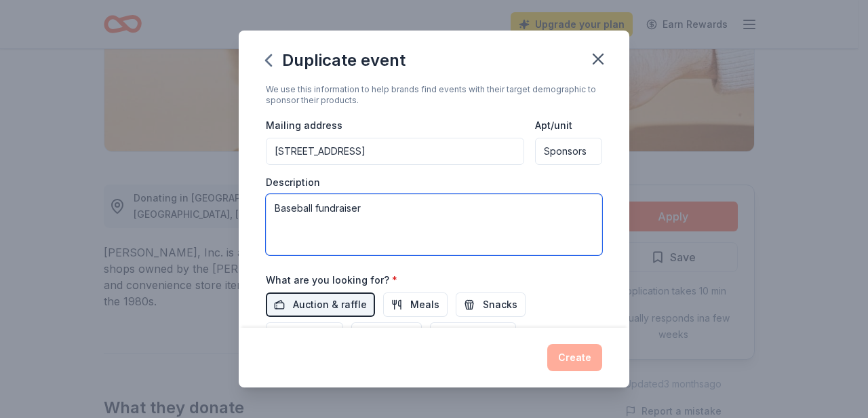
type textarea "Baseball fundraiser"
click at [579, 344] on div "Create" at bounding box center [434, 357] width 336 height 27
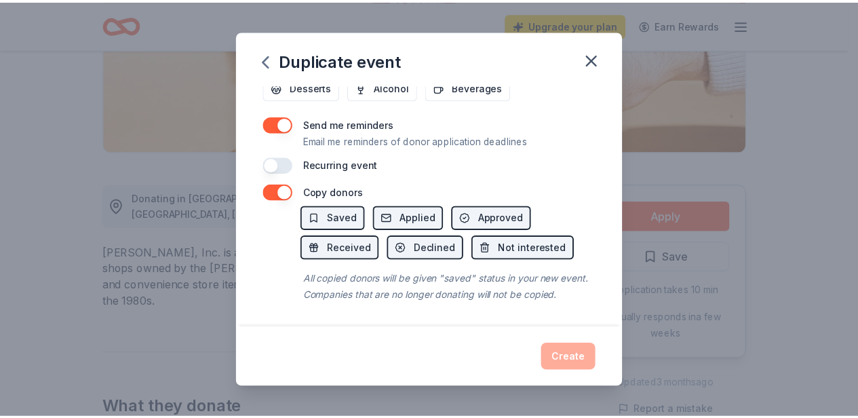
scroll to position [0, 0]
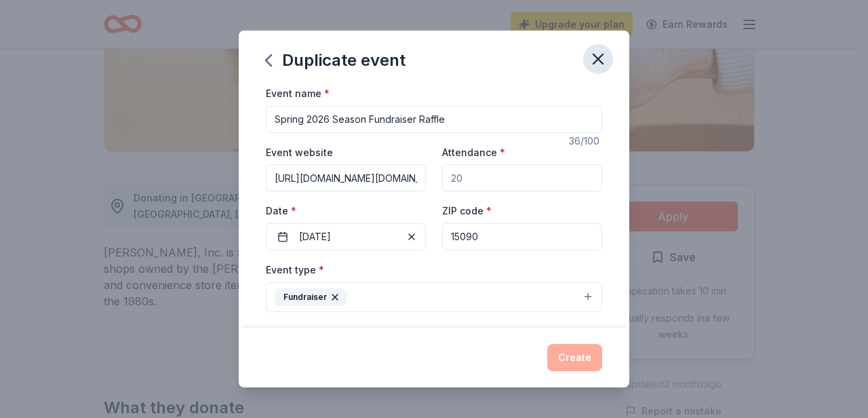
click at [600, 56] on icon "button" at bounding box center [597, 58] width 9 height 9
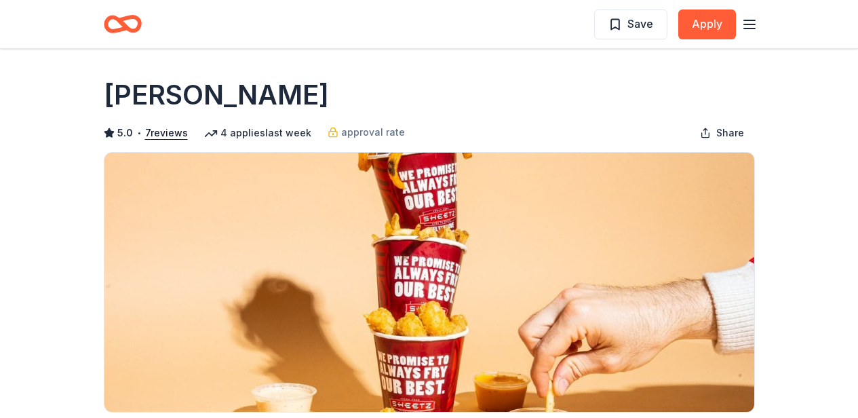
click at [747, 28] on line "button" at bounding box center [749, 28] width 11 height 0
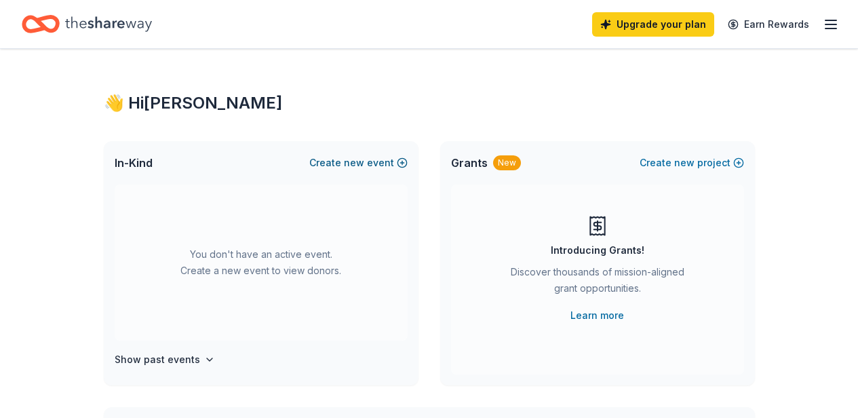
click at [357, 162] on span "new" at bounding box center [354, 163] width 20 height 16
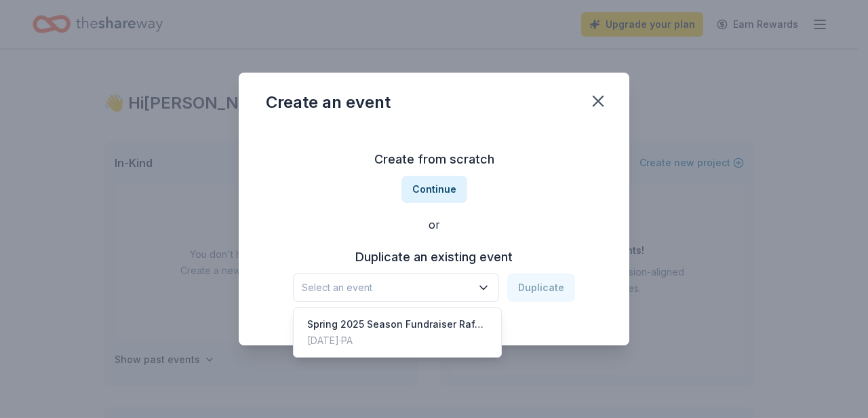
click at [475, 296] on button "Select an event" at bounding box center [396, 287] width 206 height 28
click at [441, 330] on div "Spring 2025 Season Fundraiser Raffle" at bounding box center [397, 324] width 180 height 16
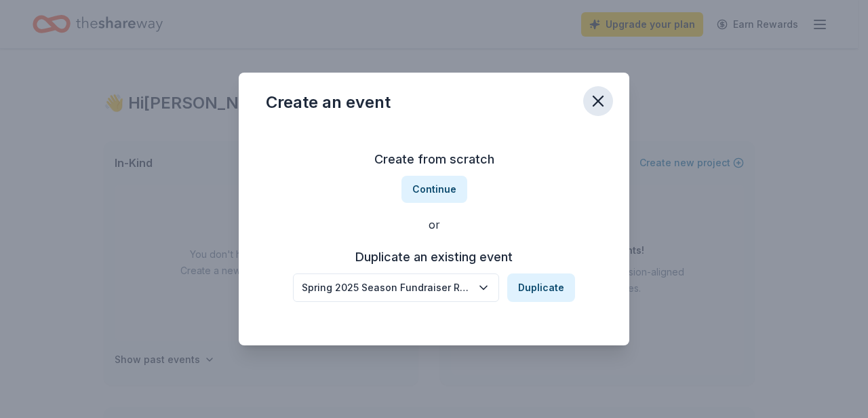
click at [599, 98] on icon "button" at bounding box center [598, 101] width 19 height 19
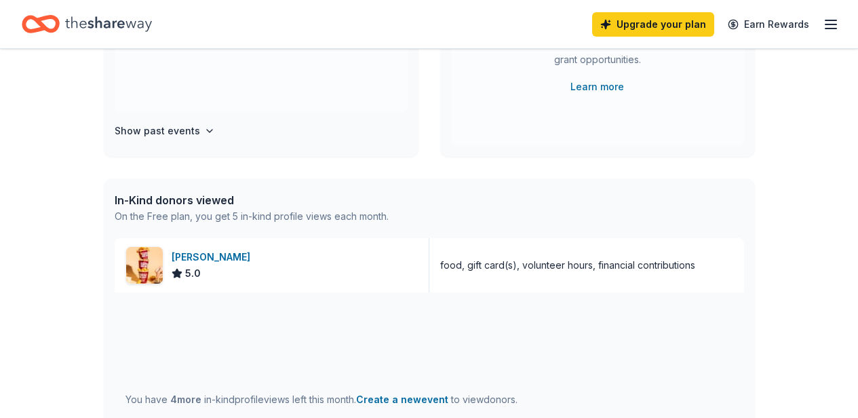
scroll to position [229, 0]
click at [159, 262] on img at bounding box center [144, 264] width 37 height 37
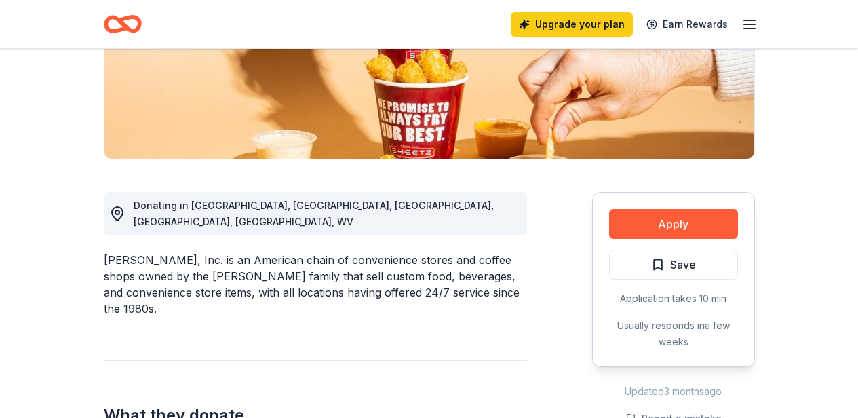
scroll to position [338, 0]
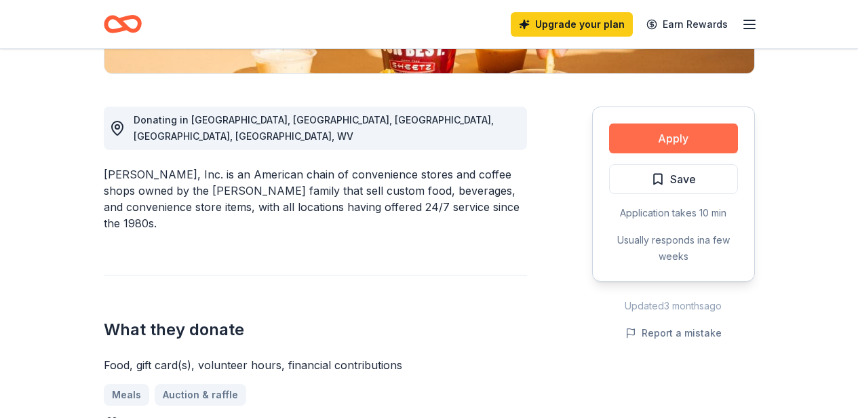
click at [673, 129] on button "Apply" at bounding box center [673, 138] width 129 height 30
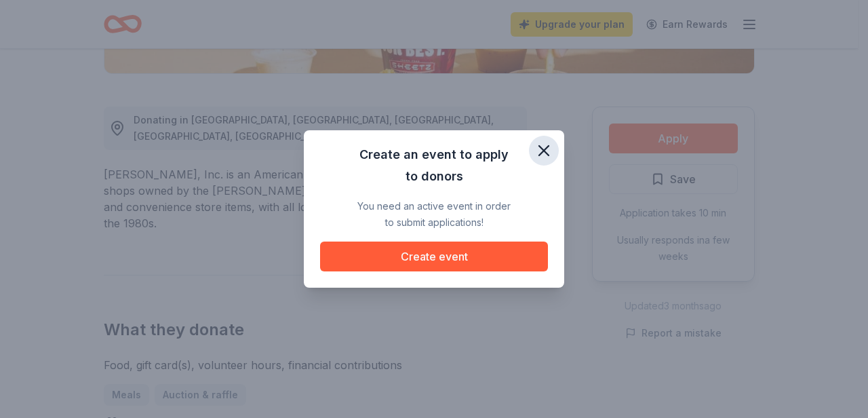
click at [543, 144] on icon "button" at bounding box center [543, 150] width 19 height 19
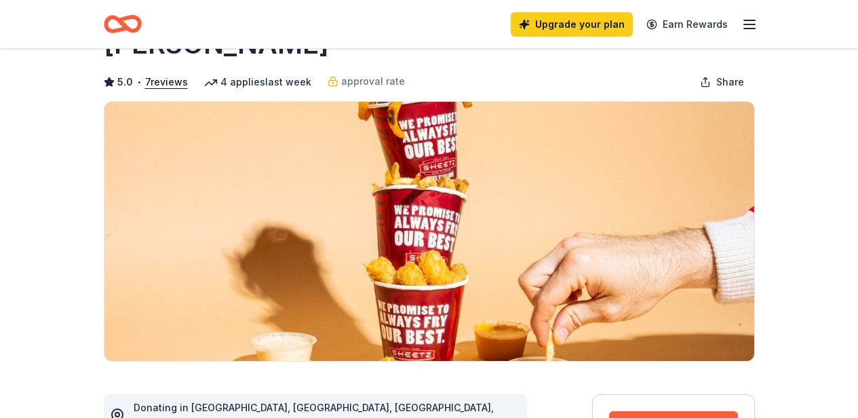
scroll to position [0, 0]
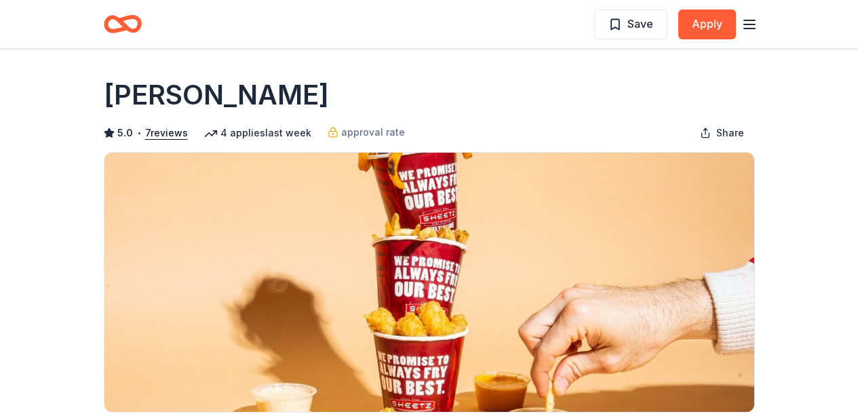
click at [744, 24] on line "button" at bounding box center [749, 24] width 11 height 0
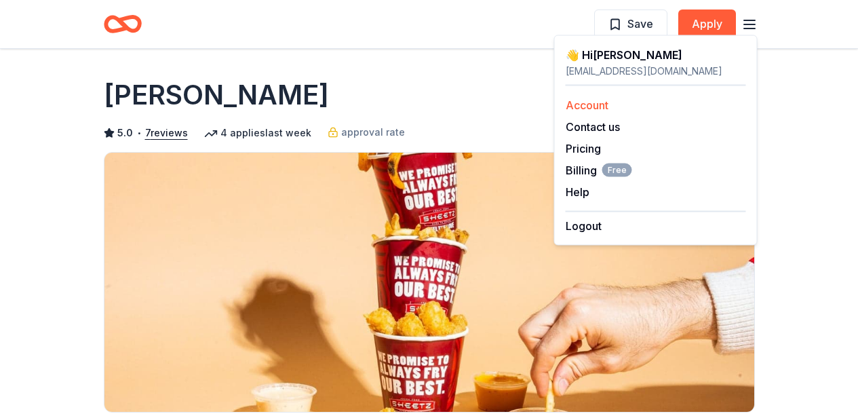
click at [582, 111] on link "Account" at bounding box center [587, 105] width 43 height 14
